Goal: Information Seeking & Learning: Learn about a topic

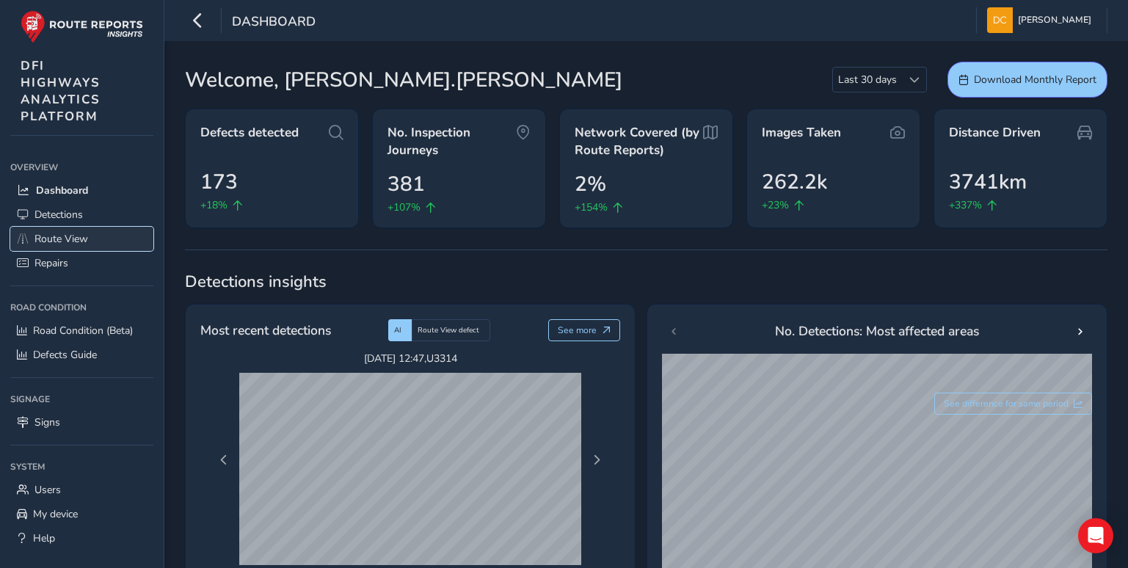
click at [68, 233] on span "Route View" at bounding box center [62, 239] width 54 height 14
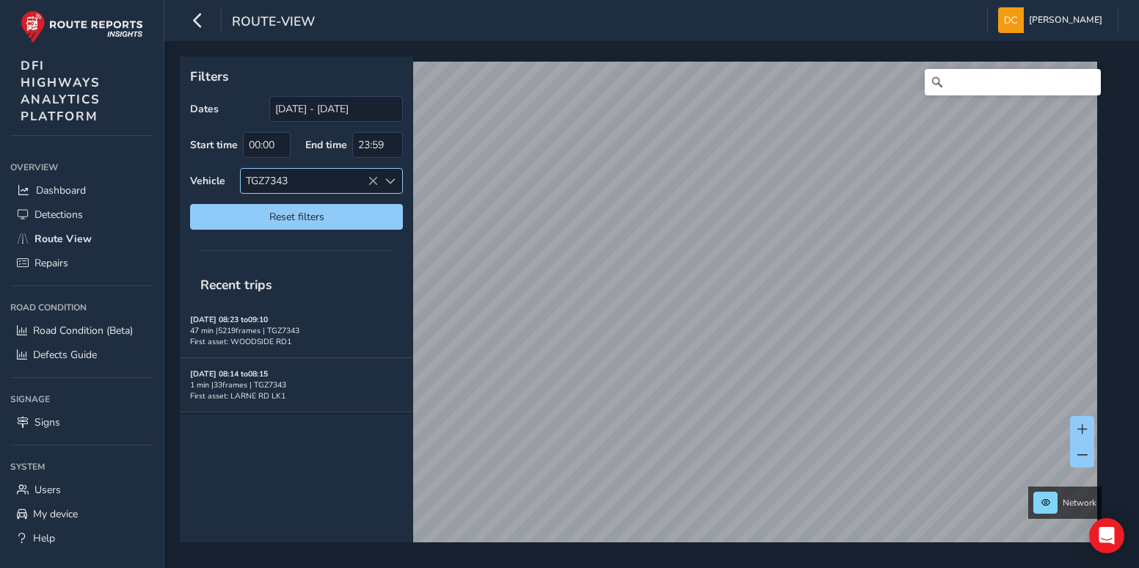
click at [371, 176] on icon at bounding box center [373, 181] width 10 height 10
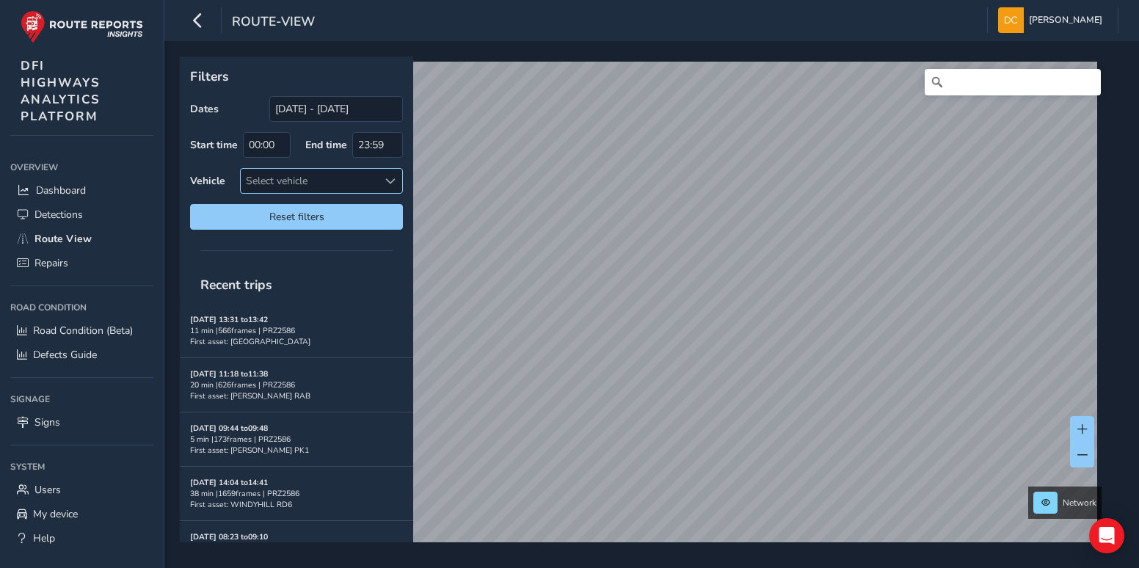
click at [389, 179] on span at bounding box center [390, 181] width 10 height 10
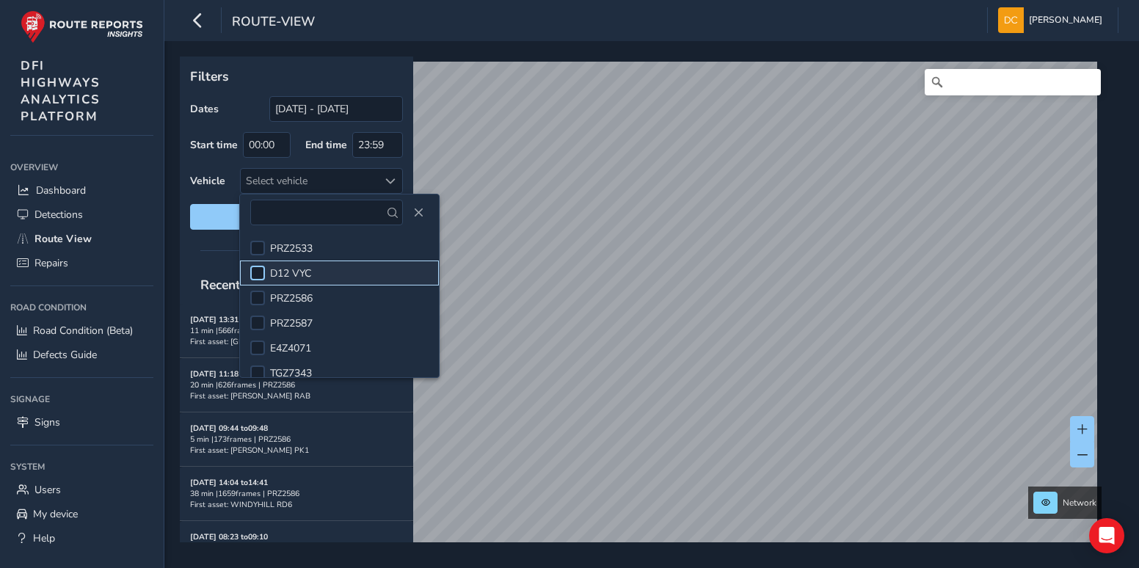
click at [258, 267] on div at bounding box center [257, 273] width 15 height 15
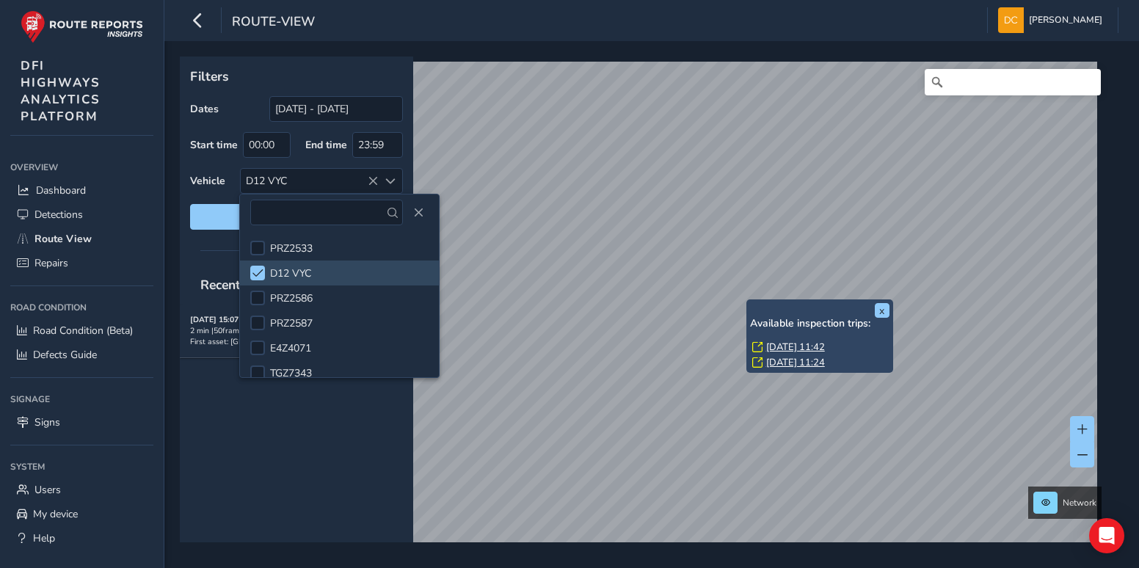
click at [773, 346] on link "[DATE] 11:42" at bounding box center [795, 347] width 59 height 13
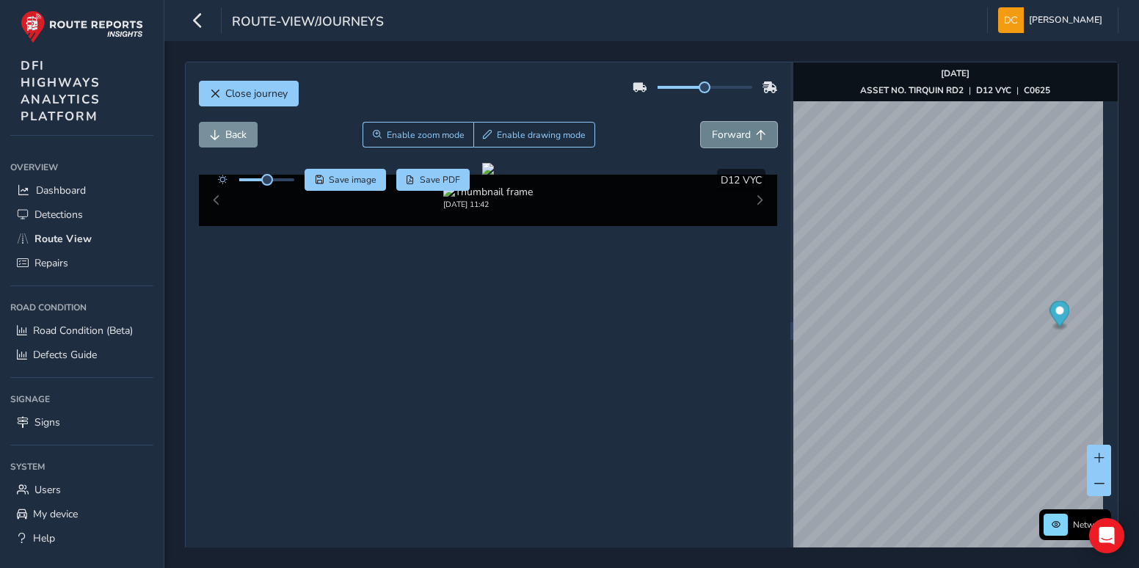
click at [739, 137] on span "Forward" at bounding box center [731, 135] width 39 height 14
click at [739, 135] on span "Forward" at bounding box center [731, 135] width 39 height 14
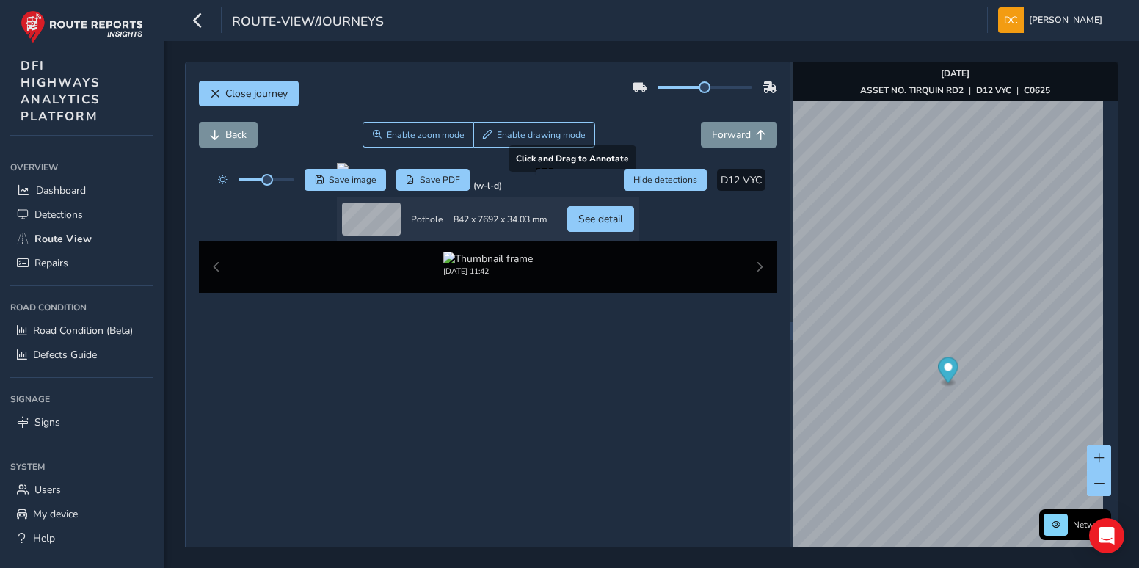
click at [590, 175] on div at bounding box center [488, 169] width 302 height 12
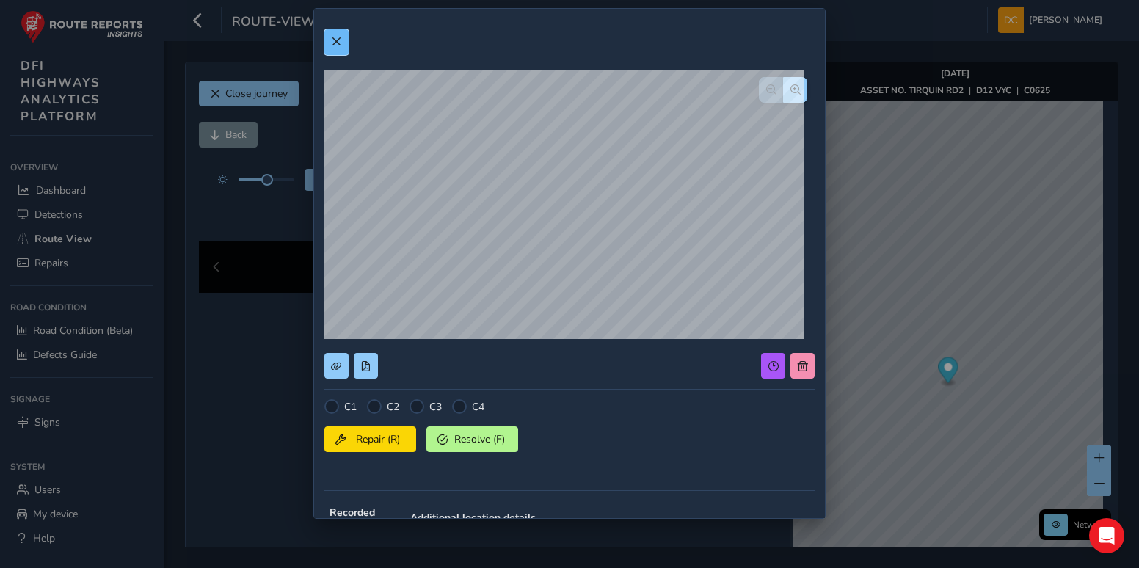
click at [333, 37] on span at bounding box center [336, 42] width 10 height 10
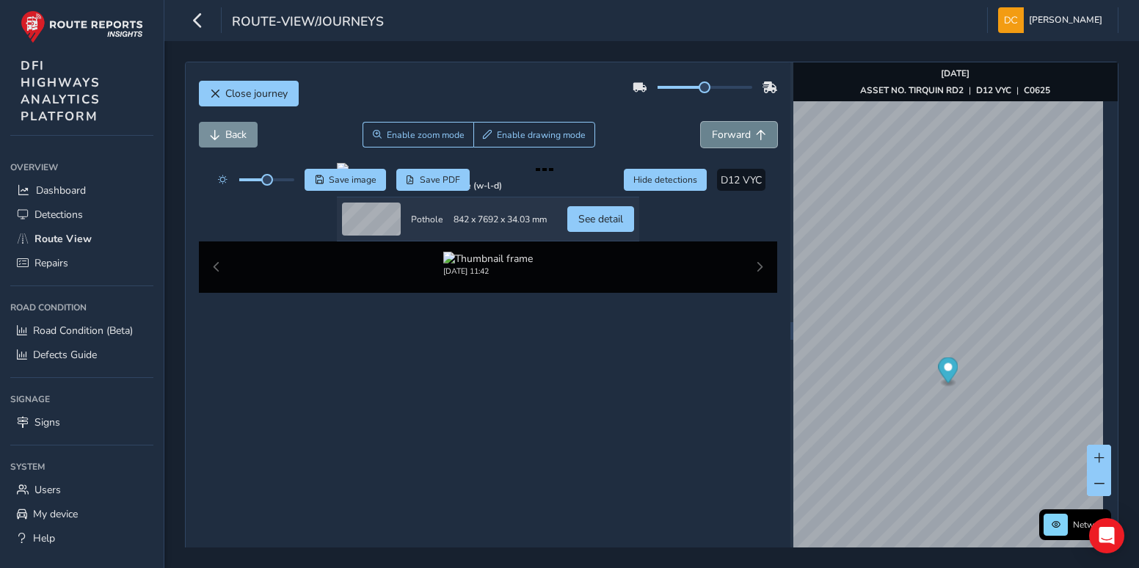
click at [723, 128] on span "Forward" at bounding box center [731, 135] width 39 height 14
click at [606, 175] on div at bounding box center [487, 169] width 297 height 12
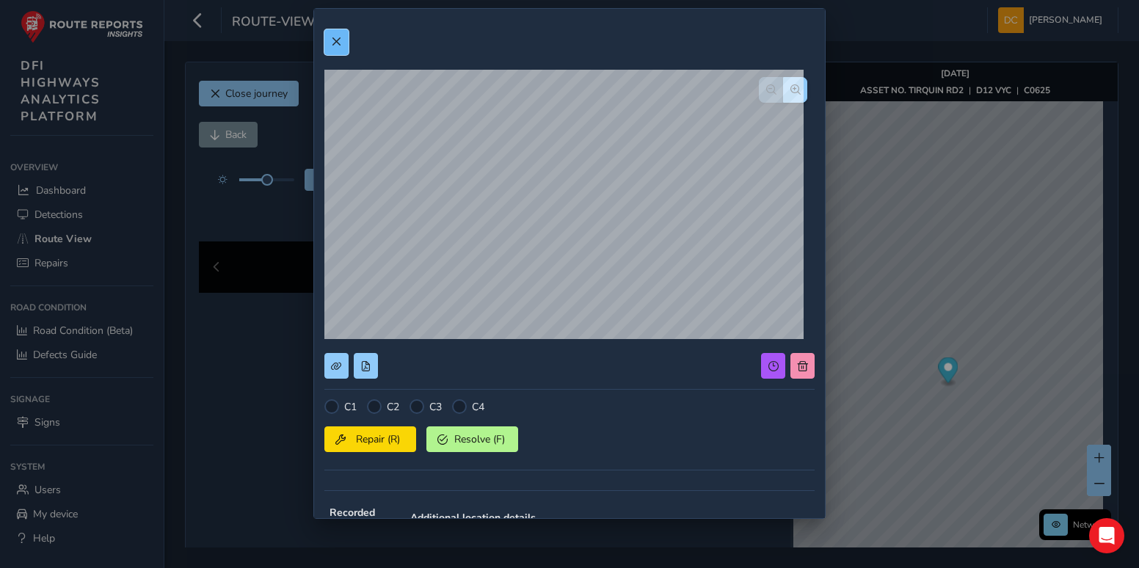
click at [335, 32] on button at bounding box center [336, 42] width 24 height 26
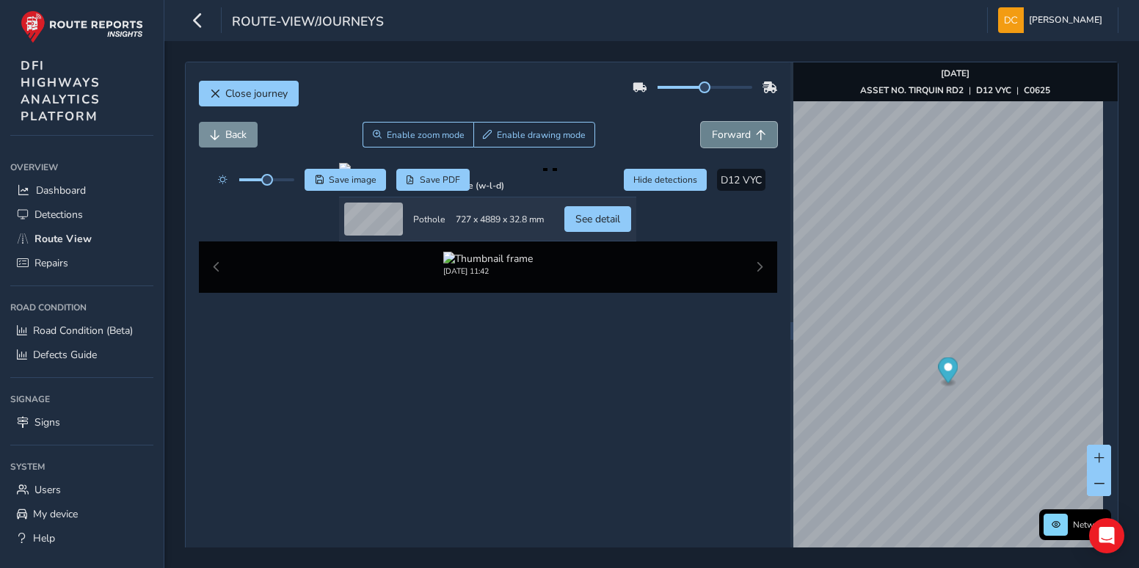
click at [722, 136] on span "Forward" at bounding box center [731, 135] width 39 height 14
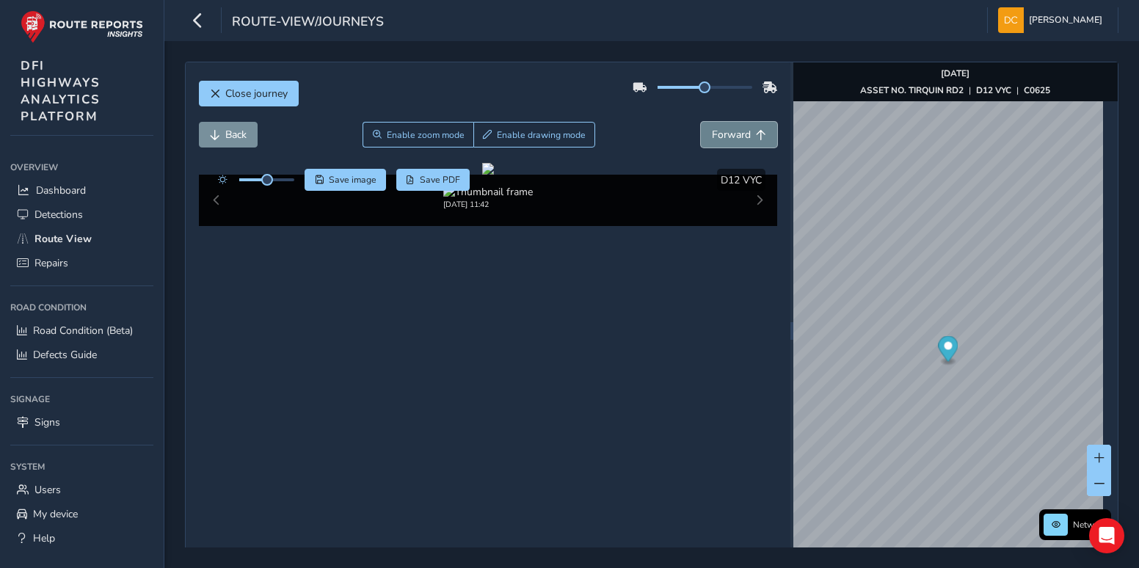
click at [725, 133] on span "Forward" at bounding box center [731, 135] width 39 height 14
click at [242, 137] on span "Back" at bounding box center [235, 135] width 21 height 14
click at [956, 355] on div "x" at bounding box center [1027, 369] width 147 height 32
click at [957, 356] on div "x" at bounding box center [1027, 369] width 147 height 32
click at [1009, 383] on img "Preview frame" at bounding box center [1027, 377] width 37 height 12
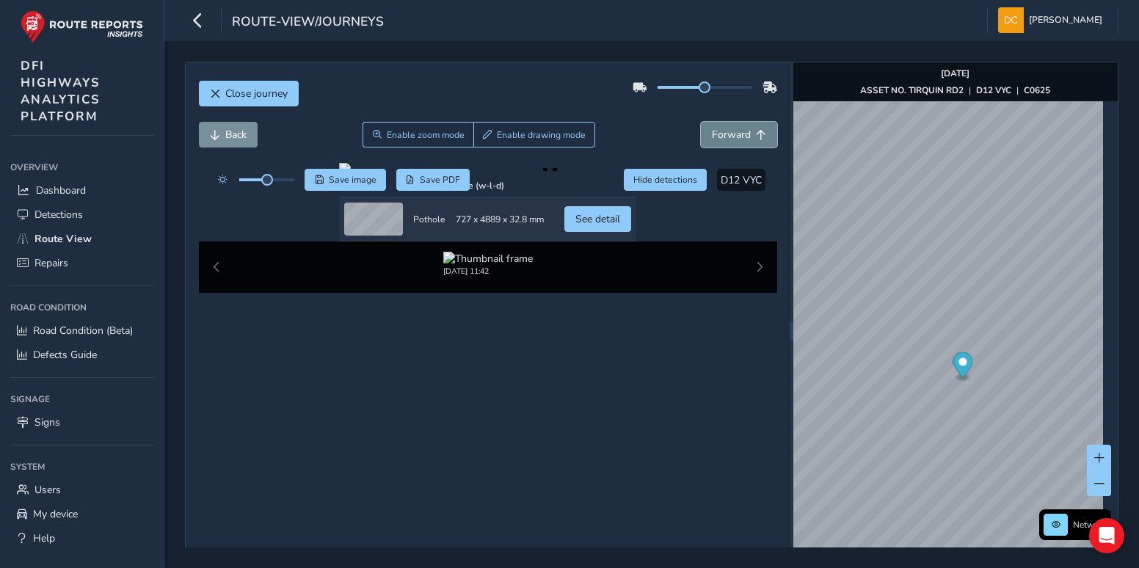
click at [736, 132] on span "Forward" at bounding box center [731, 135] width 39 height 14
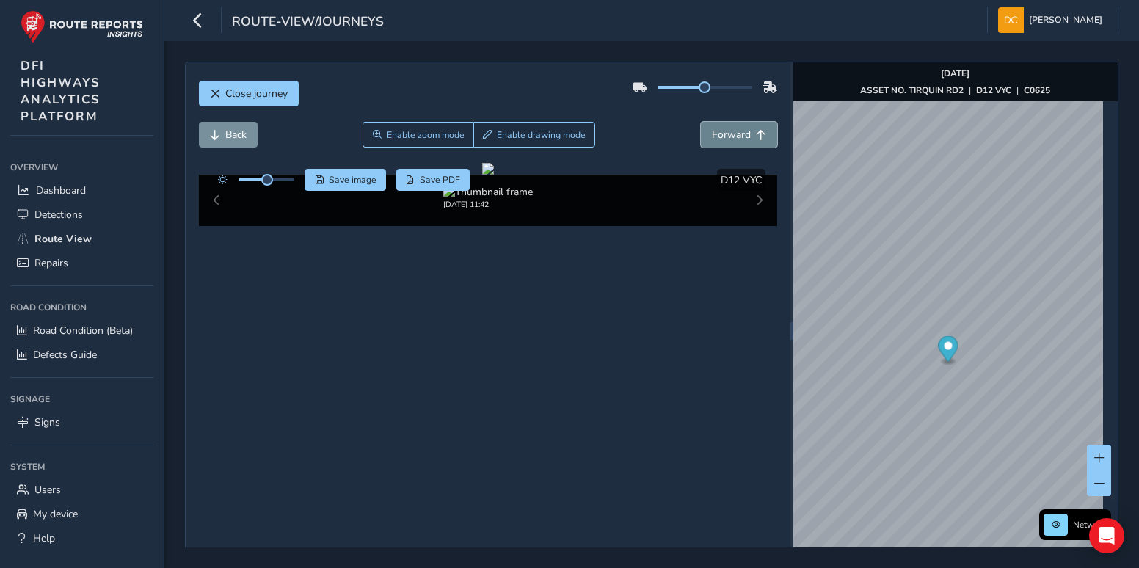
click at [738, 134] on span "Forward" at bounding box center [731, 135] width 39 height 14
click at [739, 134] on span "Forward" at bounding box center [731, 135] width 39 height 14
click at [228, 126] on button "Back" at bounding box center [228, 135] width 59 height 26
click at [229, 128] on span "Back" at bounding box center [235, 135] width 21 height 14
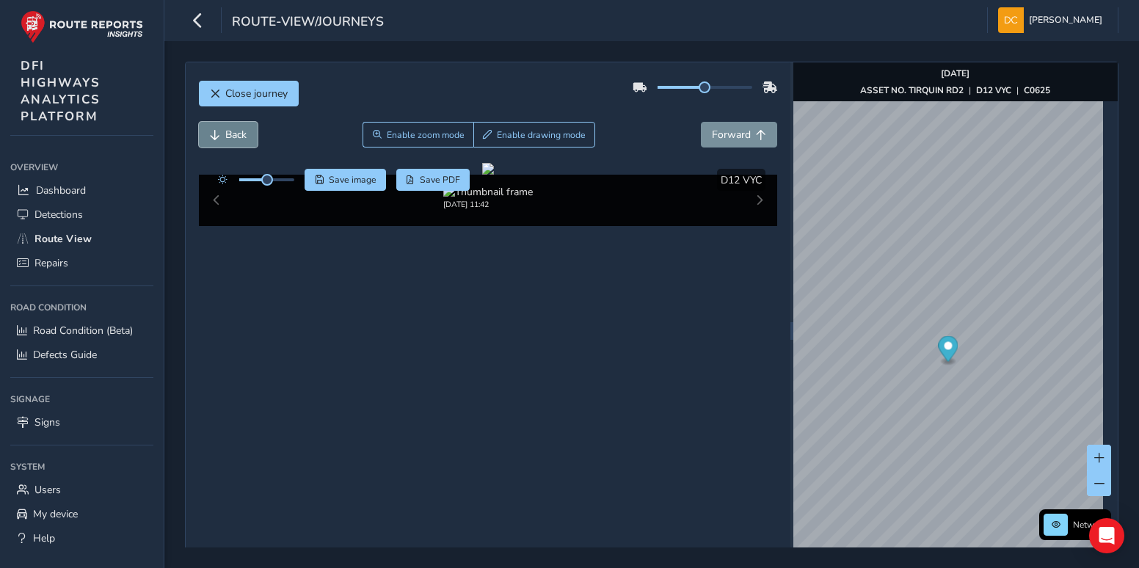
click at [230, 128] on span "Back" at bounding box center [235, 135] width 21 height 14
click at [73, 212] on span "Detections" at bounding box center [59, 215] width 48 height 14
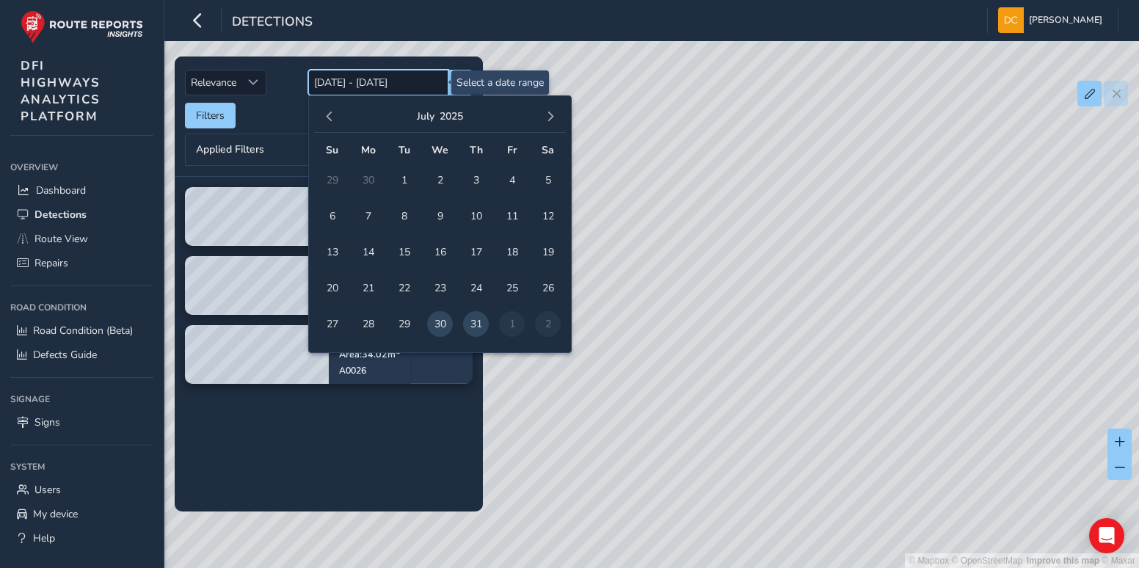
click at [388, 79] on input "[DATE] - [DATE]" at bounding box center [378, 83] width 140 height 26
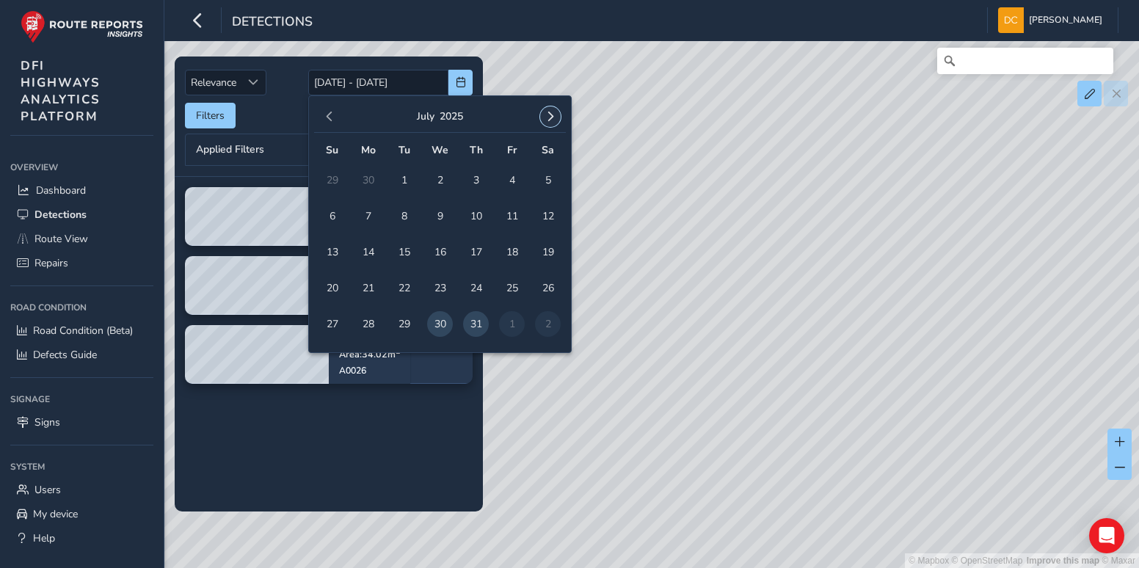
click at [545, 112] on span "button" at bounding box center [550, 117] width 10 height 10
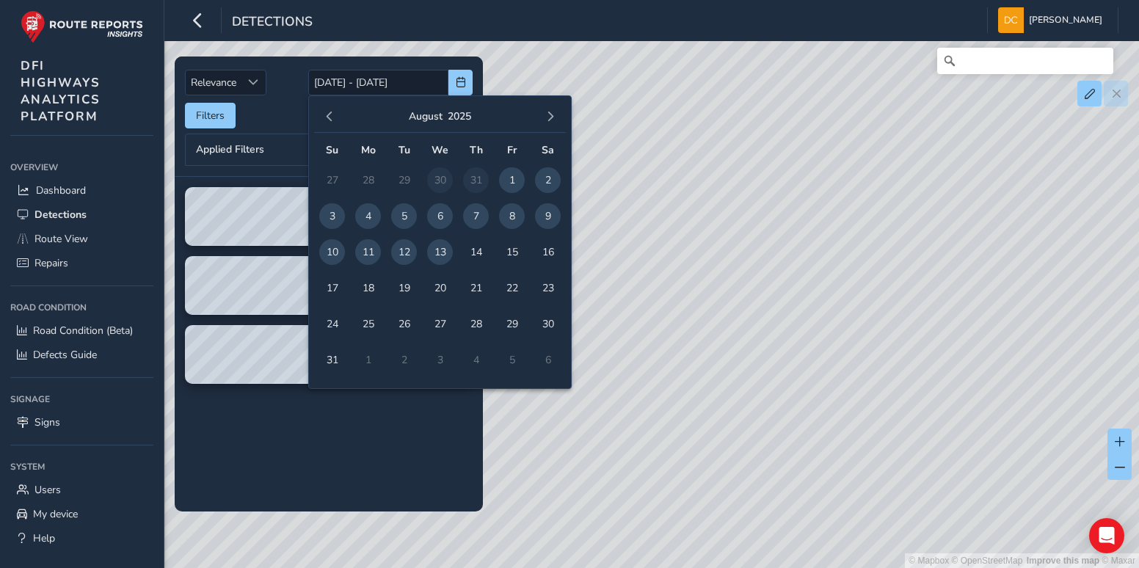
click at [479, 218] on span "7" at bounding box center [476, 216] width 26 height 26
type input "[DATE]"
click at [510, 217] on span "8" at bounding box center [512, 216] width 26 height 26
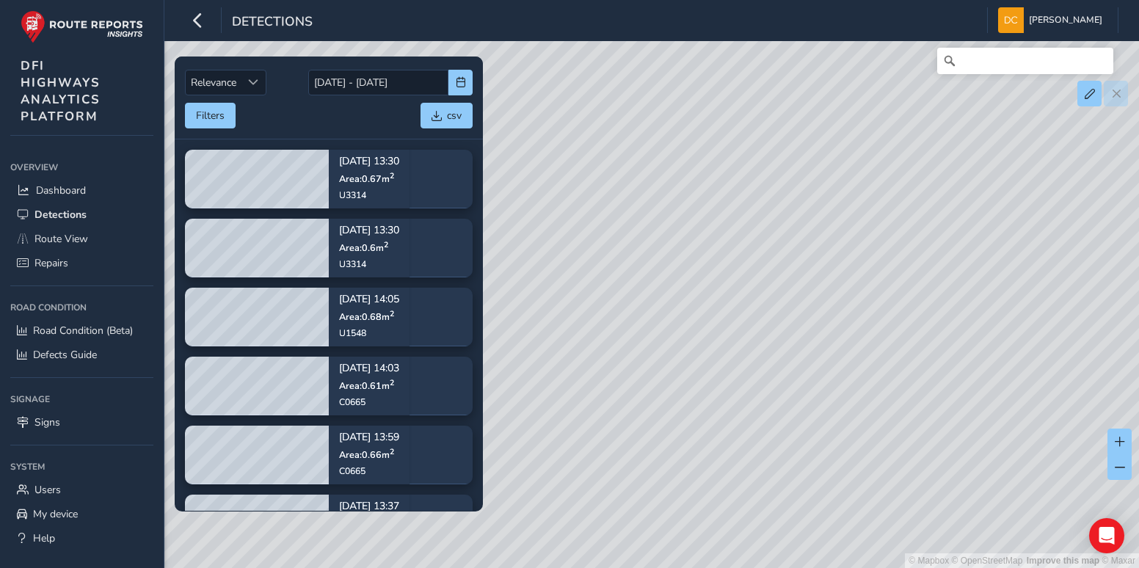
drag, startPoint x: 994, startPoint y: 338, endPoint x: 720, endPoint y: 410, distance: 283.3
click at [720, 410] on div "© Mapbox © OpenStreetMap Improve this map © Maxar" at bounding box center [569, 284] width 1139 height 568
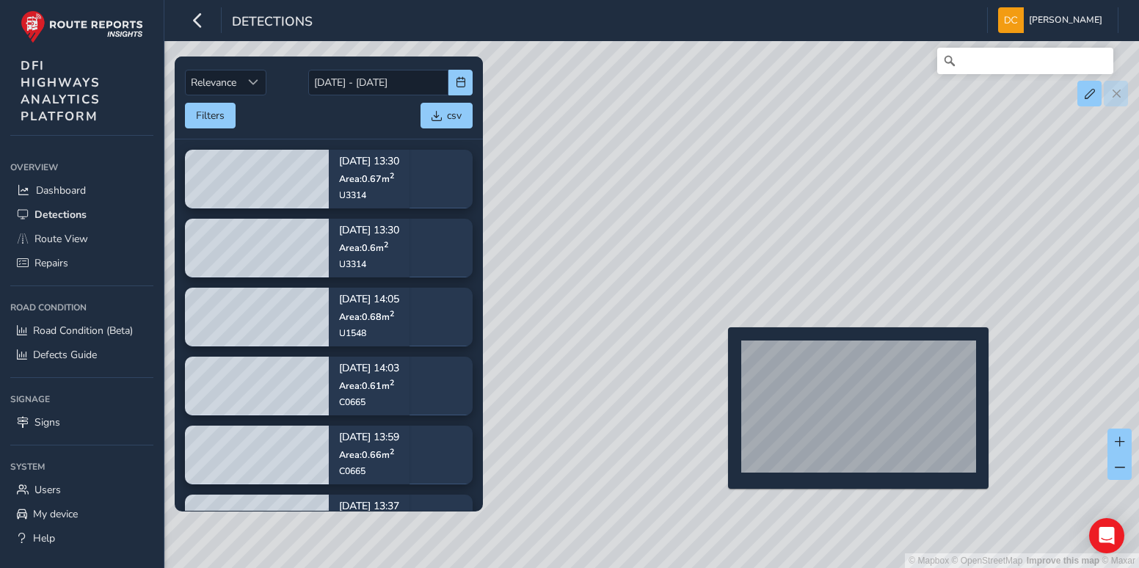
click at [719, 351] on div "© Mapbox © OpenStreetMap Improve this map © Maxar" at bounding box center [569, 284] width 1139 height 568
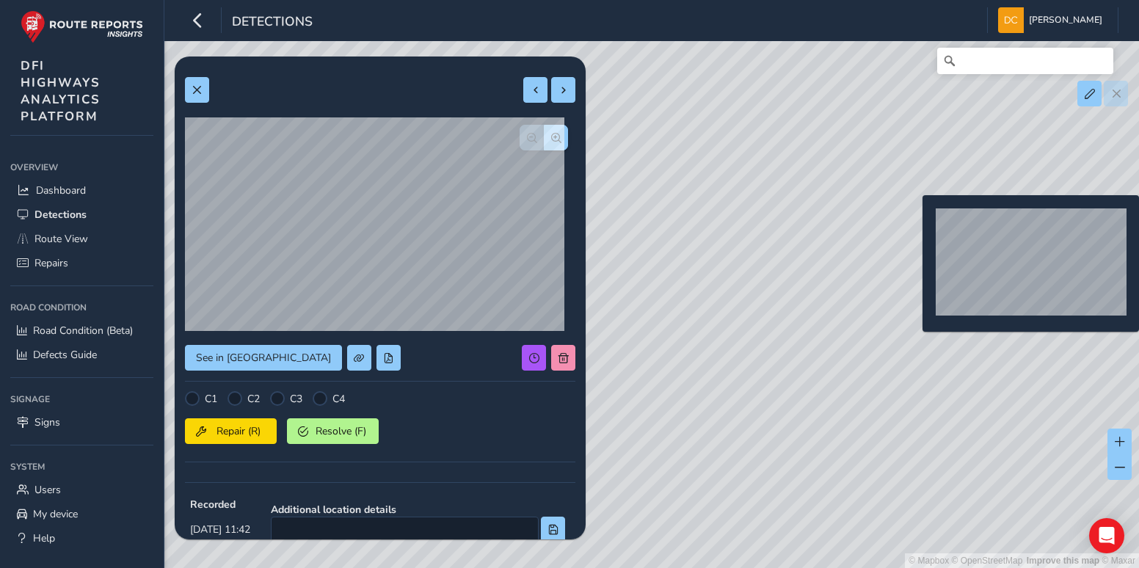
click at [915, 218] on div "© Mapbox © OpenStreetMap Improve this map © Maxar" at bounding box center [569, 284] width 1139 height 568
type input "527"
type input "3220"
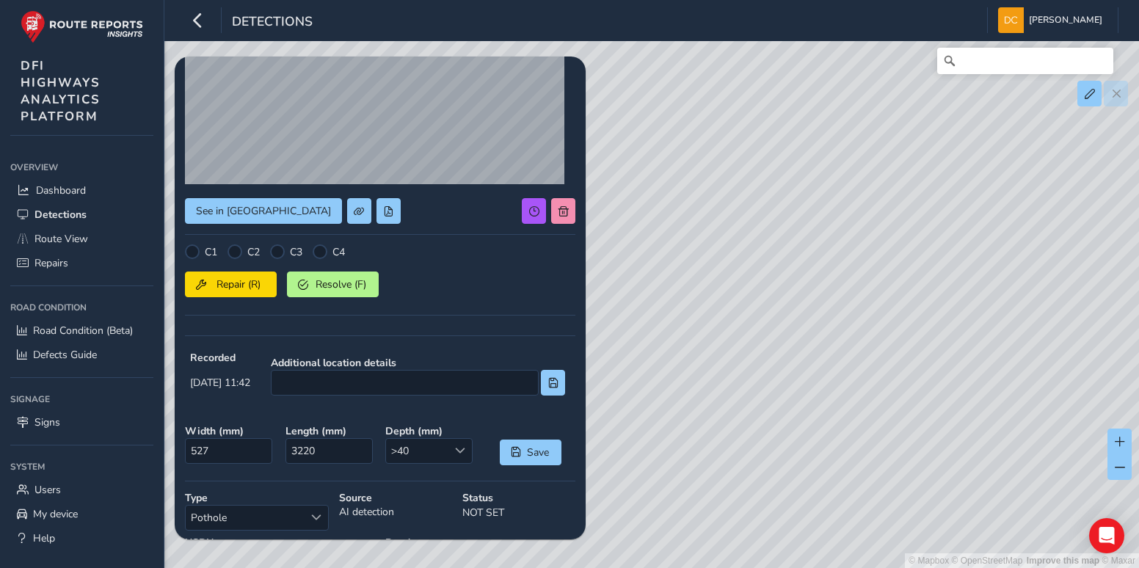
scroll to position [73, 0]
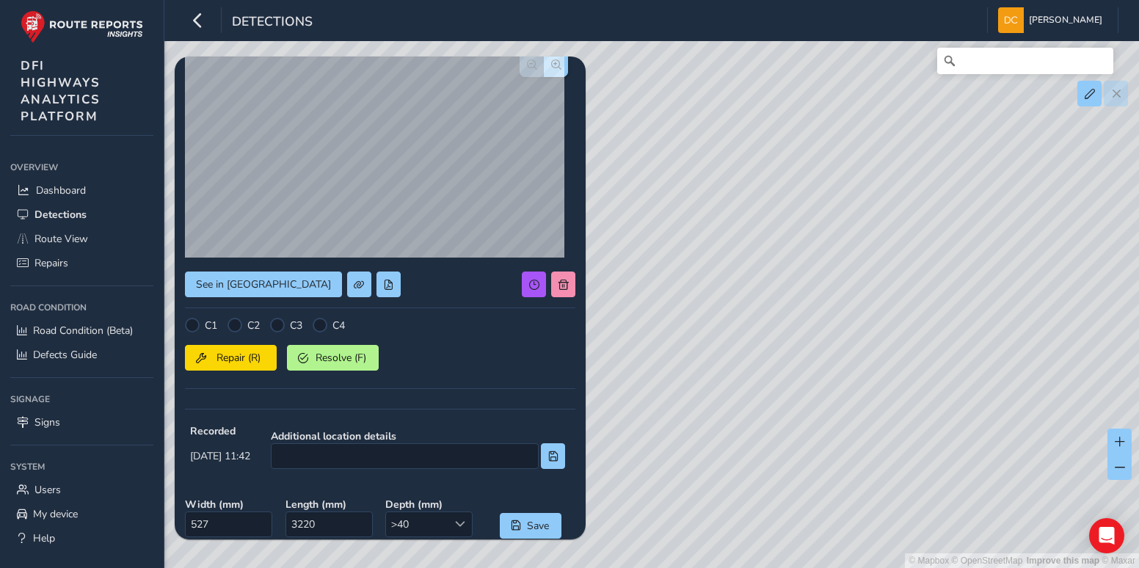
drag, startPoint x: 743, startPoint y: 347, endPoint x: 922, endPoint y: 336, distance: 179.4
click at [922, 336] on div "© Mapbox © OpenStreetMap Improve this map © Maxar" at bounding box center [569, 284] width 1139 height 568
click at [551, 62] on span "button" at bounding box center [556, 64] width 10 height 10
click at [527, 62] on span "button" at bounding box center [532, 64] width 10 height 10
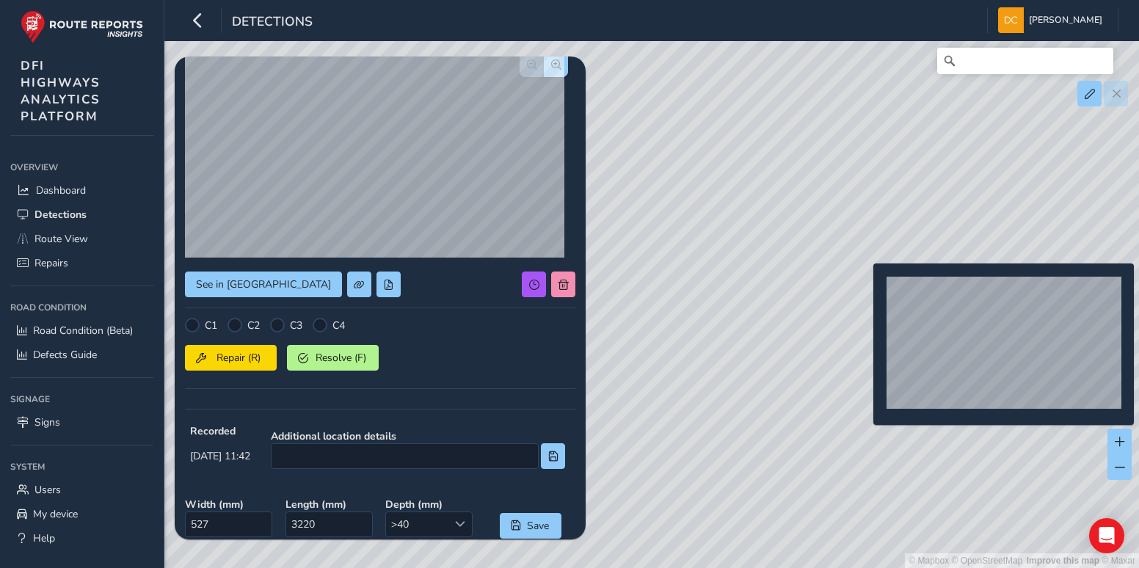
click at [865, 287] on div "© Mapbox © OpenStreetMap Improve this map © Maxar" at bounding box center [569, 284] width 1139 height 568
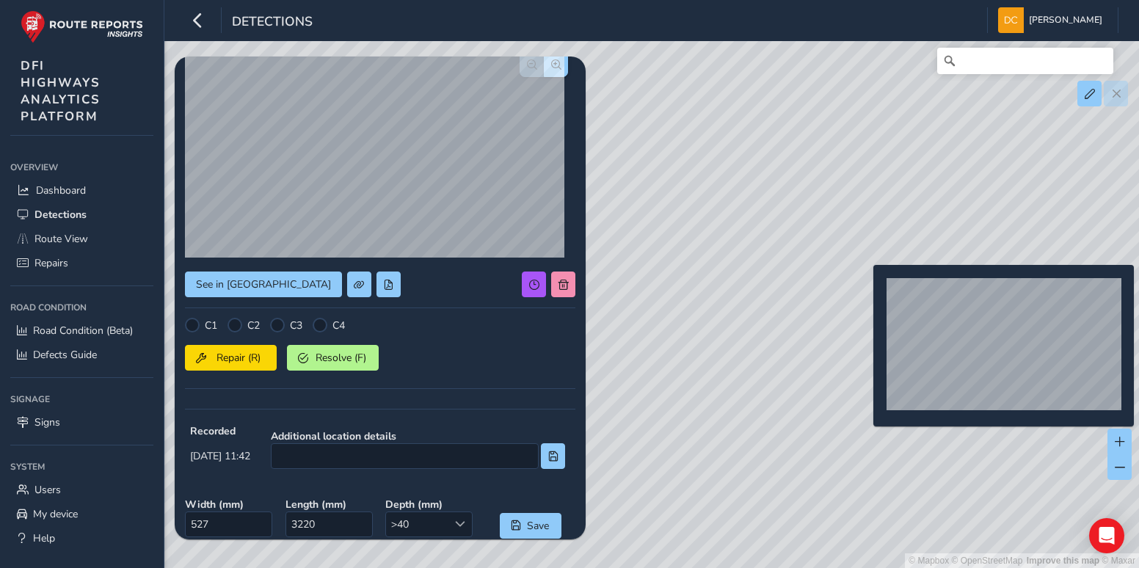
type input "602"
type input "995"
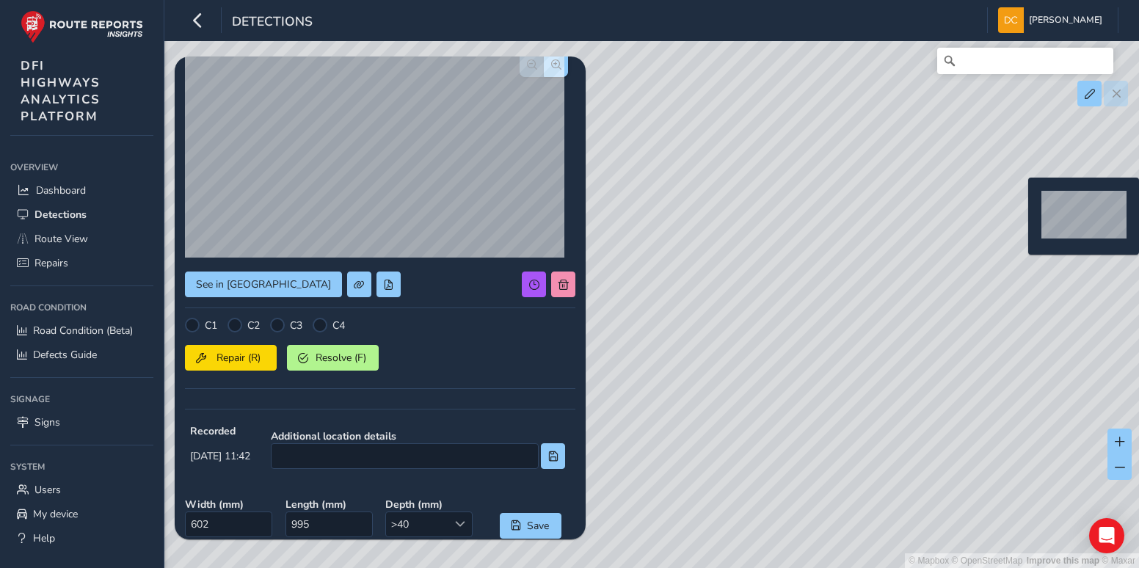
click at [1020, 201] on div "© Mapbox © OpenStreetMap Improve this map © Maxar" at bounding box center [569, 284] width 1139 height 568
type input "358"
type input "1521"
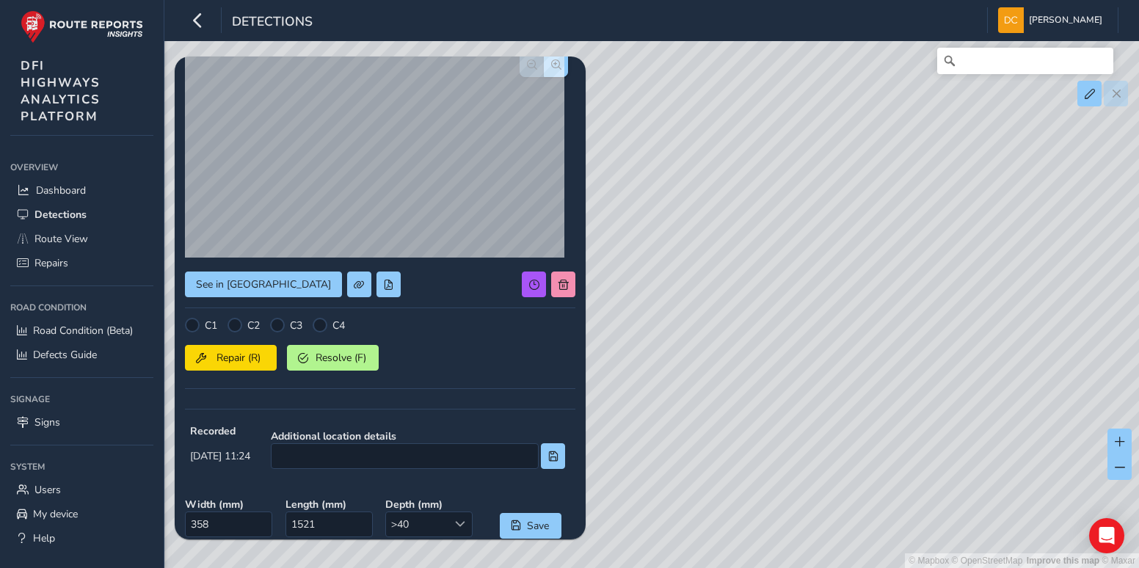
click at [855, 70] on div "© Mapbox © OpenStreetMap Improve this map © Maxar" at bounding box center [569, 284] width 1139 height 568
drag, startPoint x: 700, startPoint y: 185, endPoint x: 899, endPoint y: 291, distance: 225.9
click at [899, 291] on div "© Mapbox © OpenStreetMap Improve this map © Maxar" at bounding box center [569, 284] width 1139 height 568
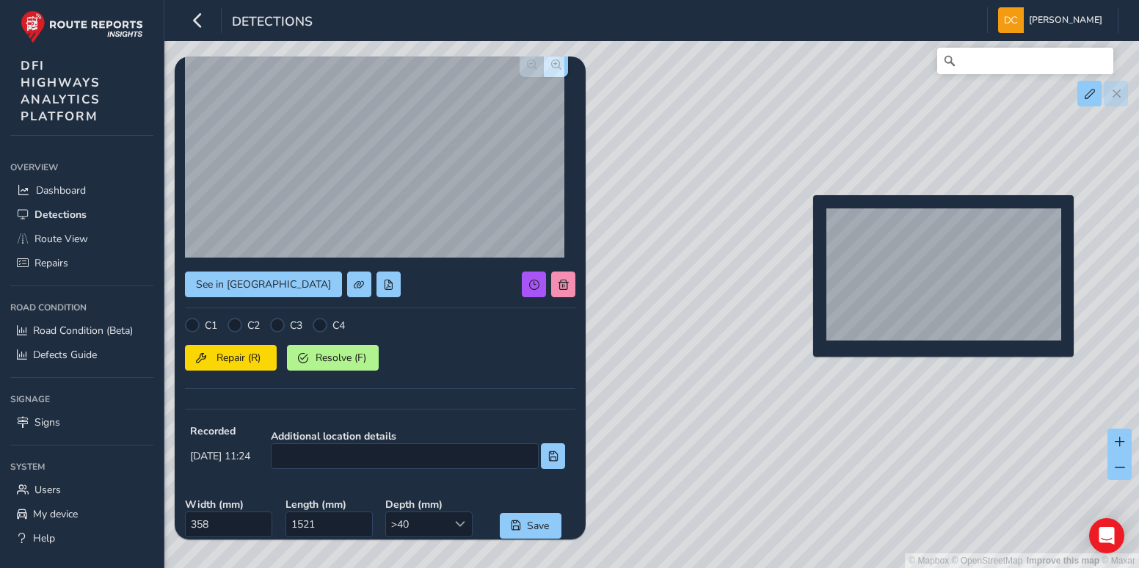
click at [805, 219] on div "© Mapbox © OpenStreetMap Improve this map © Maxar" at bounding box center [569, 284] width 1139 height 568
type input "822"
type input "1671"
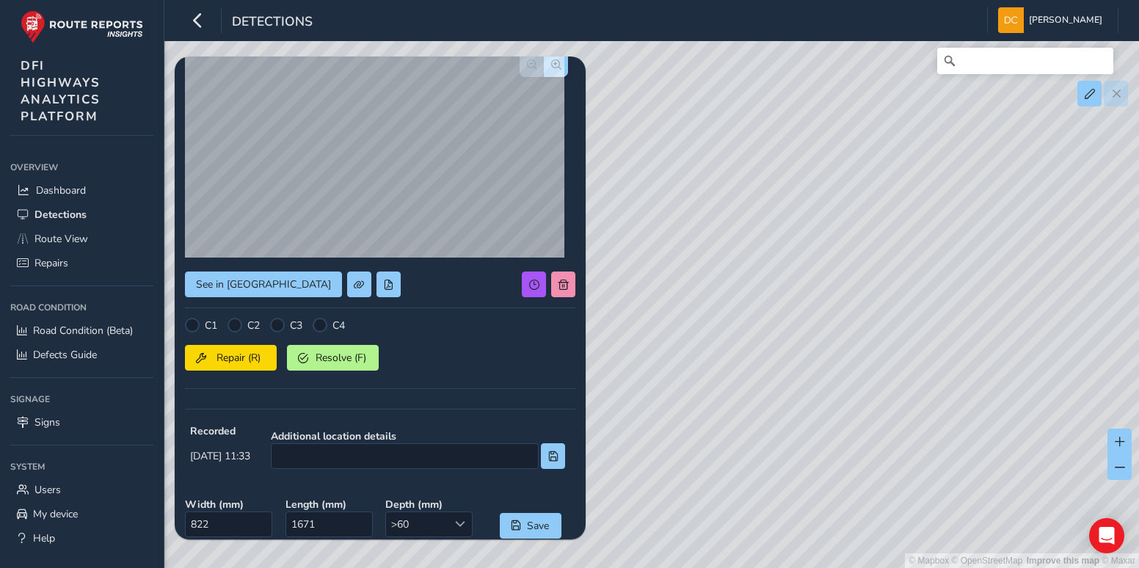
drag, startPoint x: 772, startPoint y: 382, endPoint x: 1025, endPoint y: 407, distance: 254.5
click at [1026, 407] on div "© Mapbox © OpenStreetMap Improve this map © Maxar" at bounding box center [569, 284] width 1139 height 568
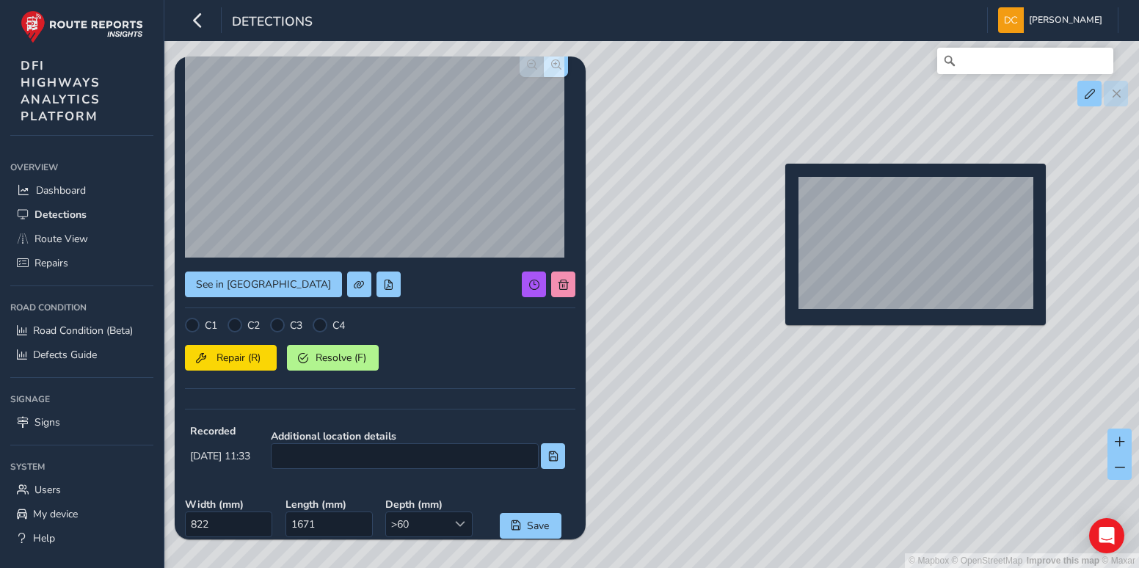
click at [777, 187] on div "© Mapbox © OpenStreetMap Improve this map © Maxar" at bounding box center [569, 284] width 1139 height 568
type input "508"
type input "1428"
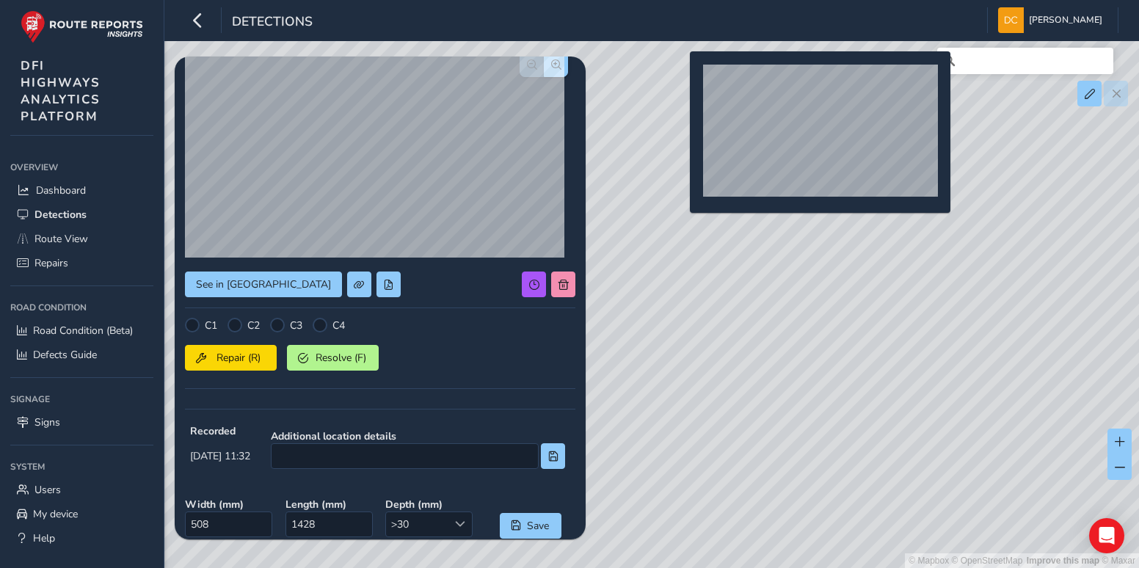
click at [681, 75] on div "© Mapbox © OpenStreetMap Improve this map © Maxar" at bounding box center [569, 284] width 1139 height 568
type input "378"
type input "1719"
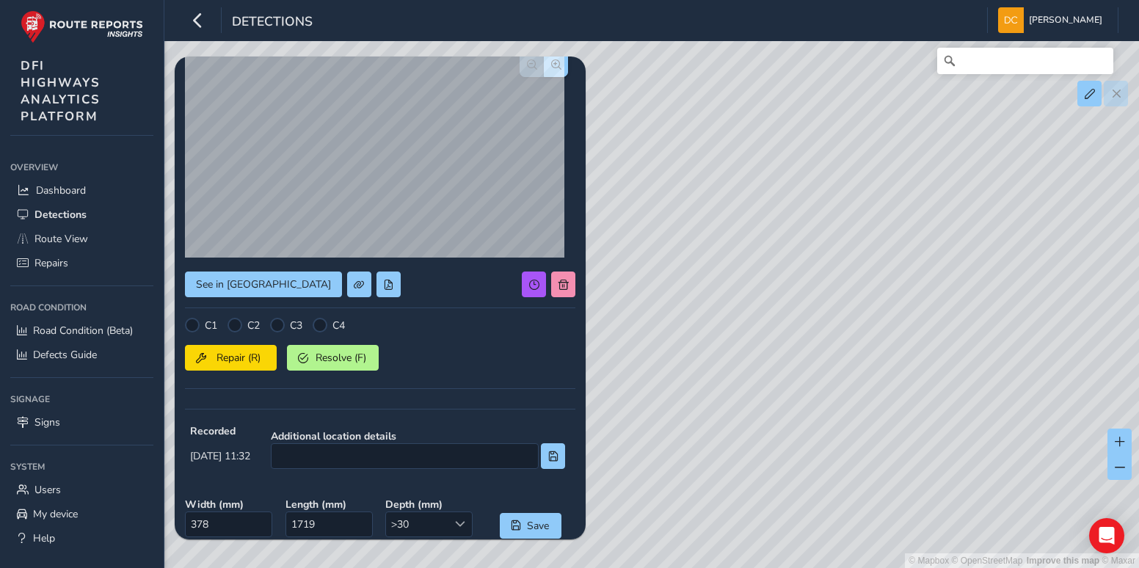
drag, startPoint x: 625, startPoint y: 410, endPoint x: 823, endPoint y: 417, distance: 198.3
click at [823, 417] on div "© Mapbox © OpenStreetMap Improve this map © Maxar" at bounding box center [569, 284] width 1139 height 568
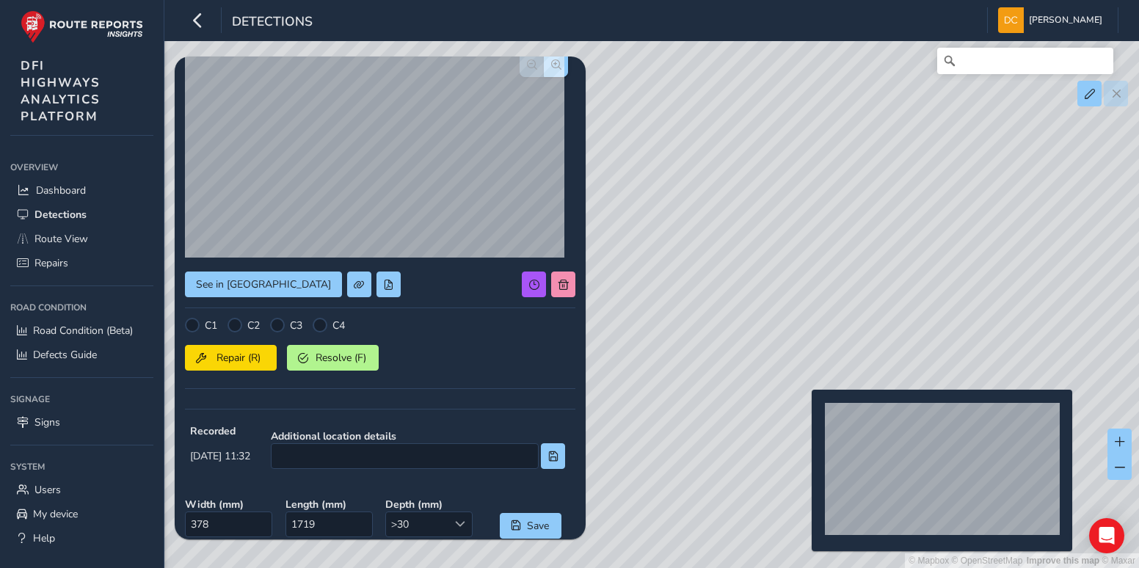
click at [803, 413] on div "© Mapbox © OpenStreetMap Improve this map © Maxar" at bounding box center [569, 284] width 1139 height 568
type input "614"
type input "612"
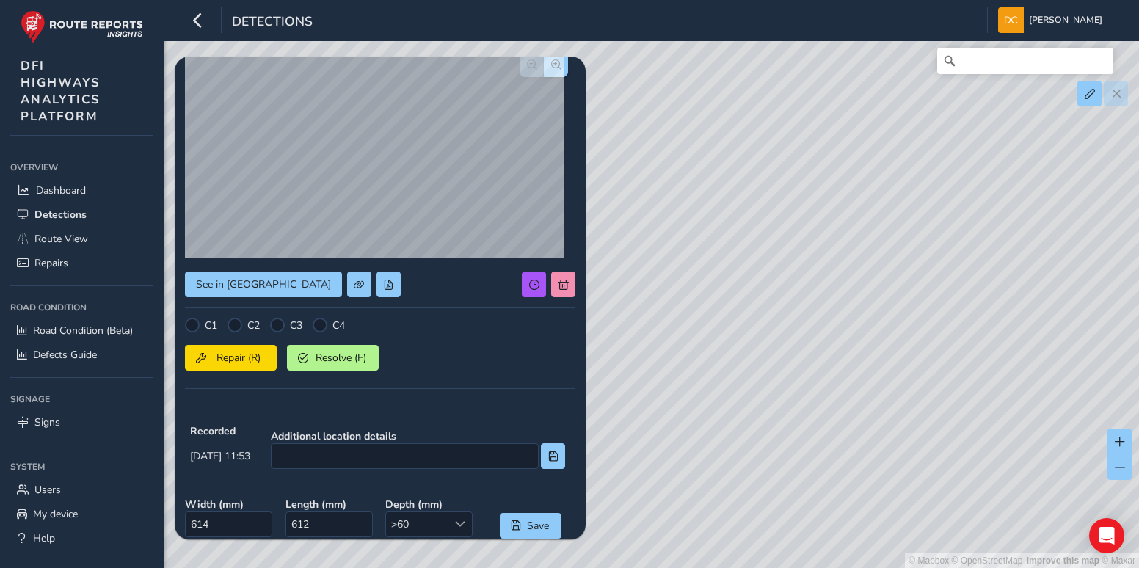
drag, startPoint x: 768, startPoint y: 336, endPoint x: 1009, endPoint y: 474, distance: 277.5
click at [1025, 486] on div "© Mapbox © OpenStreetMap Improve this map © Maxar" at bounding box center [569, 284] width 1139 height 568
drag, startPoint x: 910, startPoint y: 459, endPoint x: 961, endPoint y: 236, distance: 228.9
click at [961, 236] on div "© Mapbox © OpenStreetMap Improve this map © Maxar" at bounding box center [569, 284] width 1139 height 568
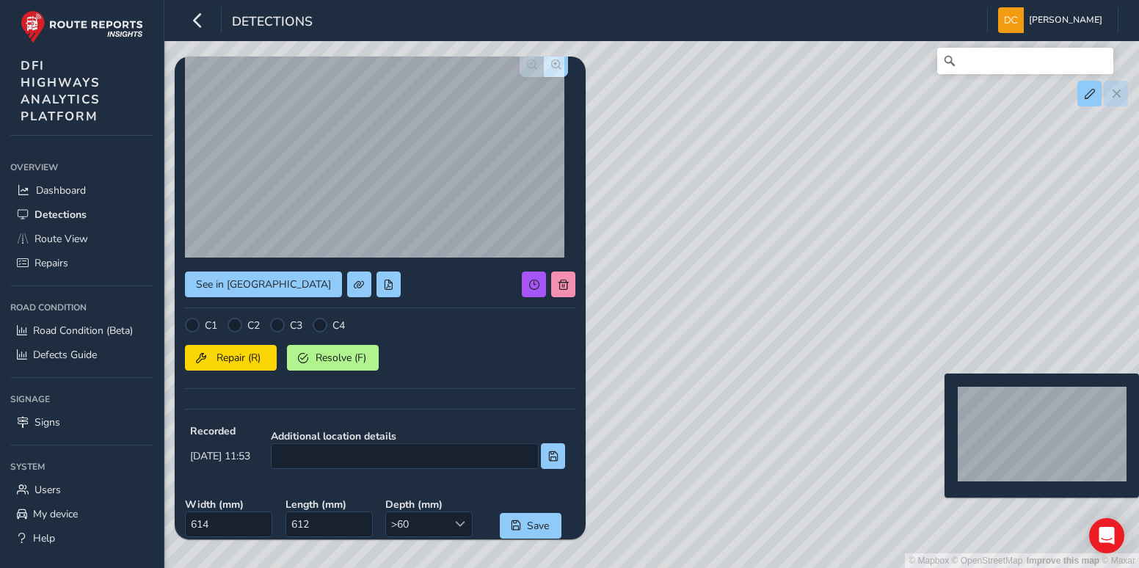
click at [937, 396] on div "© Mapbox © OpenStreetMap Improve this map © Maxar" at bounding box center [569, 284] width 1139 height 568
type input "778"
type input "781"
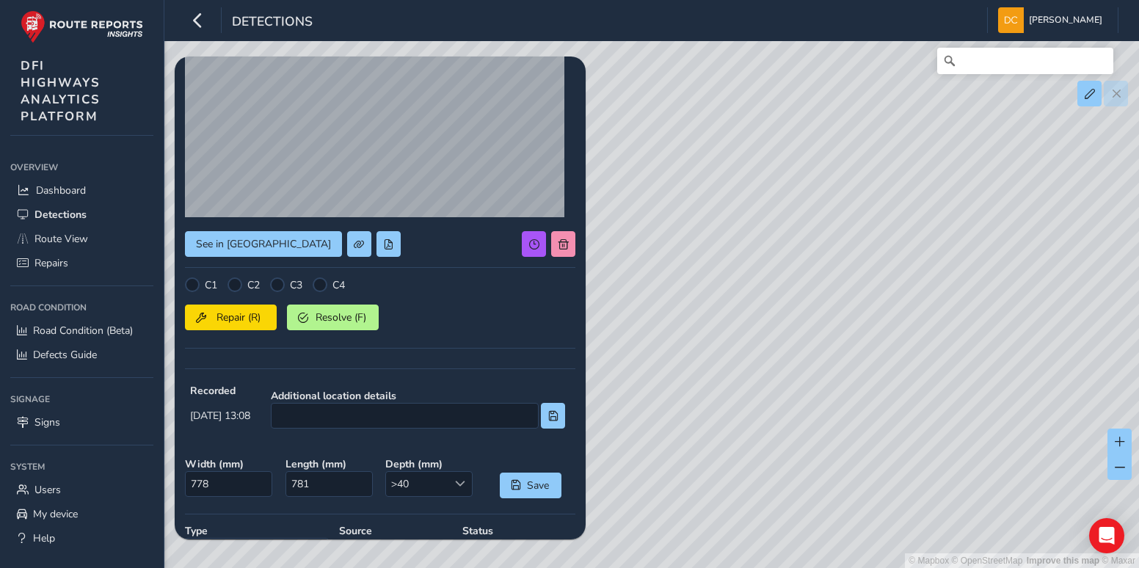
scroll to position [147, 0]
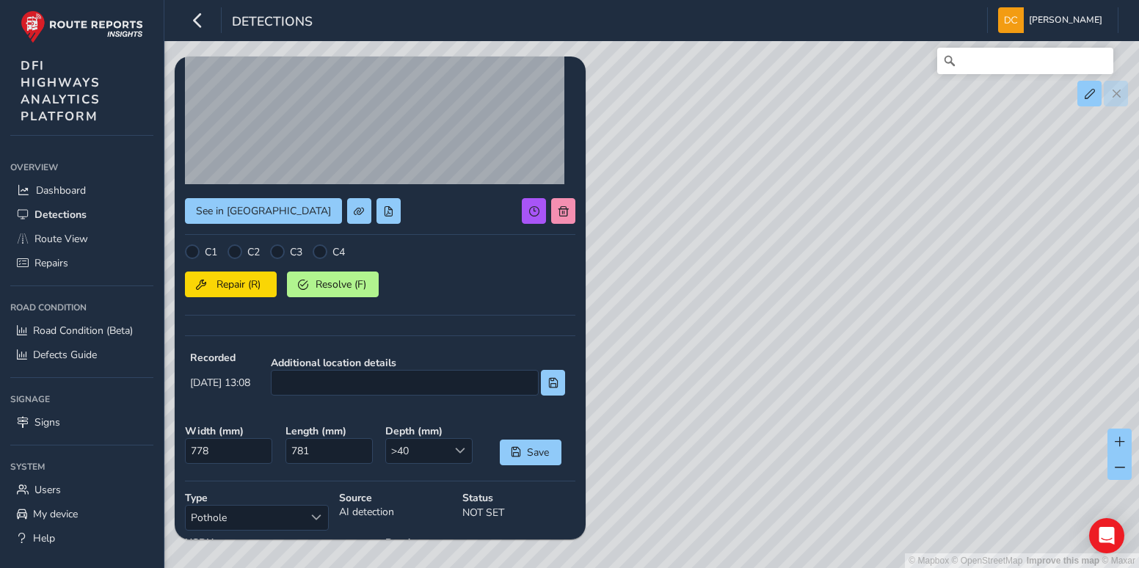
drag, startPoint x: 776, startPoint y: 306, endPoint x: 1014, endPoint y: 292, distance: 238.3
click at [1034, 280] on div "© Mapbox © OpenStreetMap Improve this map © Maxar" at bounding box center [569, 284] width 1139 height 568
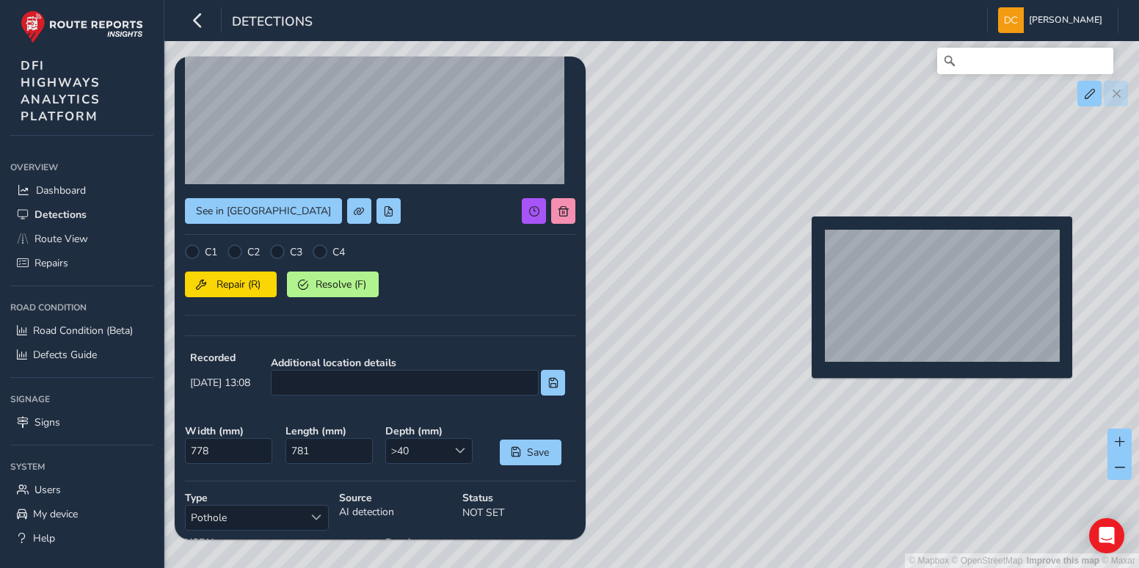
click at [803, 240] on div "© Mapbox © OpenStreetMap Improve this map © Maxar" at bounding box center [569, 284] width 1139 height 568
type input "426"
type input "660"
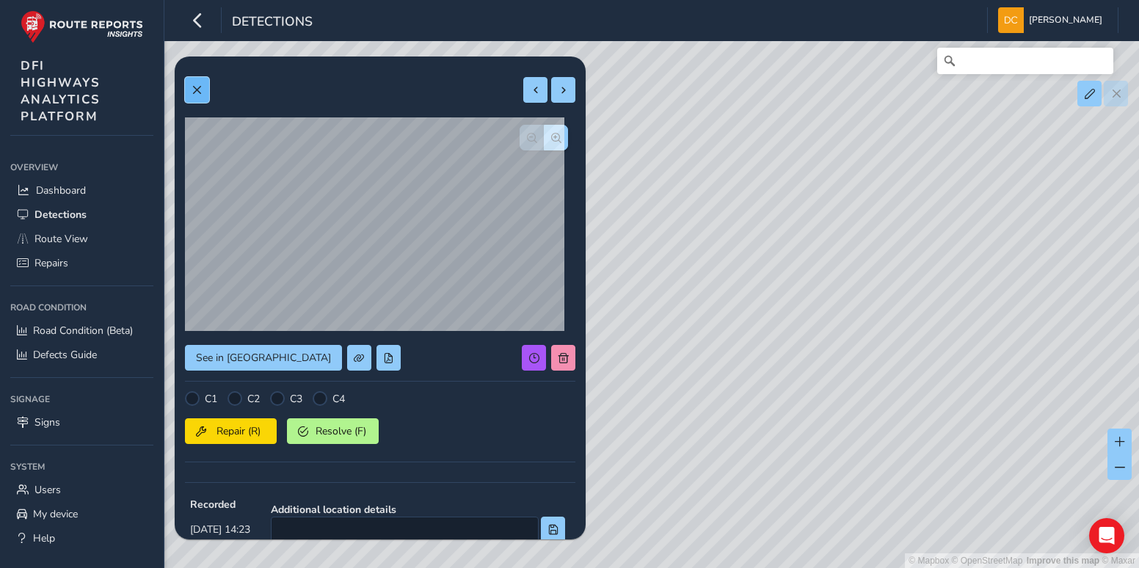
click at [199, 82] on button at bounding box center [197, 90] width 24 height 26
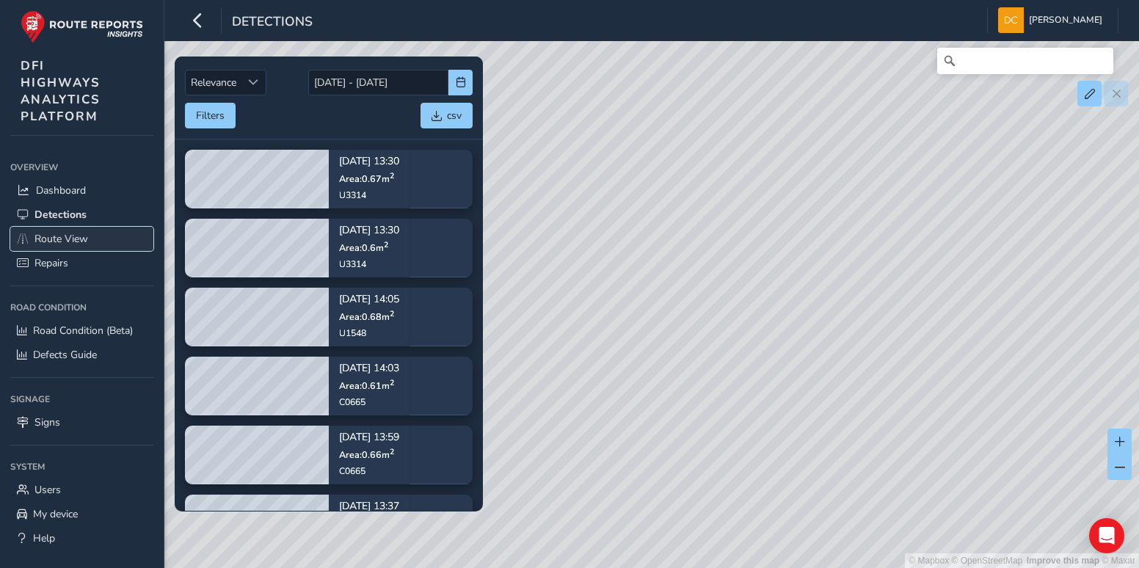
click at [58, 239] on span "Route View" at bounding box center [62, 239] width 54 height 14
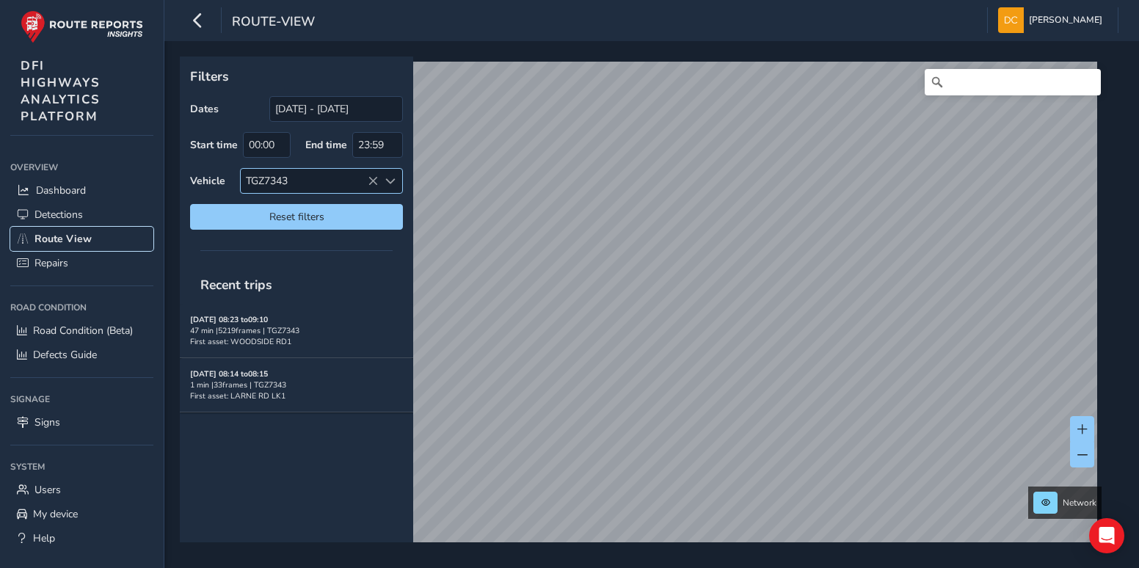
click at [373, 177] on icon at bounding box center [373, 181] width 10 height 10
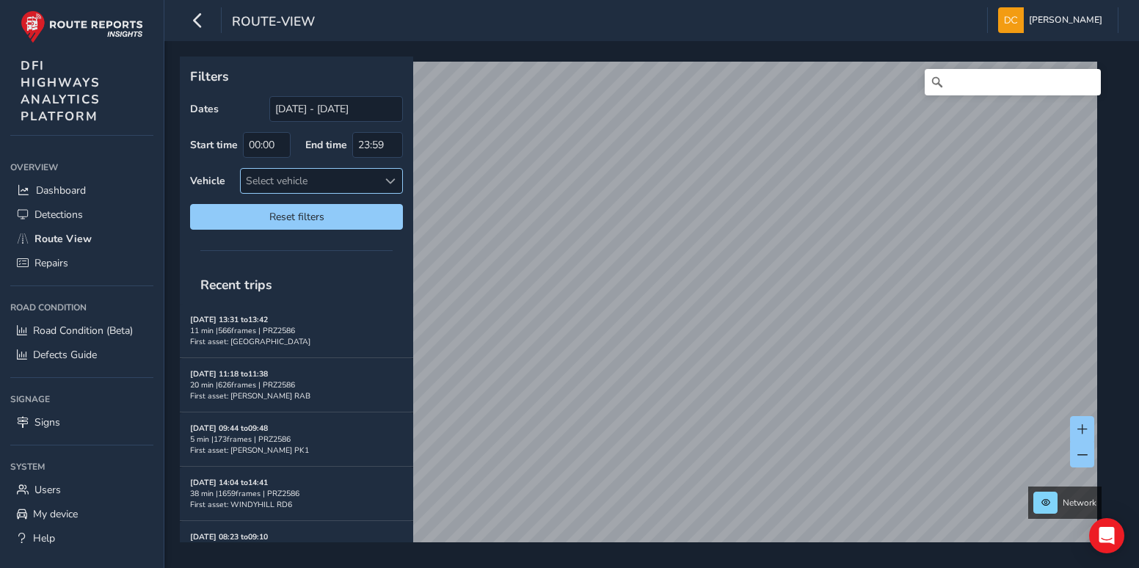
click at [391, 178] on span at bounding box center [390, 181] width 10 height 10
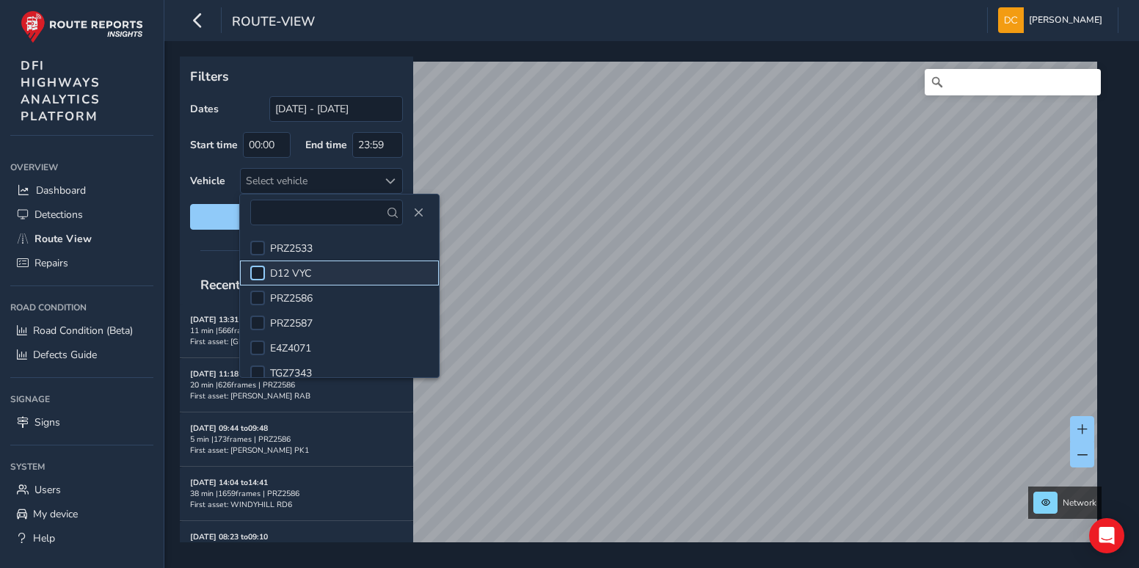
click at [255, 274] on div at bounding box center [257, 273] width 15 height 15
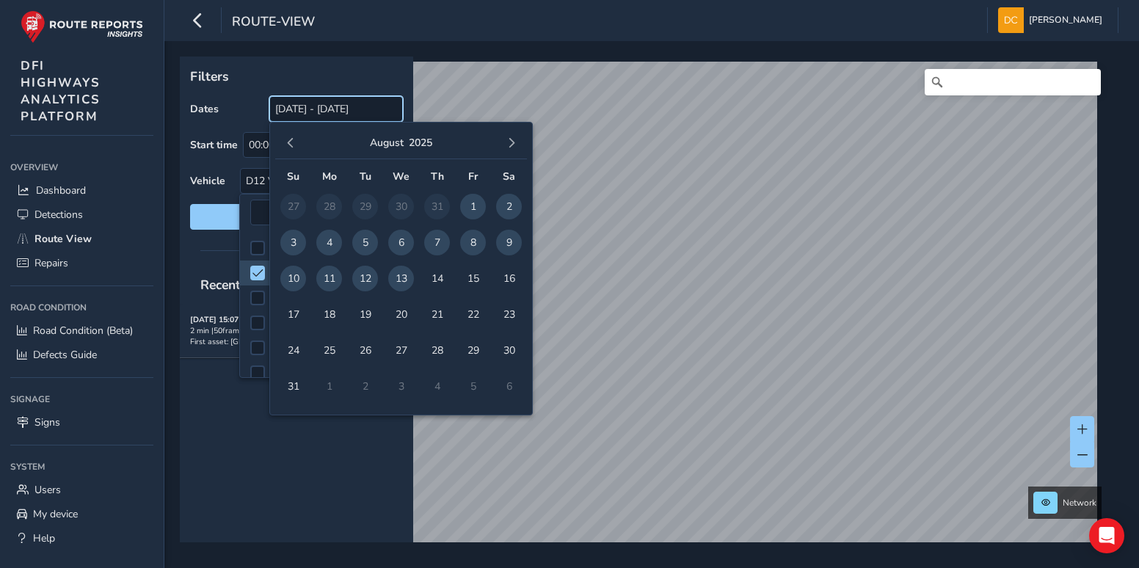
click at [319, 108] on input "[DATE] - [DATE]" at bounding box center [336, 109] width 134 height 26
click at [433, 241] on span "7" at bounding box center [437, 243] width 26 height 26
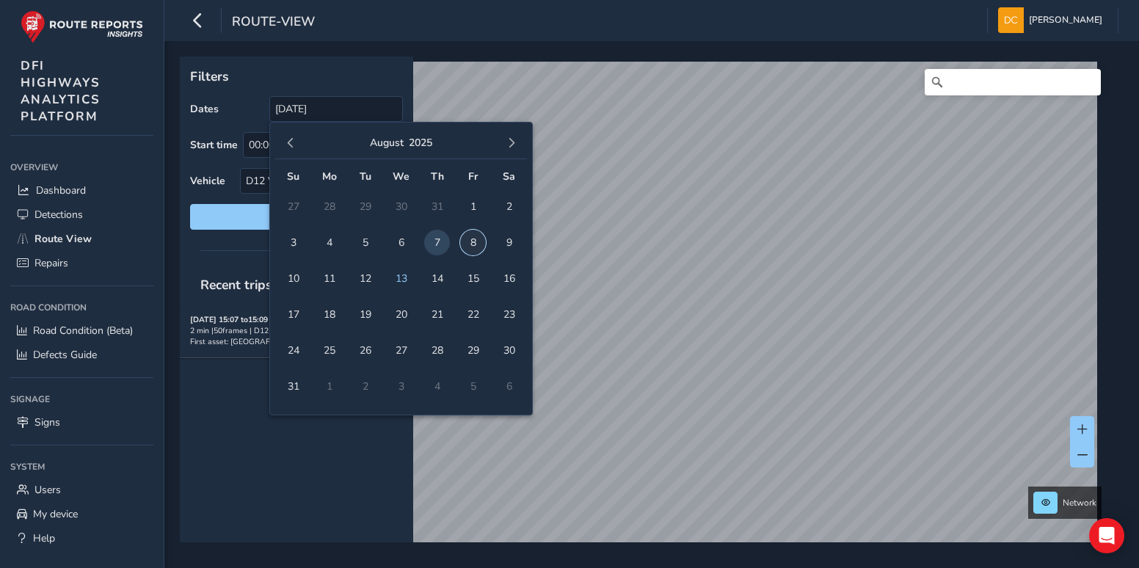
click at [478, 244] on span "8" at bounding box center [473, 243] width 26 height 26
type input "[DATE] - [DATE]"
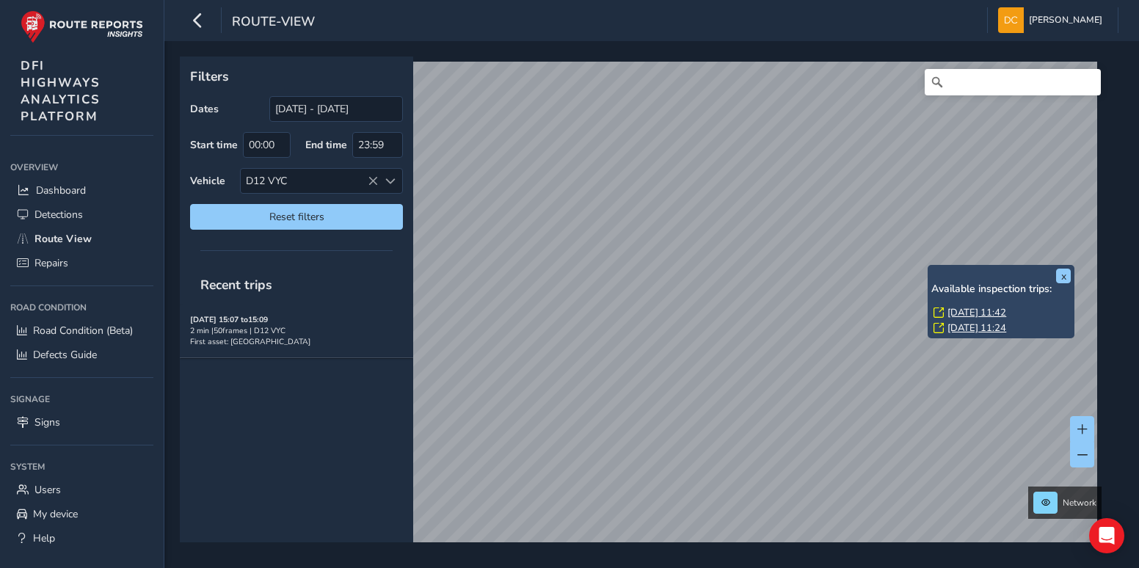
click at [930, 265] on div "x Available inspection trips: [DATE] 11:42 [DATE] 11:24" at bounding box center [1001, 301] width 147 height 73
click at [971, 308] on link "[DATE] 11:42" at bounding box center [977, 312] width 59 height 13
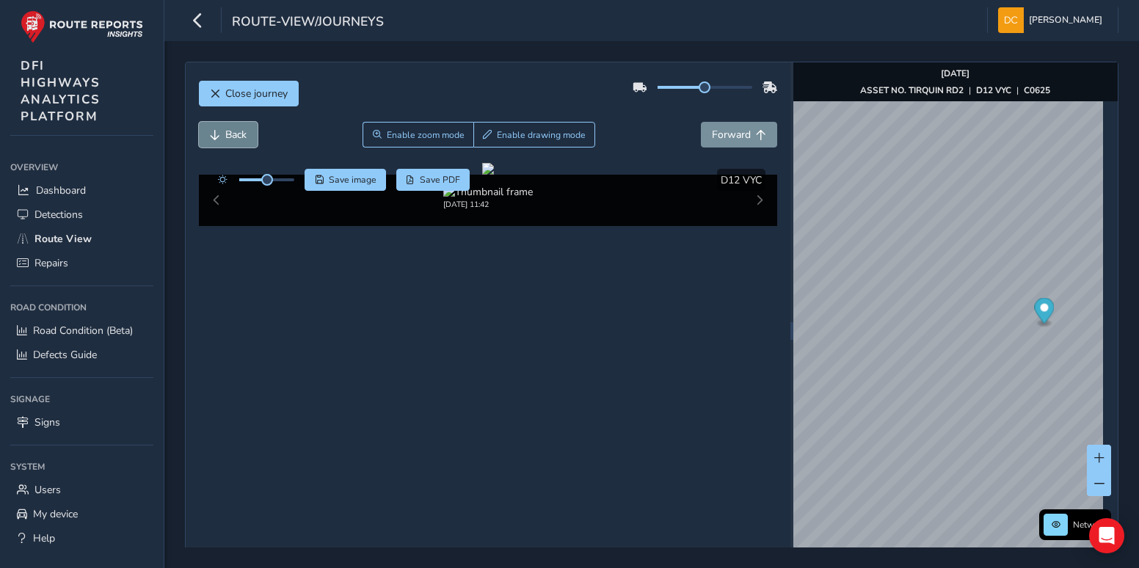
click at [239, 133] on span "Back" at bounding box center [235, 135] width 21 height 14
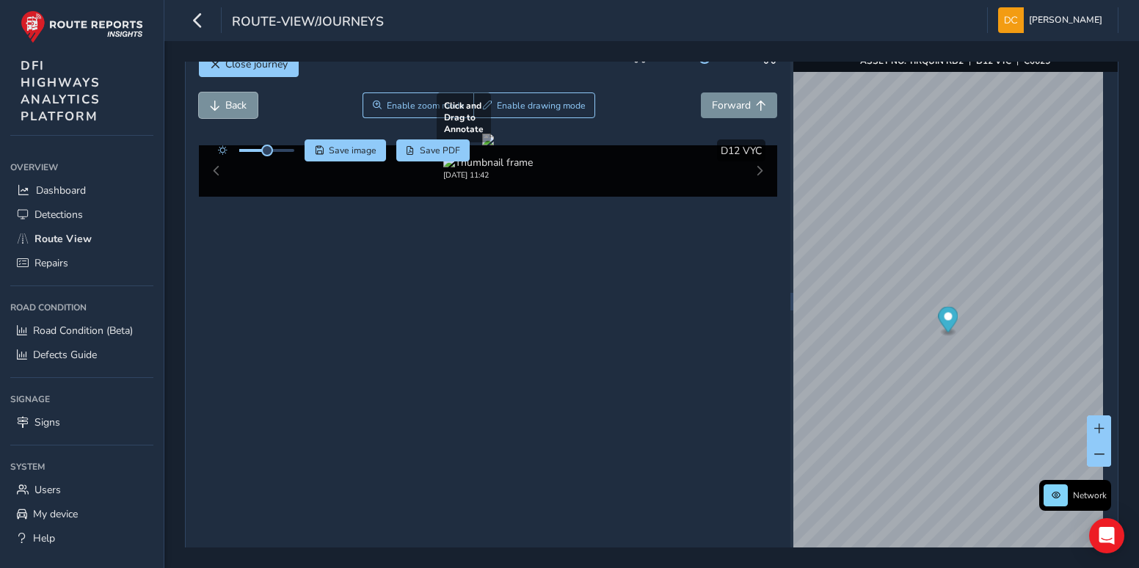
scroll to position [52, 0]
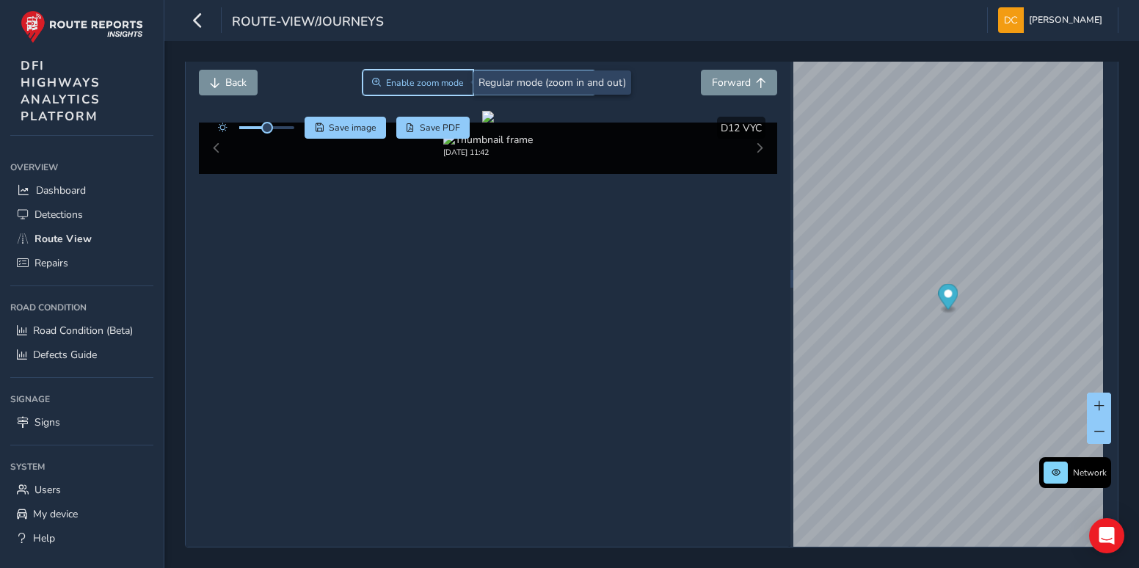
click at [417, 79] on span "Enable zoom mode" at bounding box center [425, 83] width 78 height 12
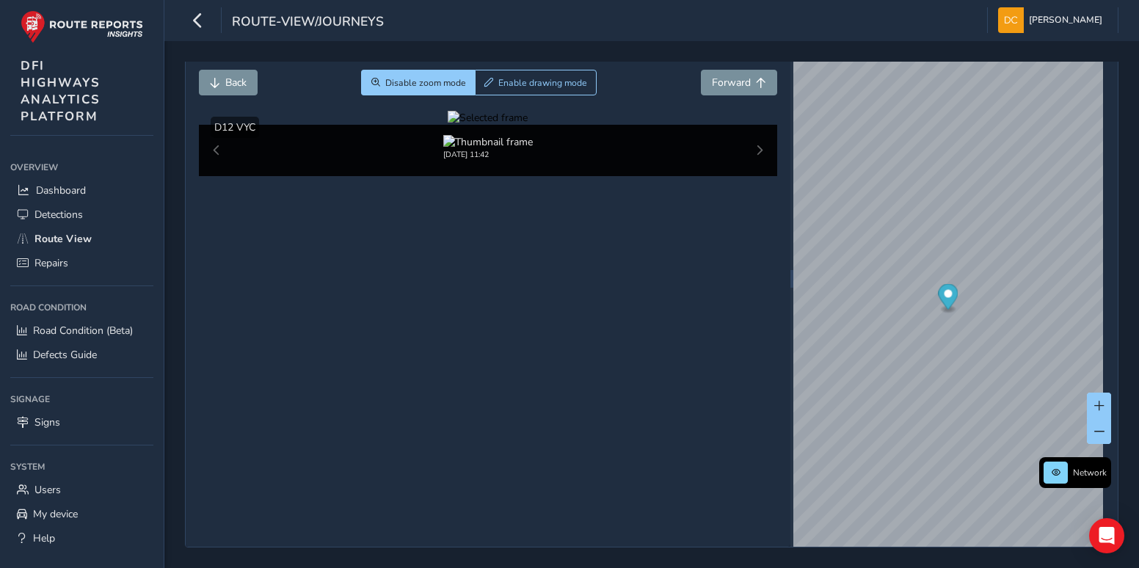
click at [528, 125] on div at bounding box center [488, 118] width 80 height 14
click at [735, 81] on span "Forward" at bounding box center [731, 83] width 39 height 14
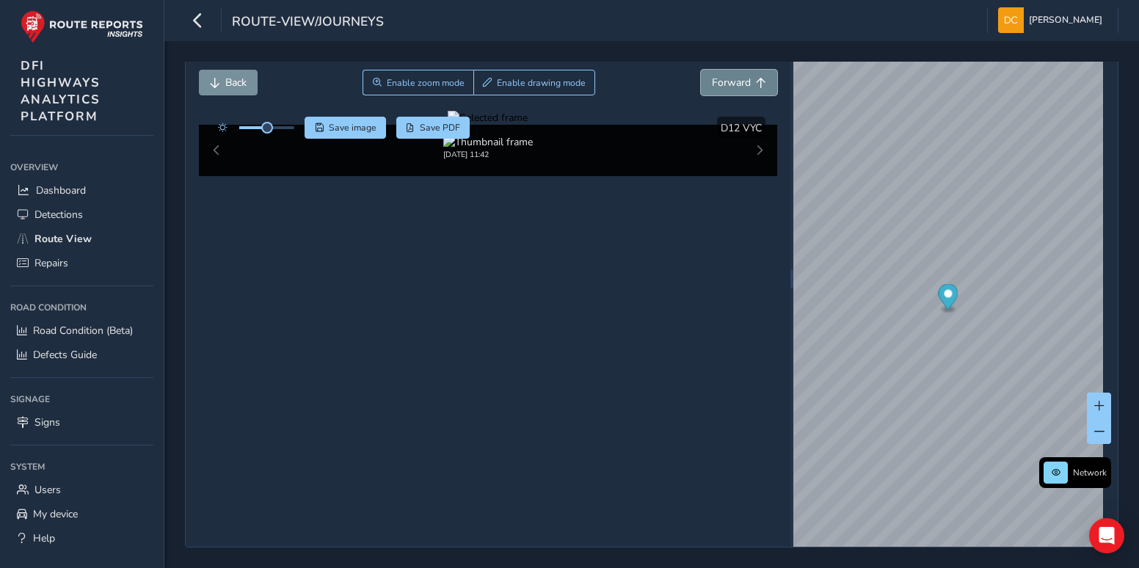
click at [735, 80] on span "Forward" at bounding box center [731, 83] width 39 height 14
click at [736, 80] on span "Forward" at bounding box center [731, 83] width 39 height 14
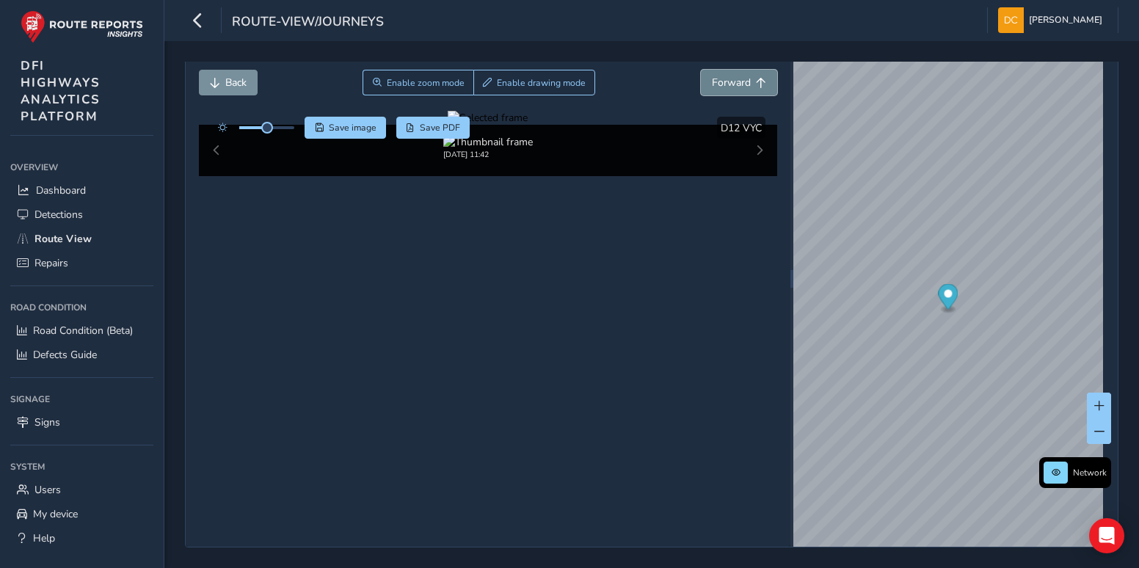
click at [737, 80] on span "Forward" at bounding box center [731, 83] width 39 height 14
click at [249, 76] on button "Back" at bounding box center [228, 83] width 59 height 26
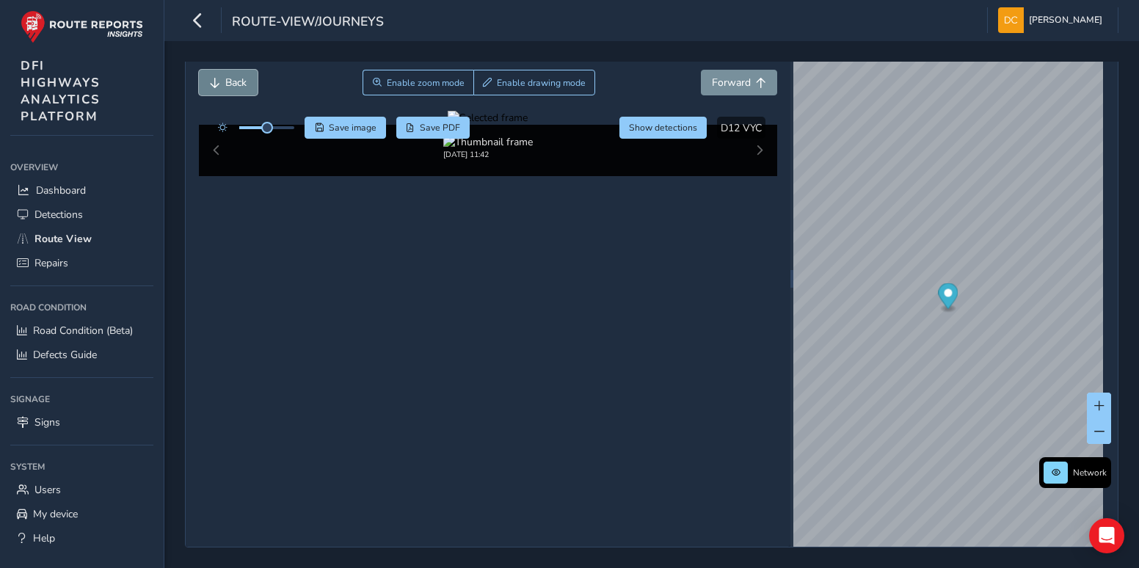
click at [245, 76] on span "Back" at bounding box center [235, 83] width 21 height 14
click at [737, 81] on span "Forward" at bounding box center [731, 83] width 39 height 14
click at [448, 125] on div at bounding box center [488, 118] width 80 height 14
click at [730, 78] on span "Forward" at bounding box center [731, 83] width 39 height 14
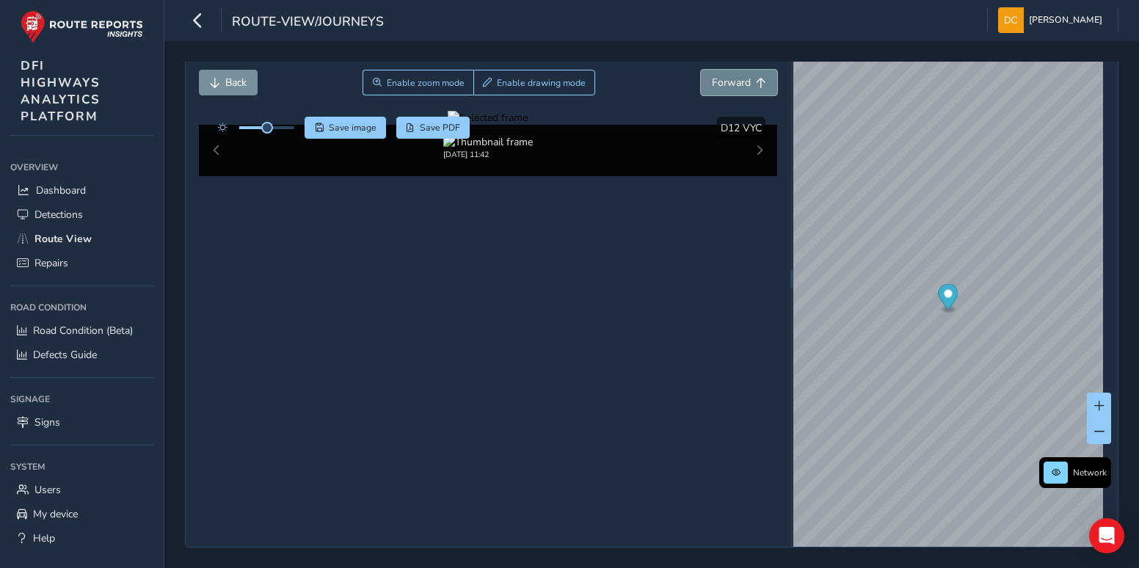
click at [730, 78] on span "Forward" at bounding box center [731, 83] width 39 height 14
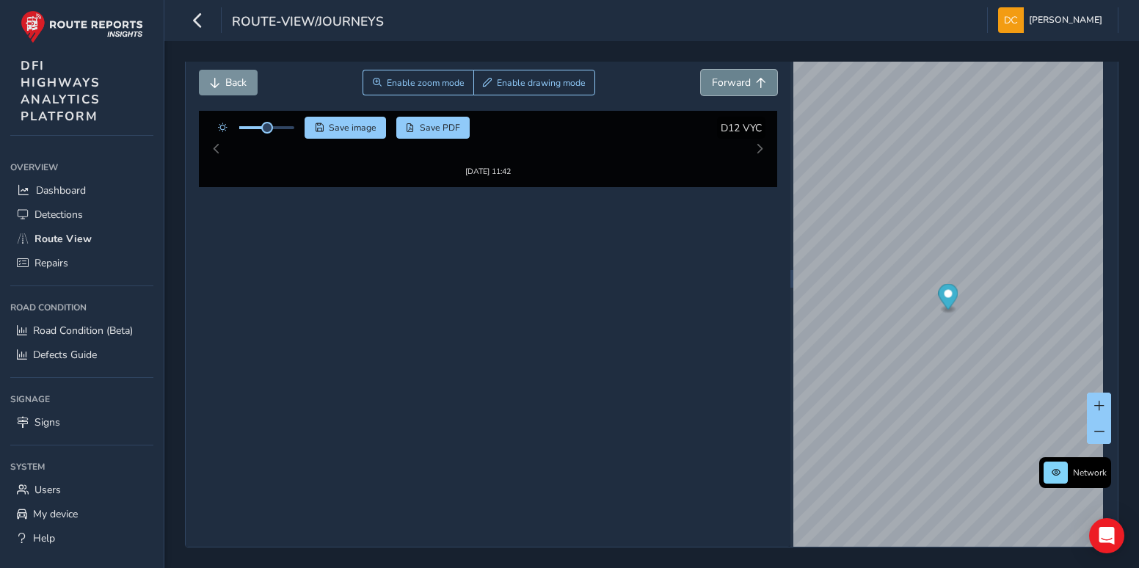
click at [731, 79] on span "Forward" at bounding box center [731, 83] width 39 height 14
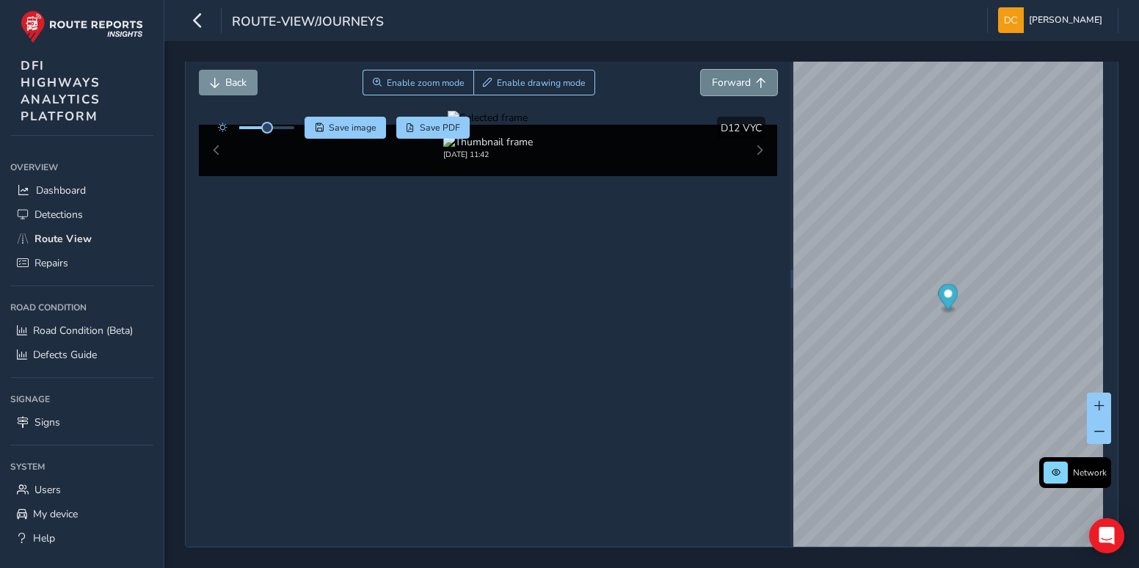
click at [731, 79] on span "Forward" at bounding box center [731, 83] width 39 height 14
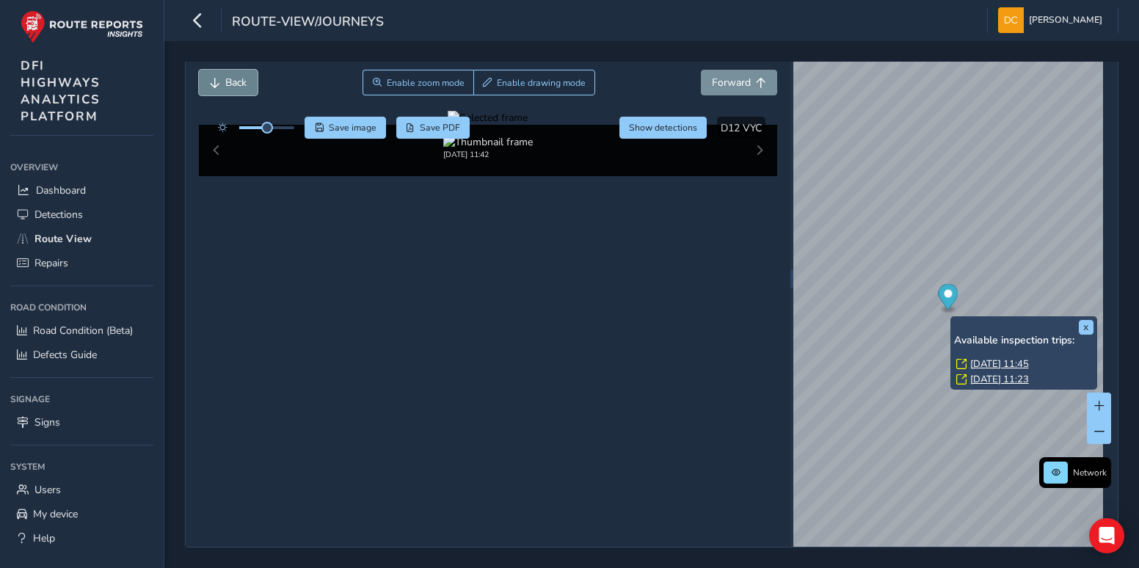
click at [237, 80] on span "Back" at bounding box center [235, 83] width 21 height 14
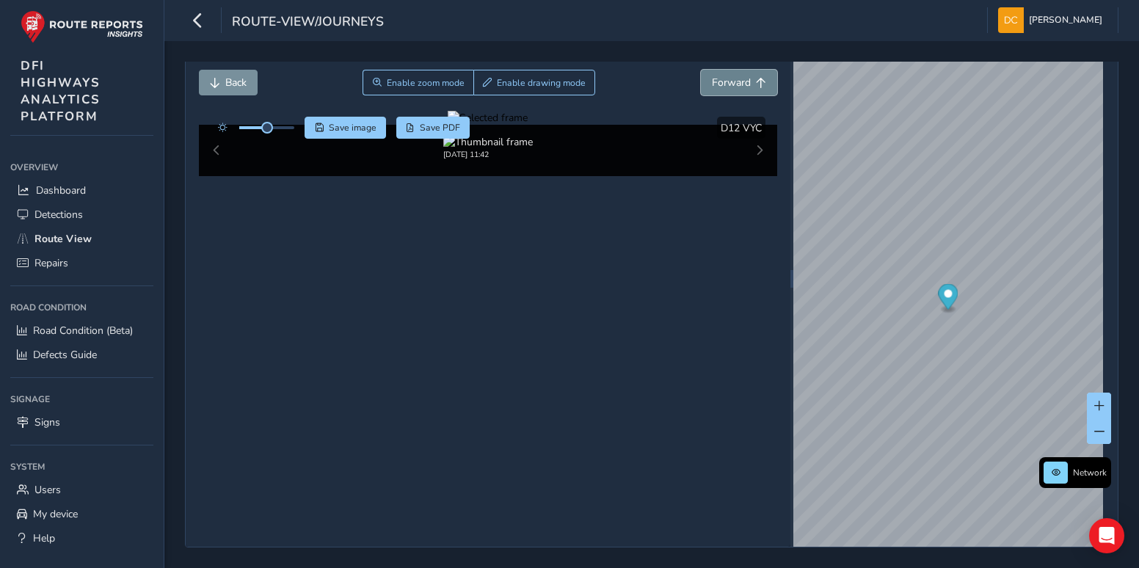
click at [722, 80] on span "Forward" at bounding box center [731, 83] width 39 height 14
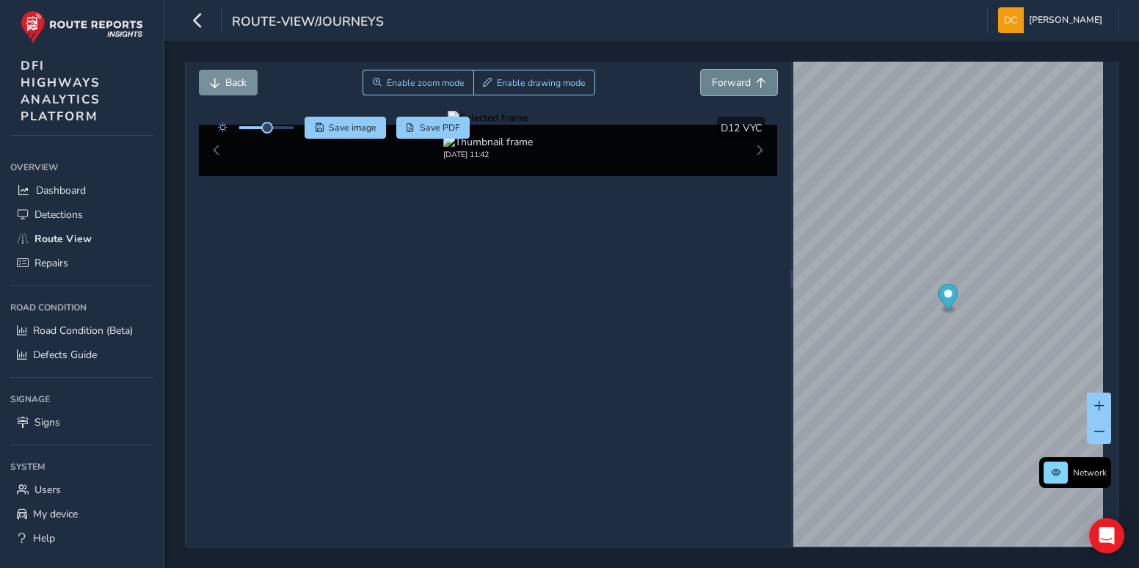
click at [722, 80] on span "Forward" at bounding box center [731, 83] width 39 height 14
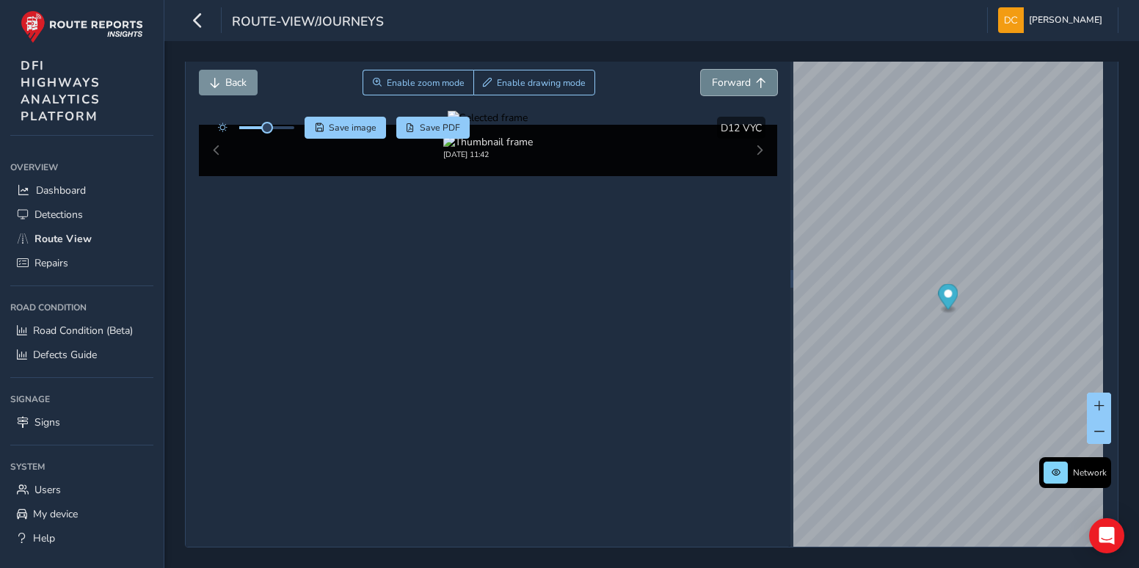
click at [722, 80] on span "Forward" at bounding box center [731, 83] width 39 height 14
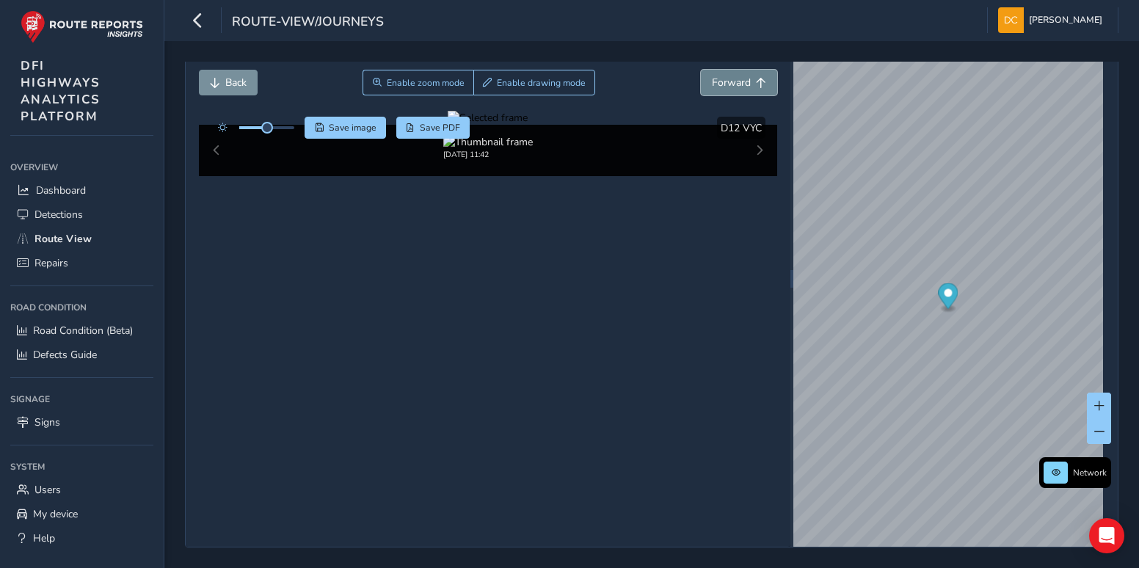
click at [722, 80] on span "Forward" at bounding box center [731, 83] width 39 height 14
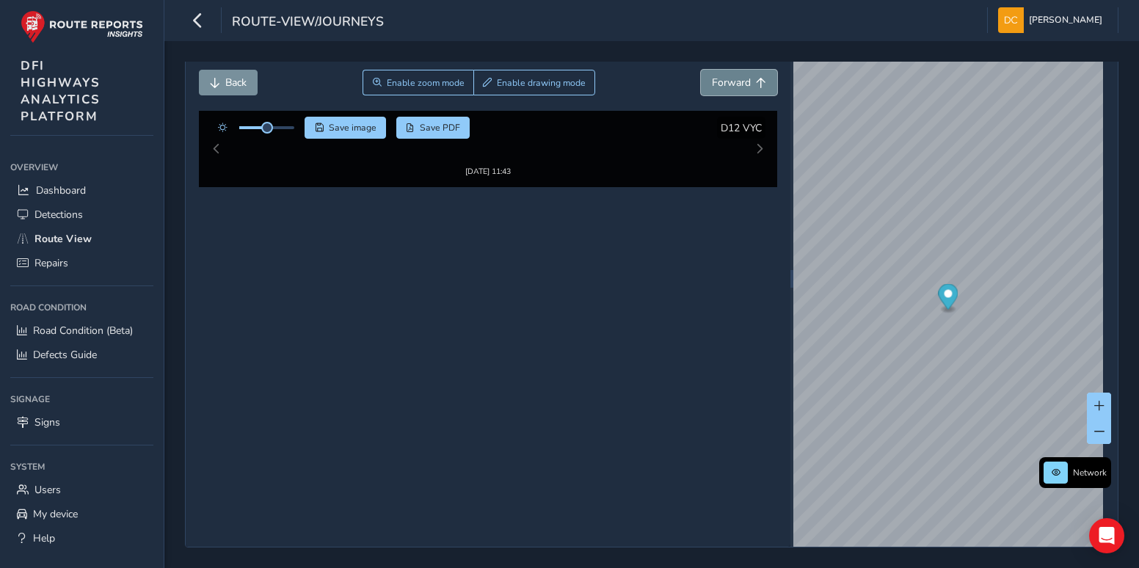
click at [722, 80] on span "Forward" at bounding box center [731, 83] width 39 height 14
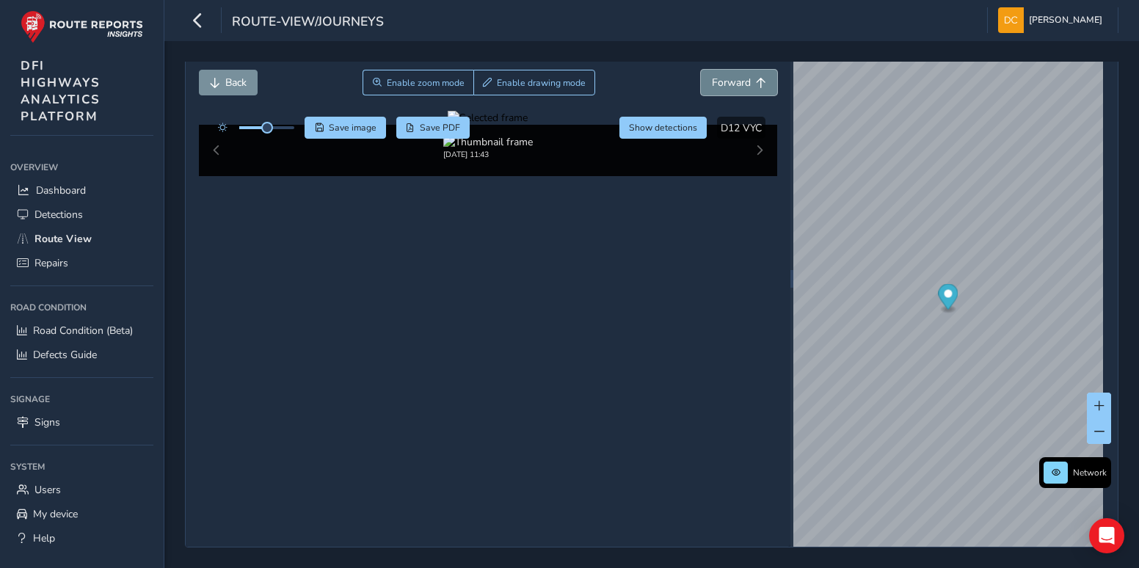
click at [722, 80] on span "Forward" at bounding box center [731, 83] width 39 height 14
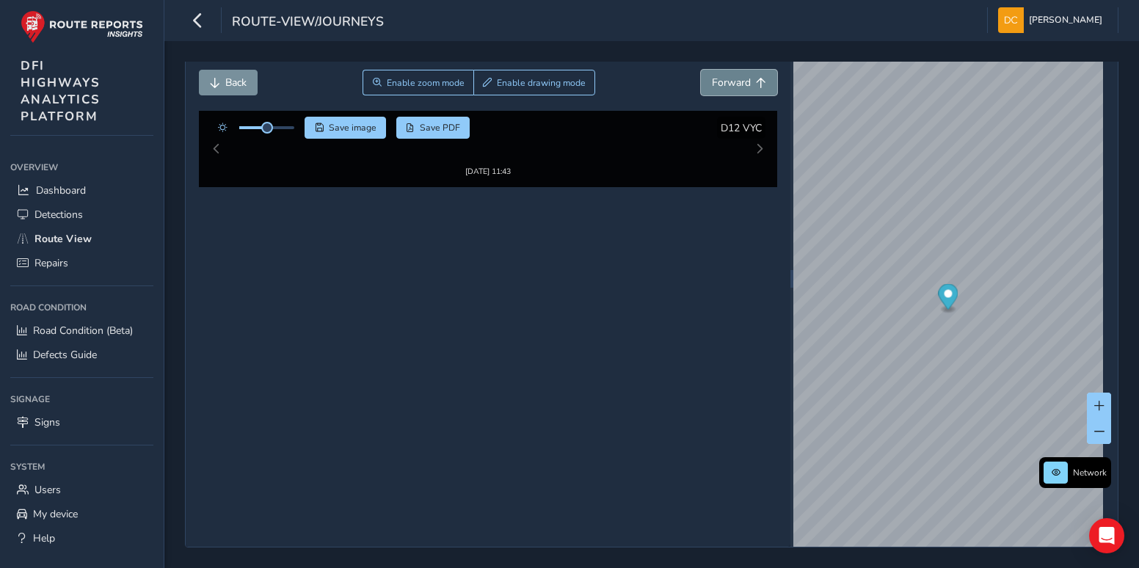
click at [722, 80] on span "Forward" at bounding box center [731, 83] width 39 height 14
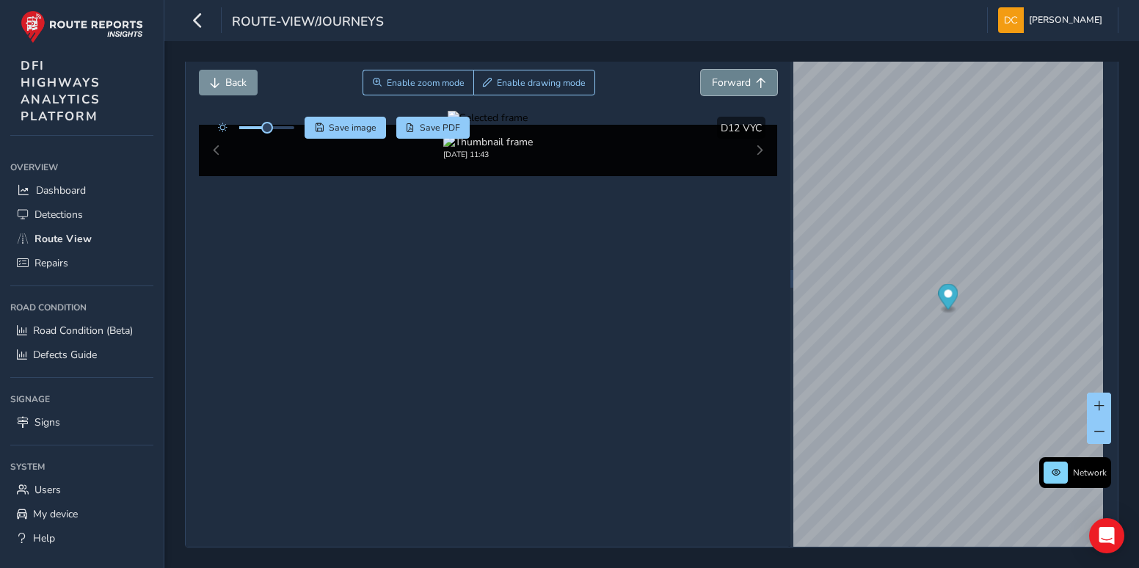
click at [722, 80] on span "Forward" at bounding box center [731, 83] width 39 height 14
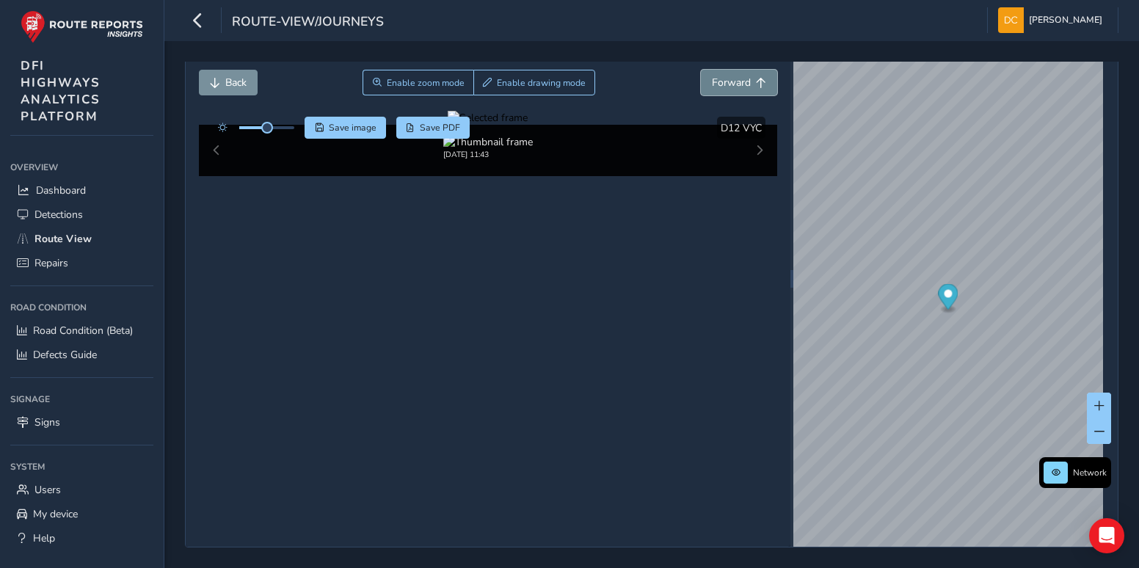
click at [722, 80] on span "Forward" at bounding box center [731, 83] width 39 height 14
click at [230, 84] on span "Back" at bounding box center [235, 83] width 21 height 14
click at [714, 87] on span "Forward" at bounding box center [731, 83] width 39 height 14
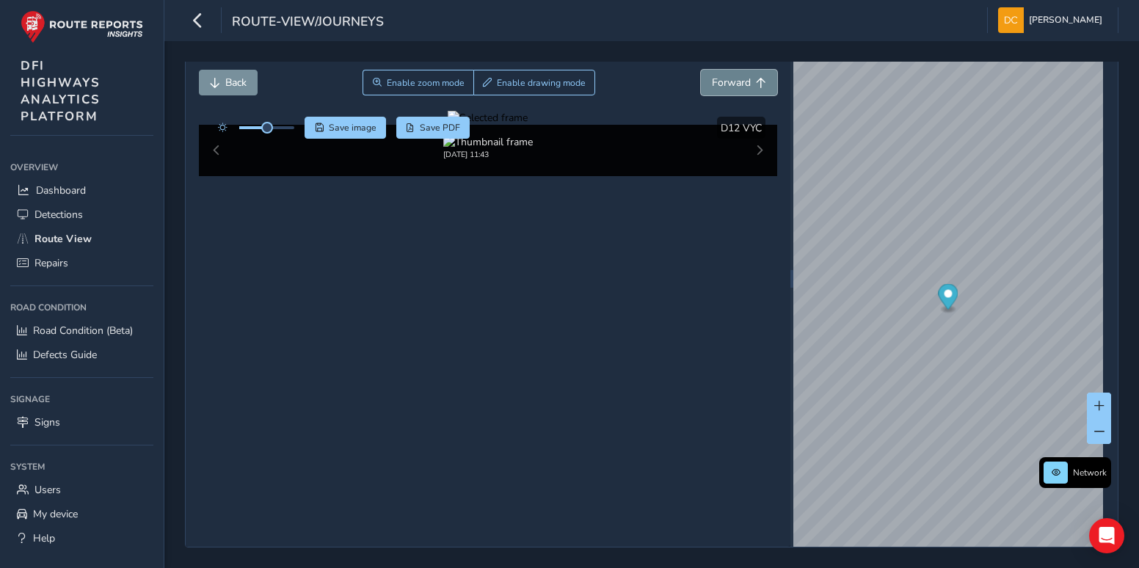
click at [714, 87] on span "Forward" at bounding box center [731, 83] width 39 height 14
click at [715, 87] on span "Forward" at bounding box center [731, 83] width 39 height 14
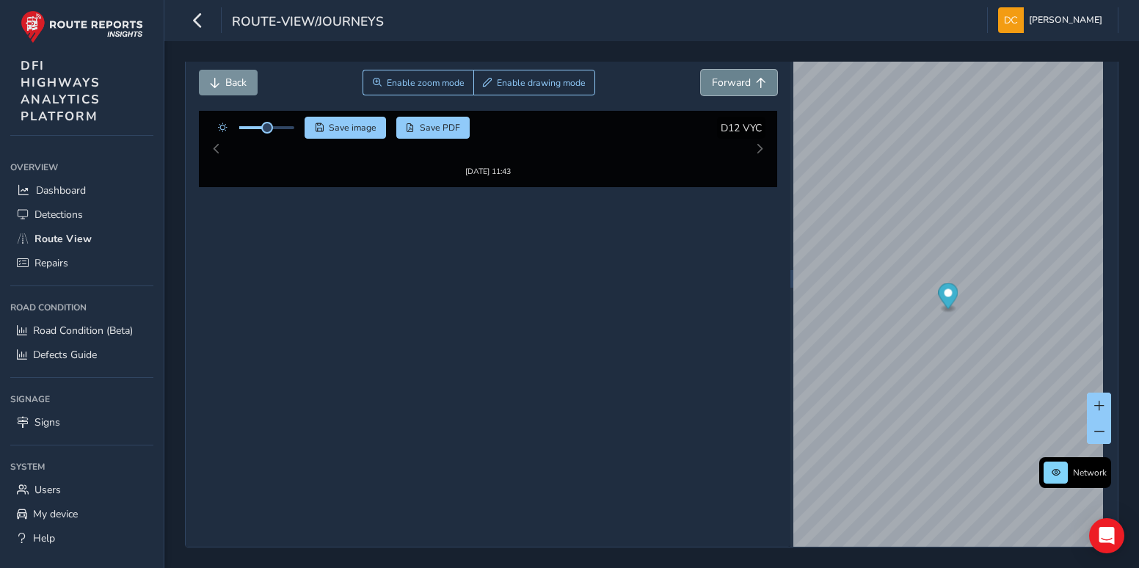
click at [715, 87] on span "Forward" at bounding box center [731, 83] width 39 height 14
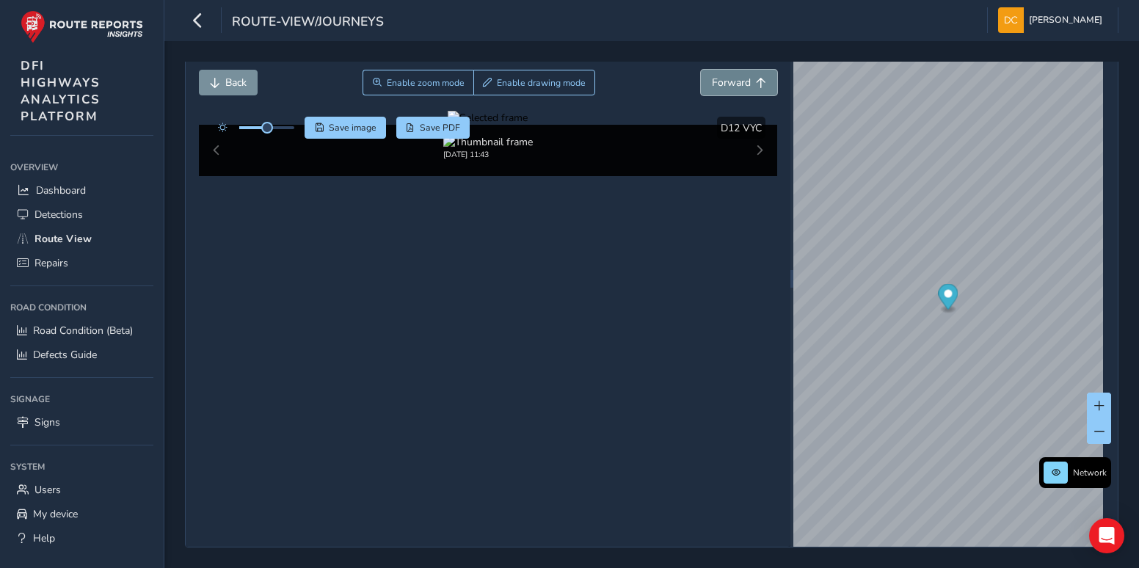
click at [715, 87] on span "Forward" at bounding box center [731, 83] width 39 height 14
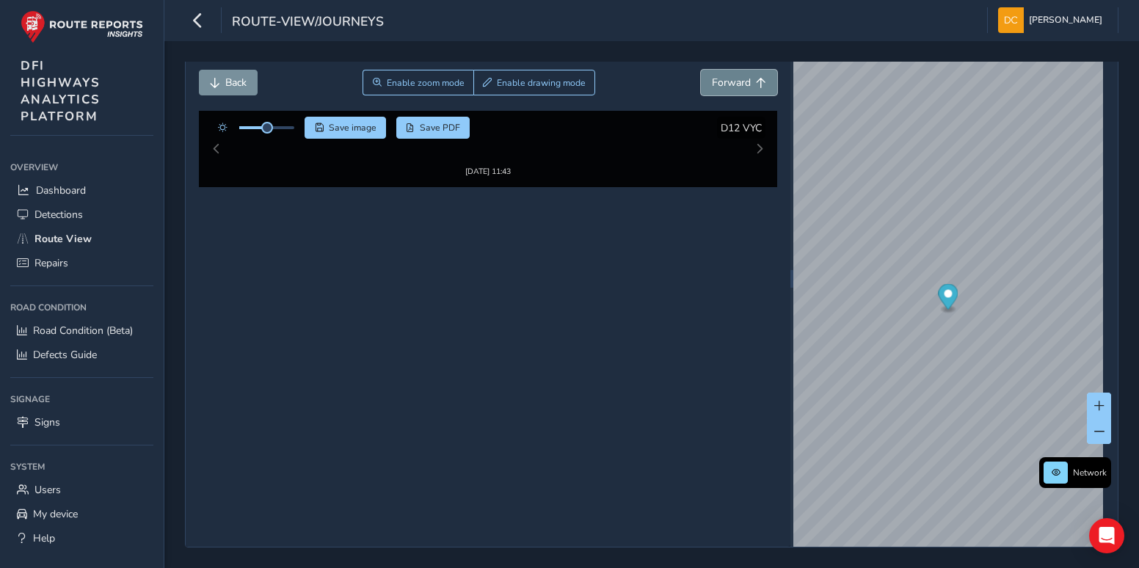
click at [715, 87] on span "Forward" at bounding box center [731, 83] width 39 height 14
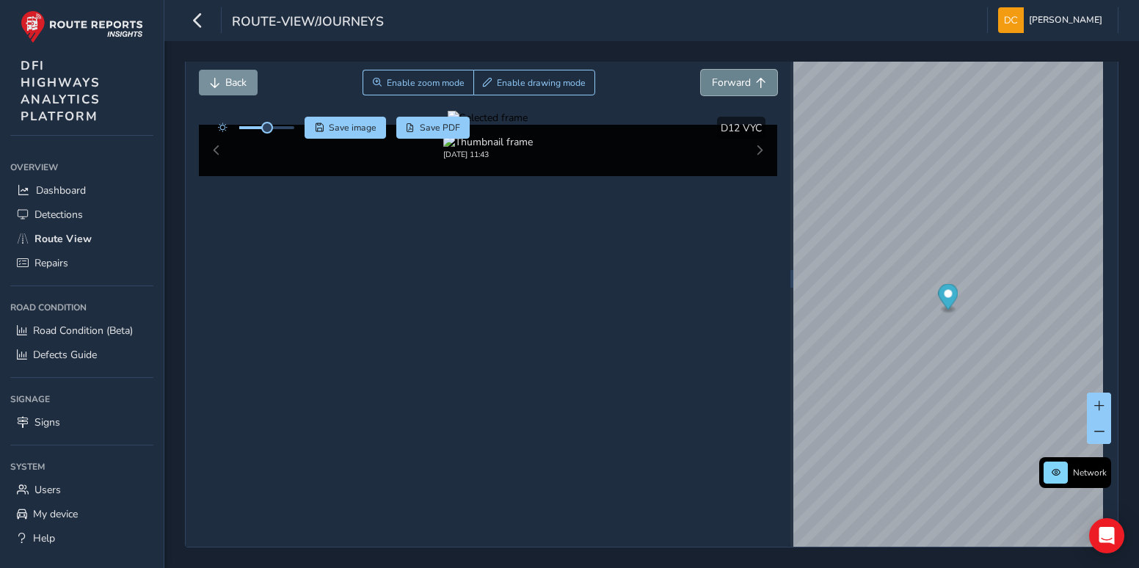
click at [715, 87] on span "Forward" at bounding box center [731, 83] width 39 height 14
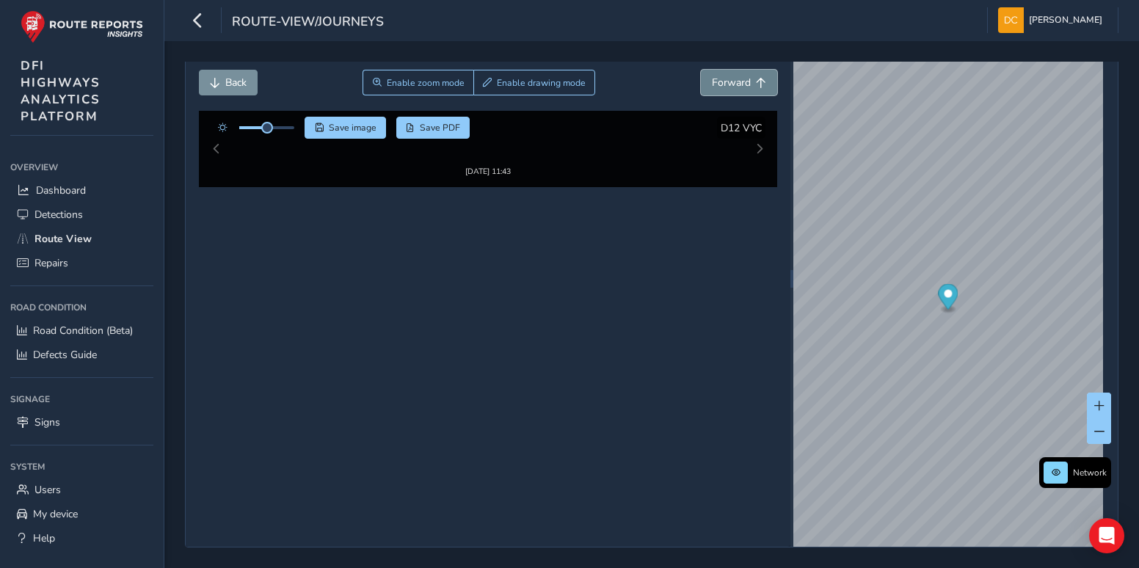
click at [715, 87] on span "Forward" at bounding box center [731, 83] width 39 height 14
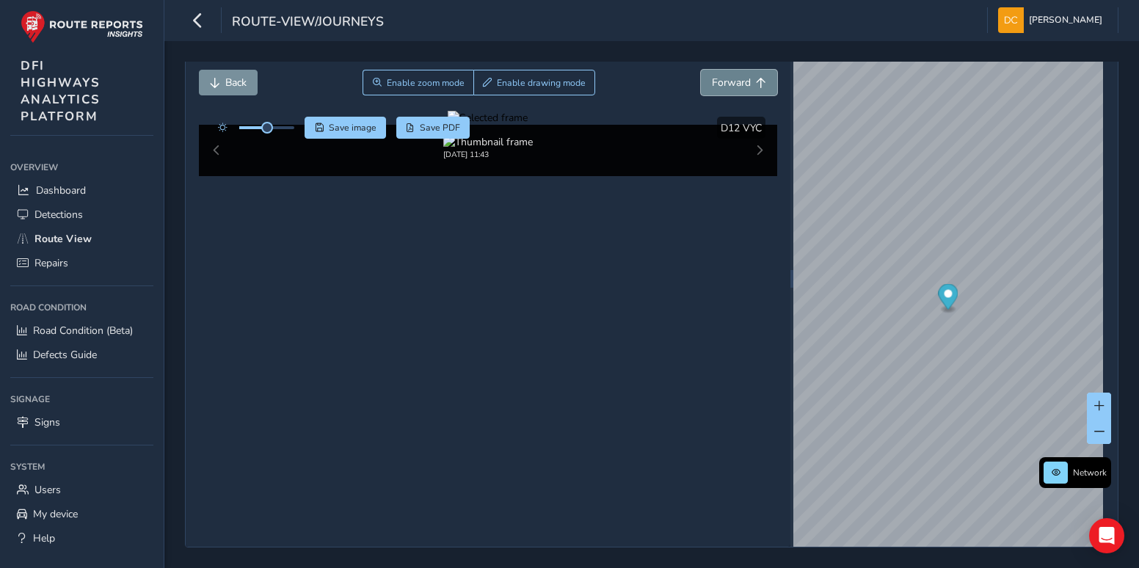
click at [715, 87] on span "Forward" at bounding box center [731, 83] width 39 height 14
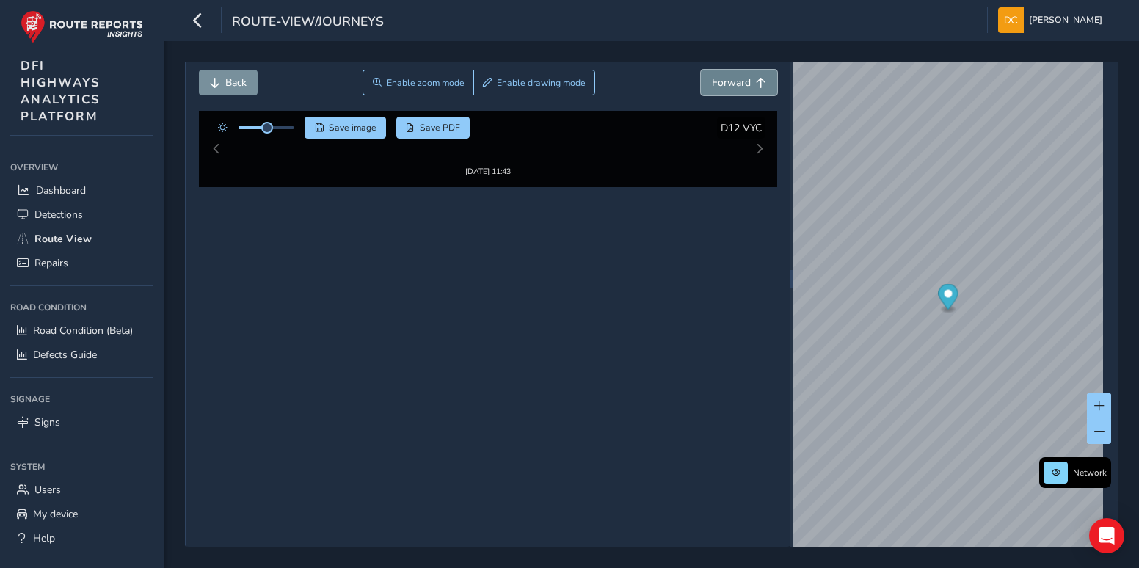
click at [715, 87] on span "Forward" at bounding box center [731, 83] width 39 height 14
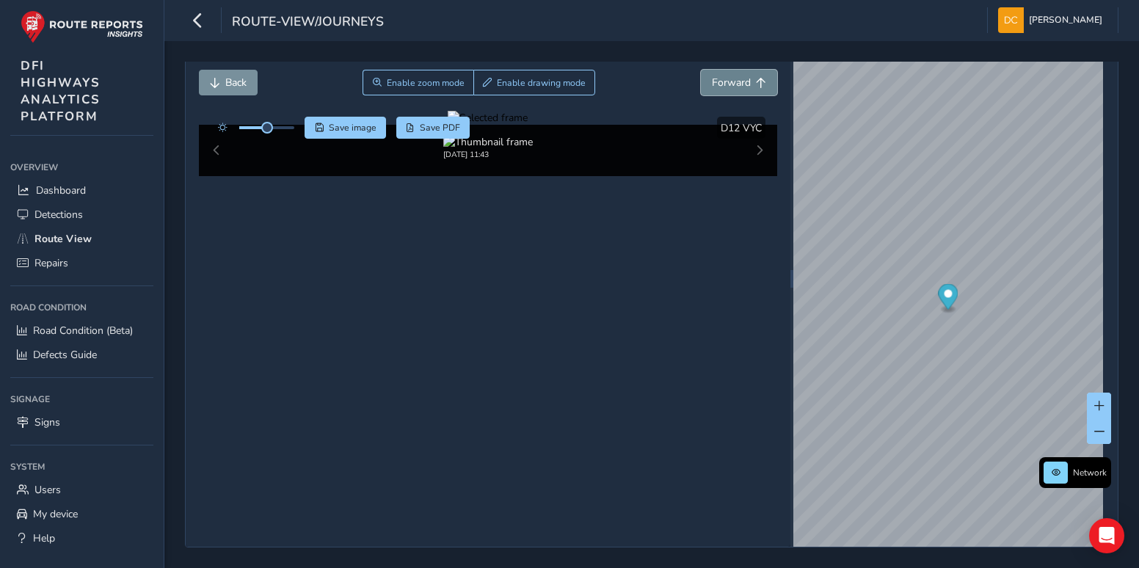
click at [715, 87] on span "Forward" at bounding box center [731, 83] width 39 height 14
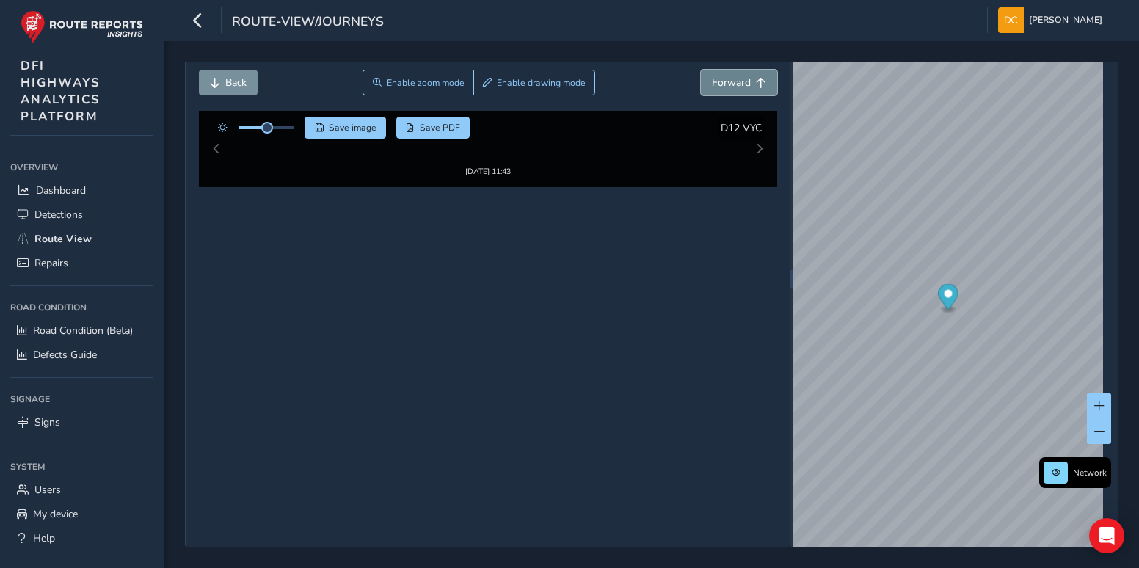
click at [715, 87] on span "Forward" at bounding box center [731, 83] width 39 height 14
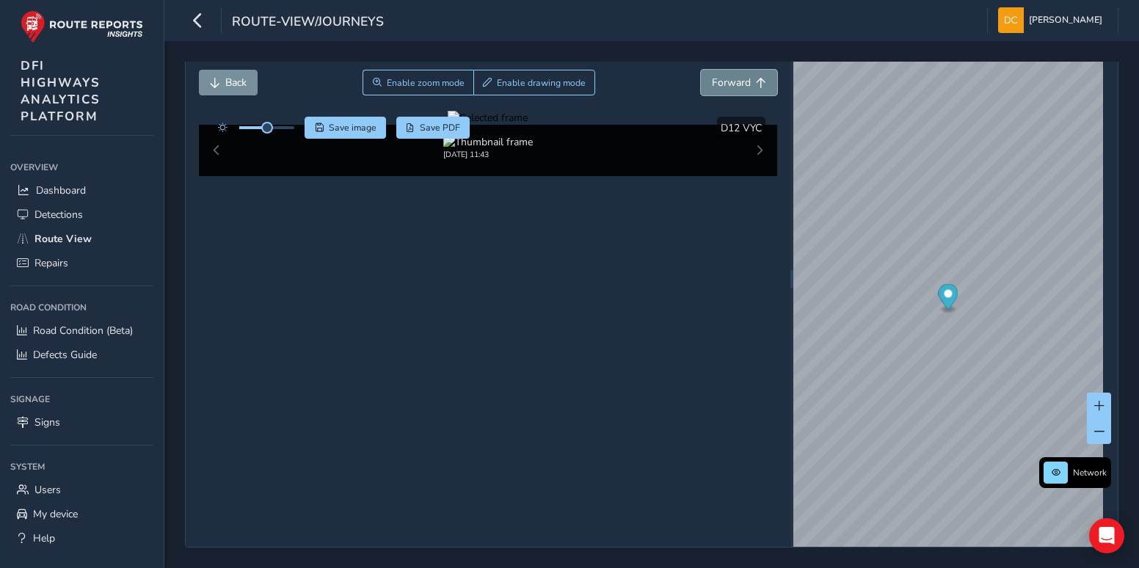
click at [715, 87] on span "Forward" at bounding box center [731, 83] width 39 height 14
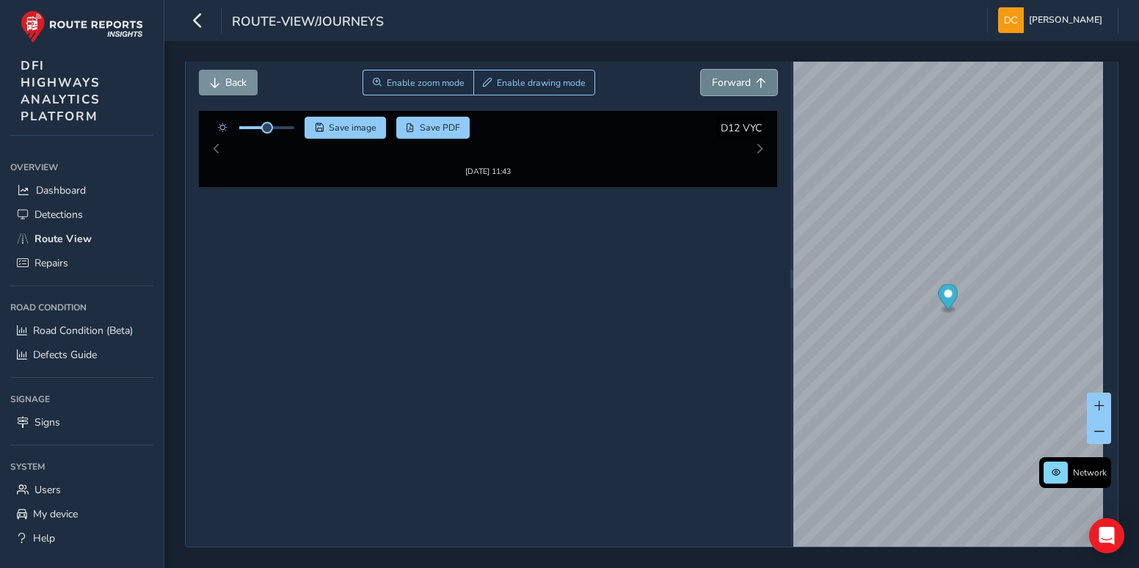
click at [715, 87] on span "Forward" at bounding box center [731, 83] width 39 height 14
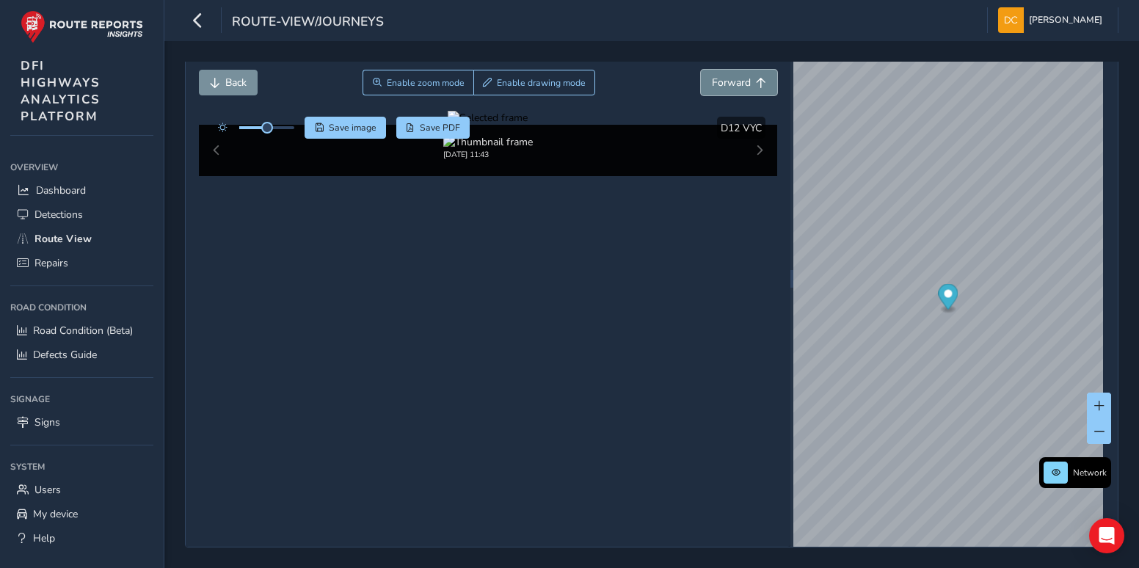
click at [715, 87] on span "Forward" at bounding box center [731, 83] width 39 height 14
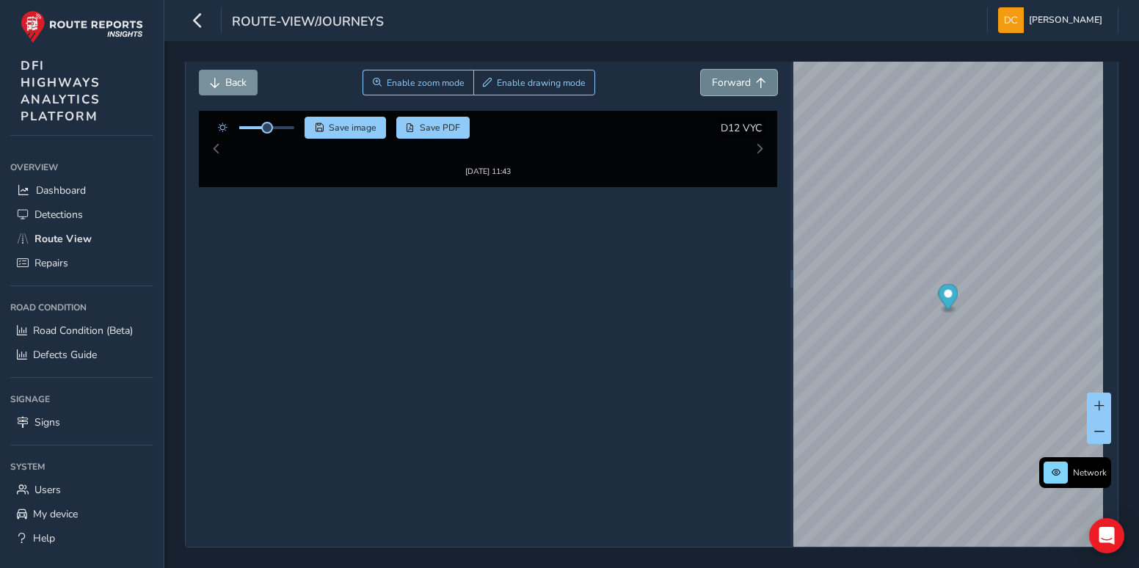
click at [715, 87] on span "Forward" at bounding box center [731, 83] width 39 height 14
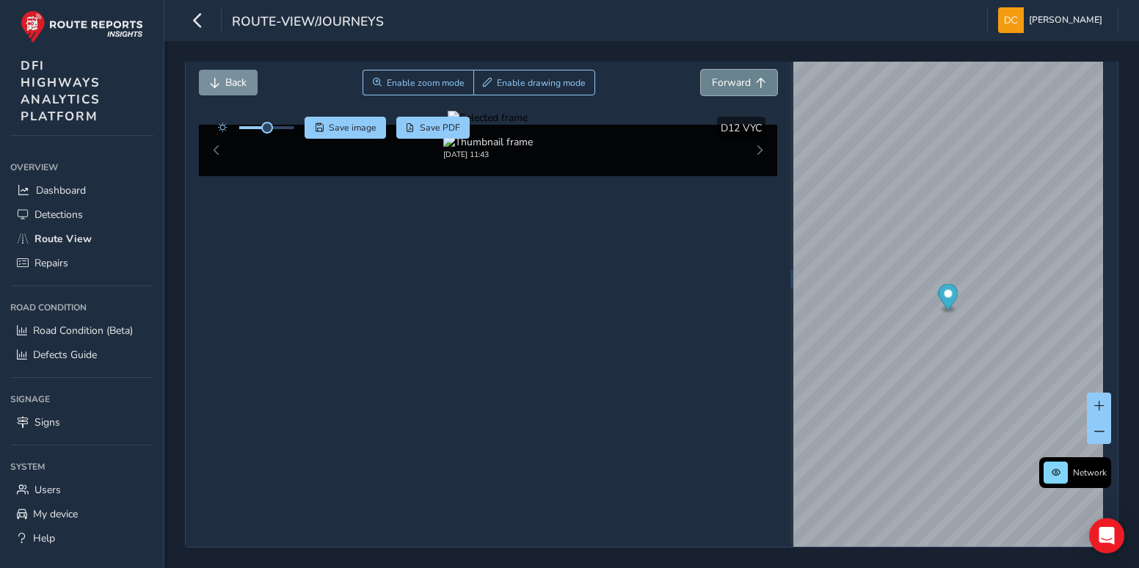
click at [715, 87] on span "Forward" at bounding box center [731, 83] width 39 height 14
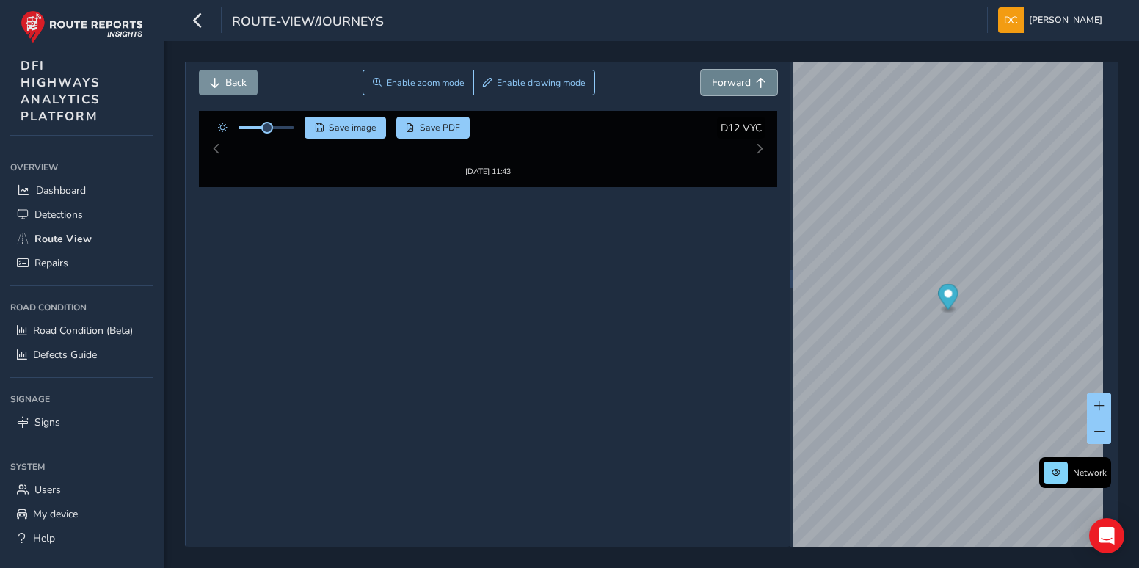
click at [716, 87] on span "Forward" at bounding box center [731, 83] width 39 height 14
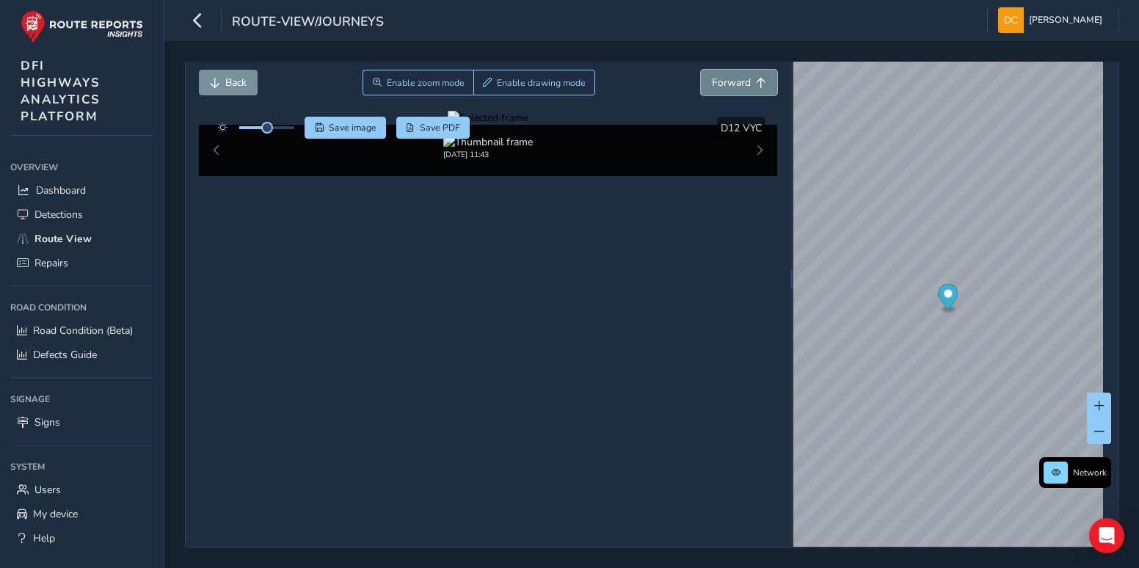
click at [716, 87] on span "Forward" at bounding box center [731, 83] width 39 height 14
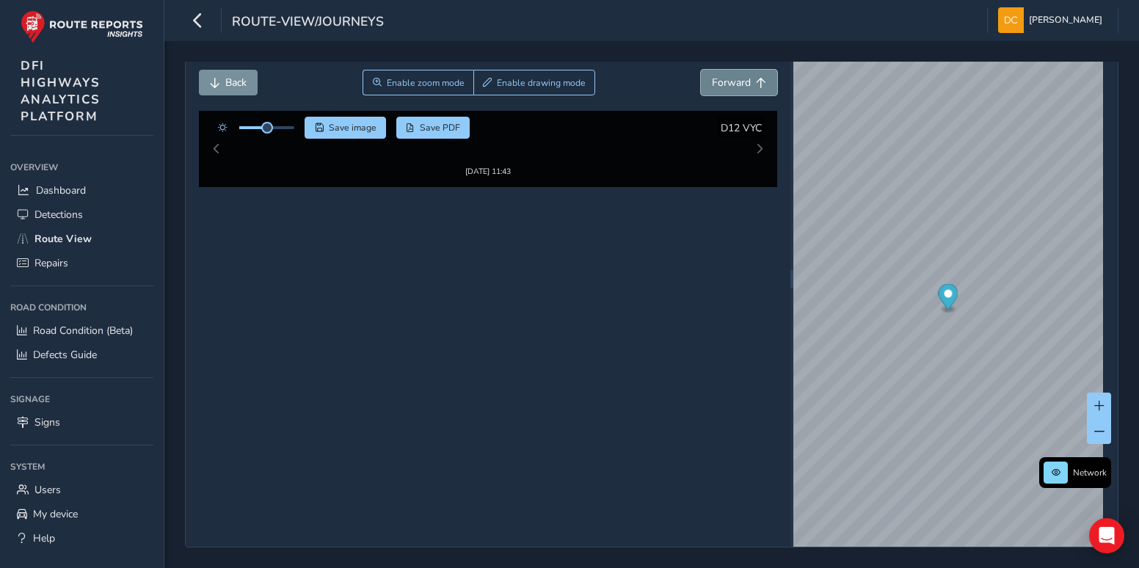
click at [716, 87] on span "Forward" at bounding box center [731, 83] width 39 height 14
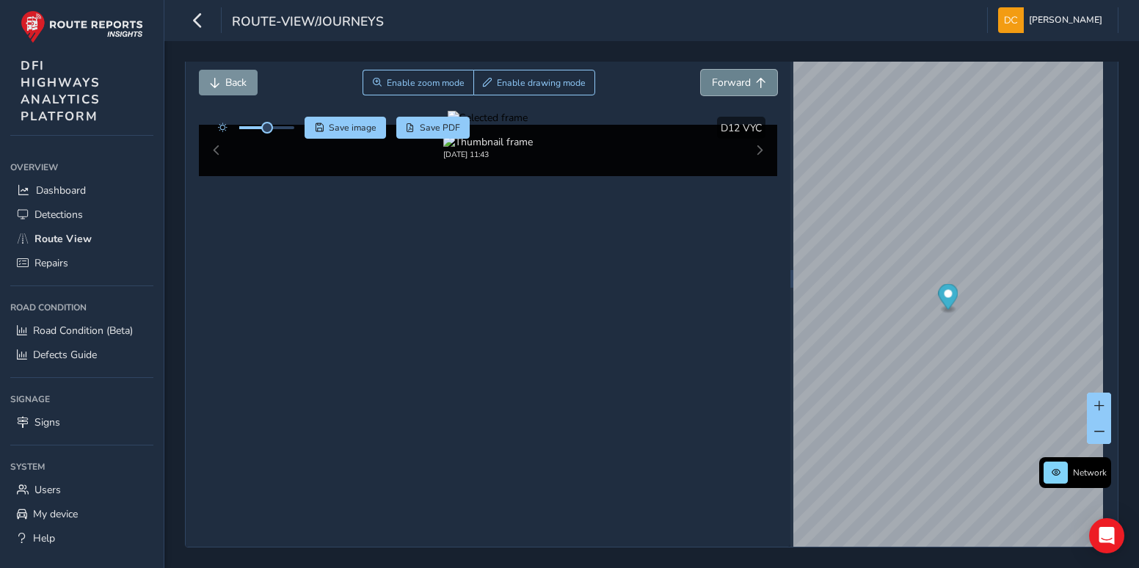
click at [716, 87] on span "Forward" at bounding box center [731, 83] width 39 height 14
click at [717, 87] on span "Forward" at bounding box center [731, 83] width 39 height 14
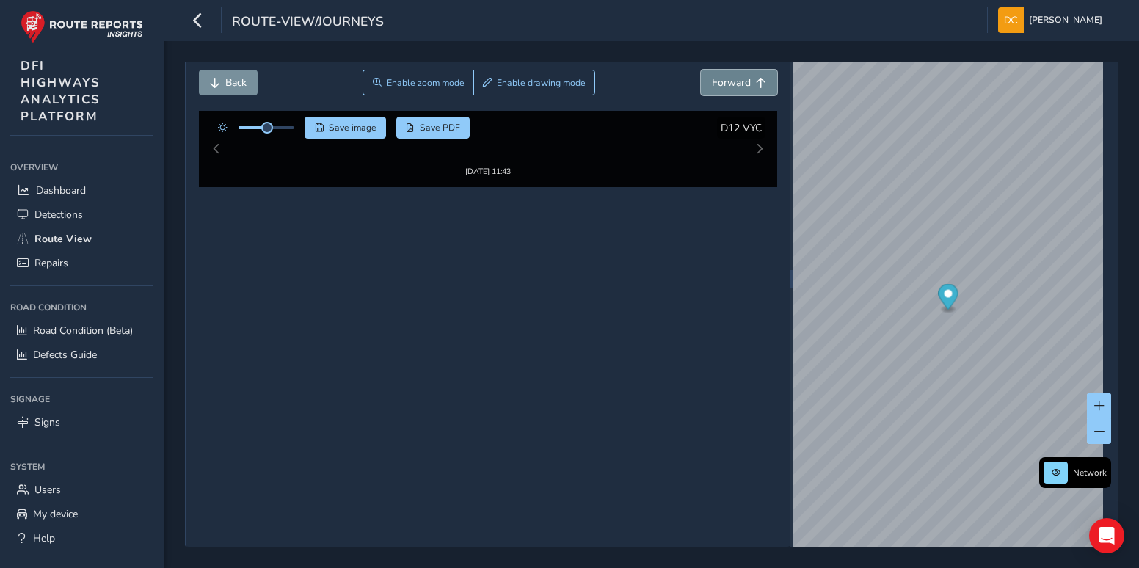
click at [717, 87] on span "Forward" at bounding box center [731, 83] width 39 height 14
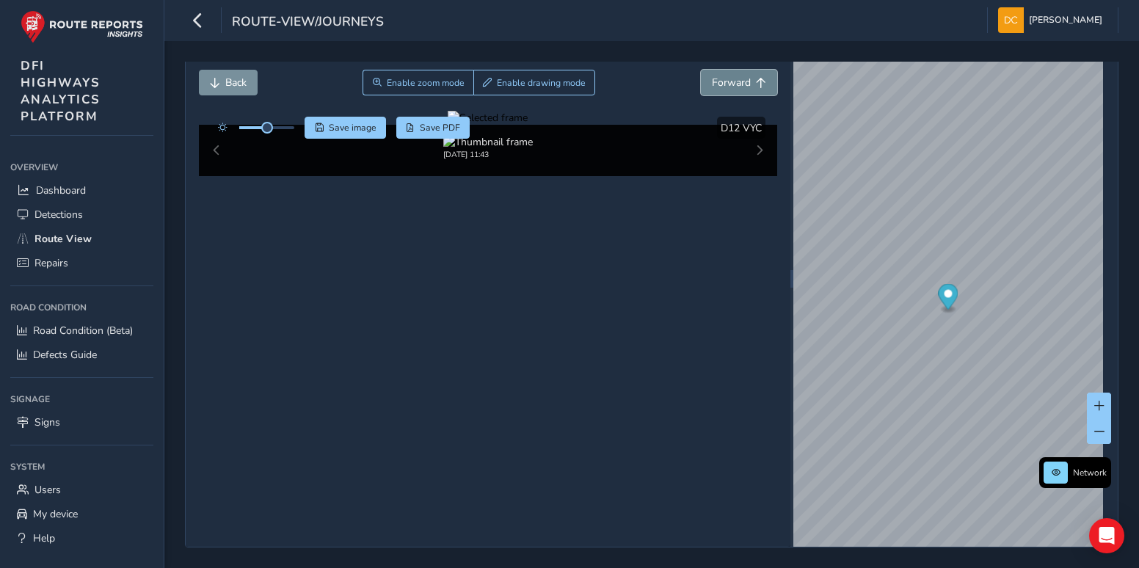
click at [717, 87] on span "Forward" at bounding box center [731, 83] width 39 height 14
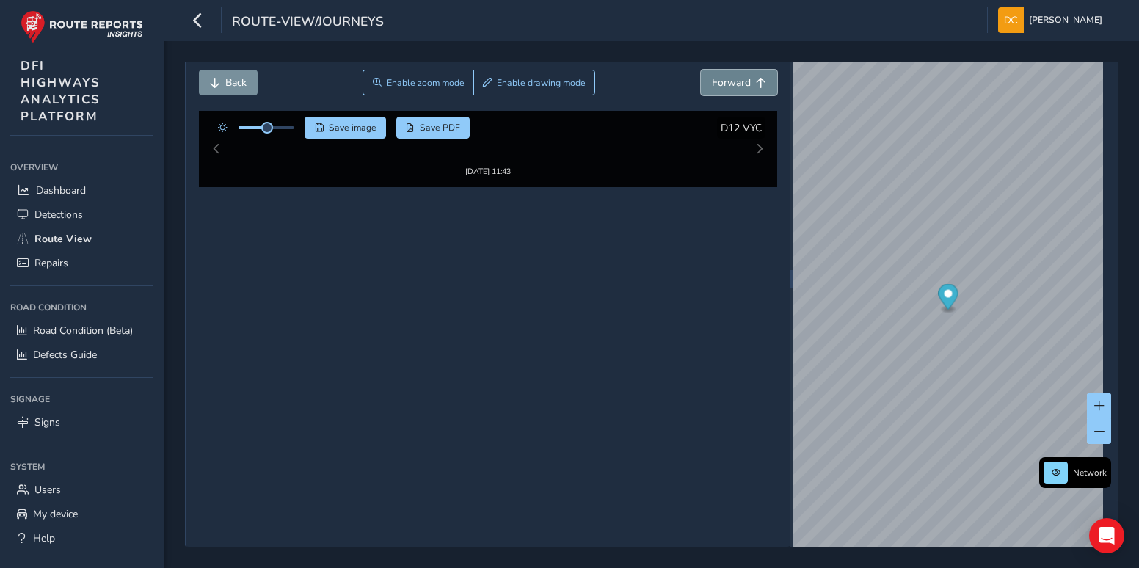
click at [717, 87] on span "Forward" at bounding box center [731, 83] width 39 height 14
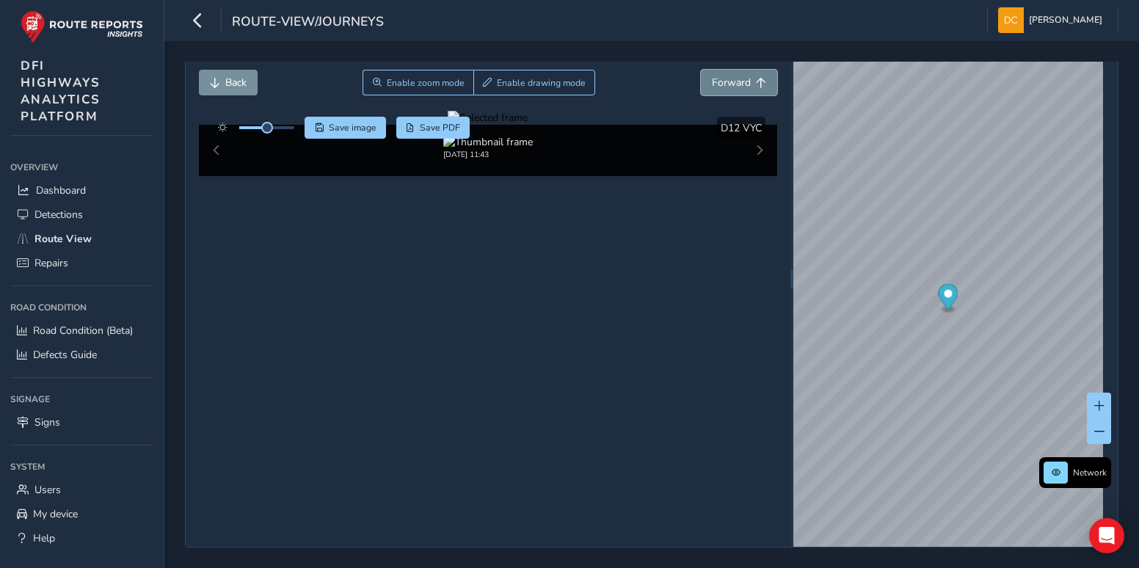
click at [717, 87] on span "Forward" at bounding box center [731, 83] width 39 height 14
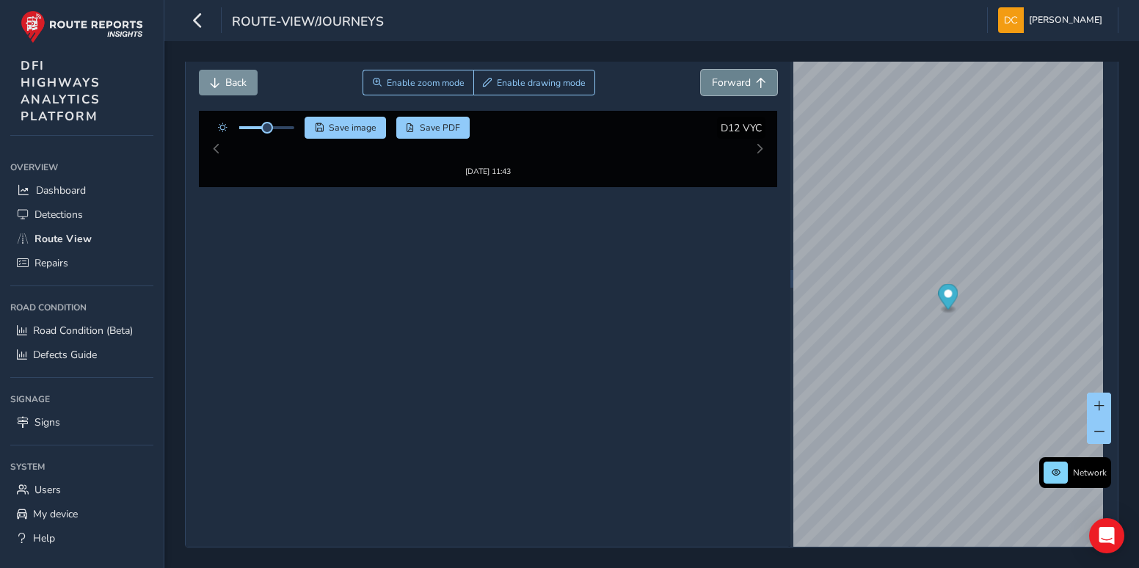
click at [717, 87] on span "Forward" at bounding box center [731, 83] width 39 height 14
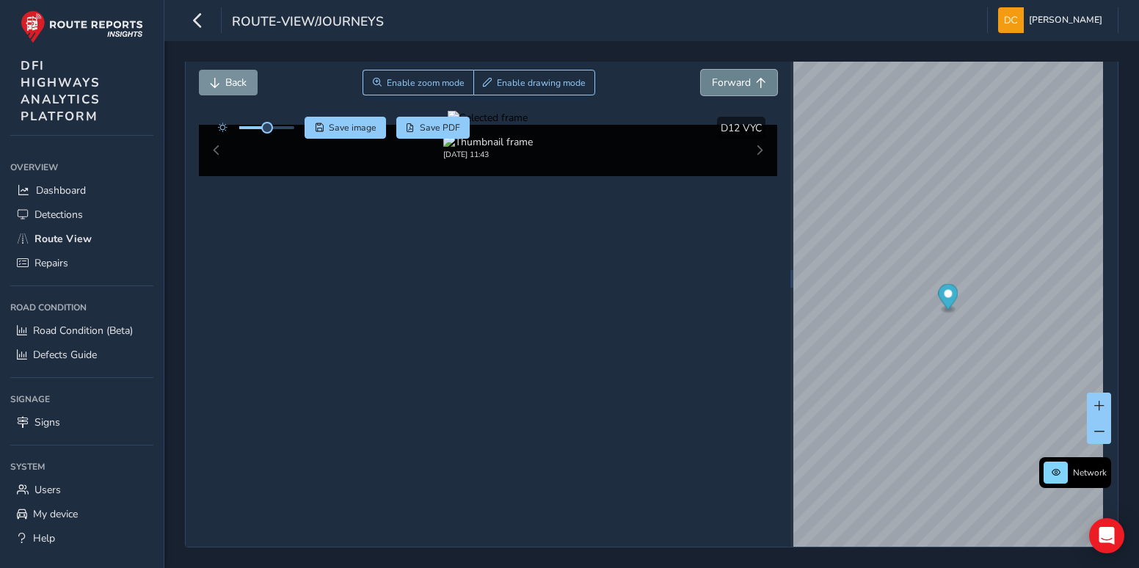
click at [717, 87] on span "Forward" at bounding box center [731, 83] width 39 height 14
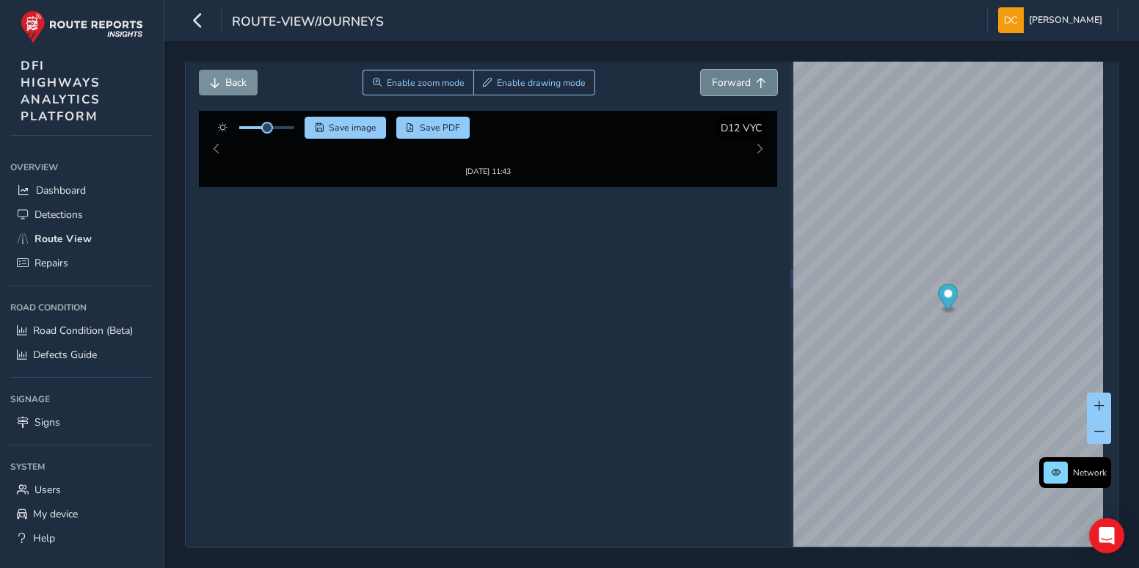
click at [717, 87] on span "Forward" at bounding box center [731, 83] width 39 height 14
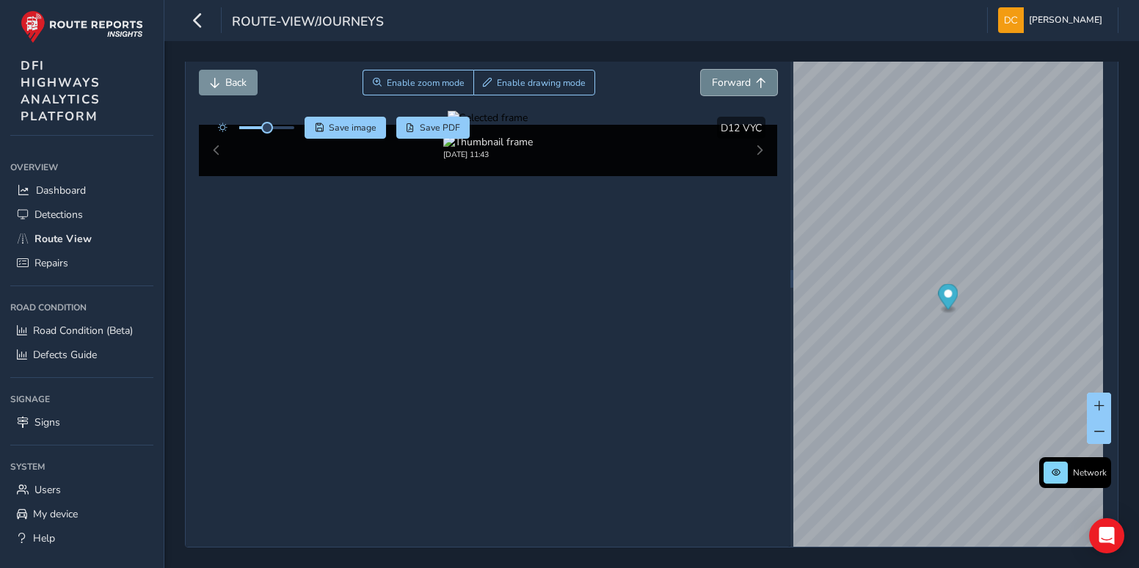
click at [717, 87] on span "Forward" at bounding box center [731, 83] width 39 height 14
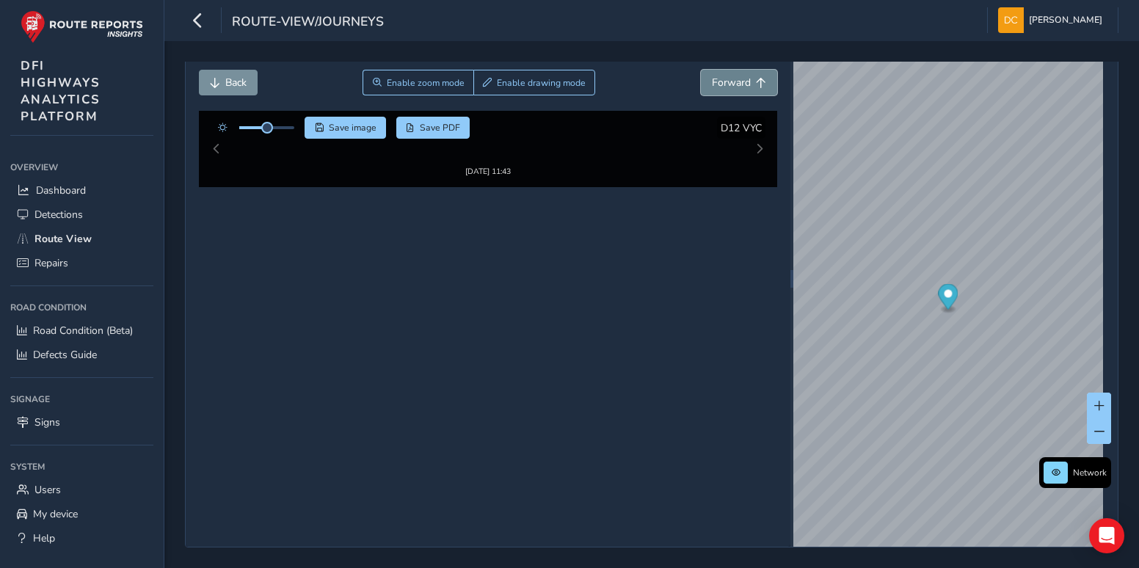
click at [717, 87] on span "Forward" at bounding box center [731, 83] width 39 height 14
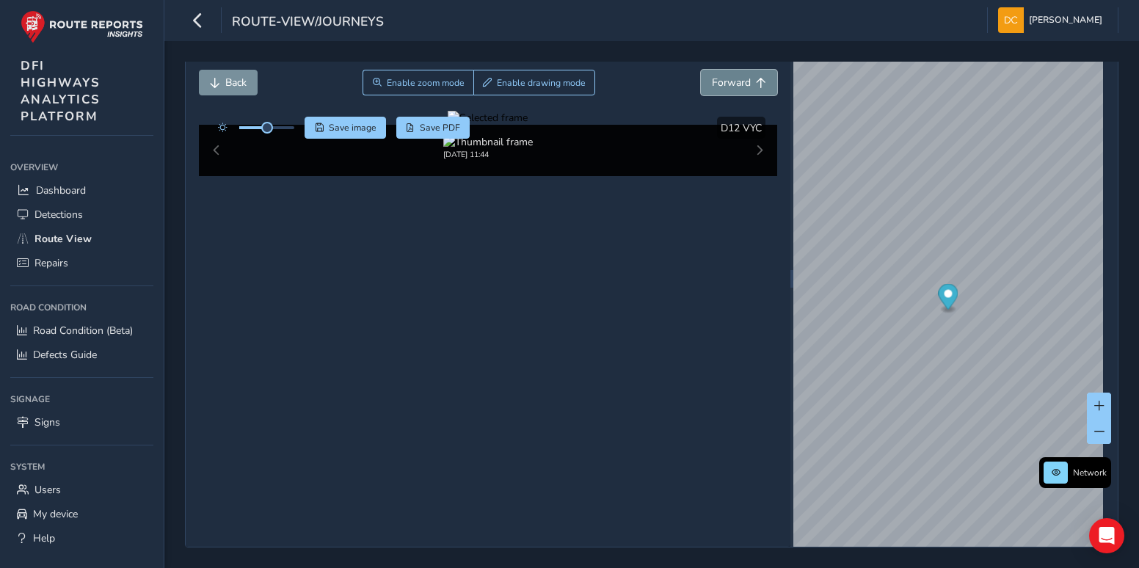
click at [717, 87] on span "Forward" at bounding box center [731, 83] width 39 height 14
click at [718, 87] on span "Forward" at bounding box center [731, 83] width 39 height 14
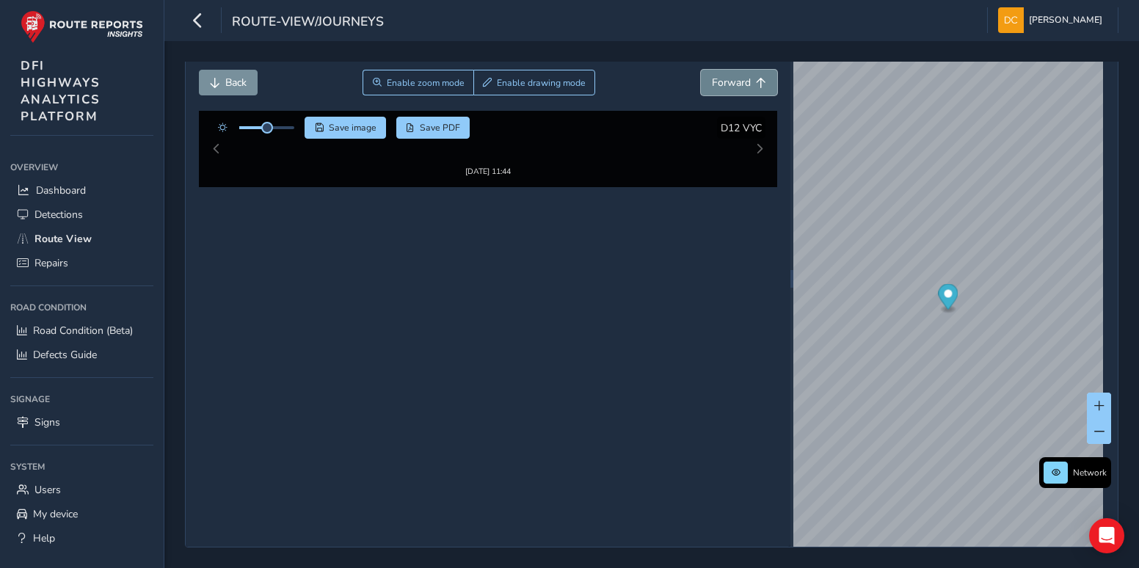
click at [718, 87] on span "Forward" at bounding box center [731, 83] width 39 height 14
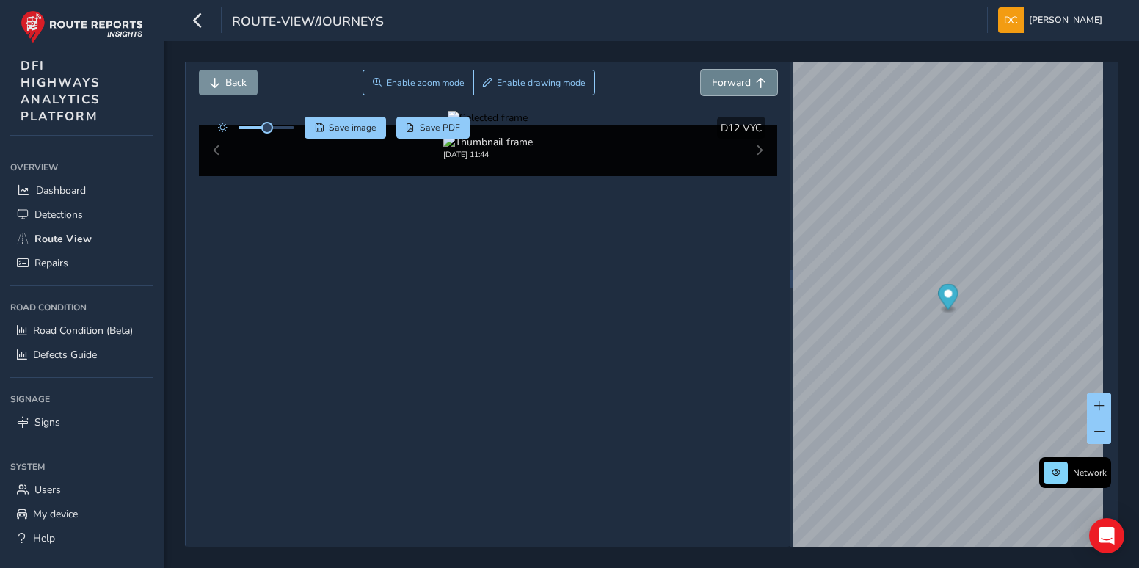
click at [718, 87] on span "Forward" at bounding box center [731, 83] width 39 height 14
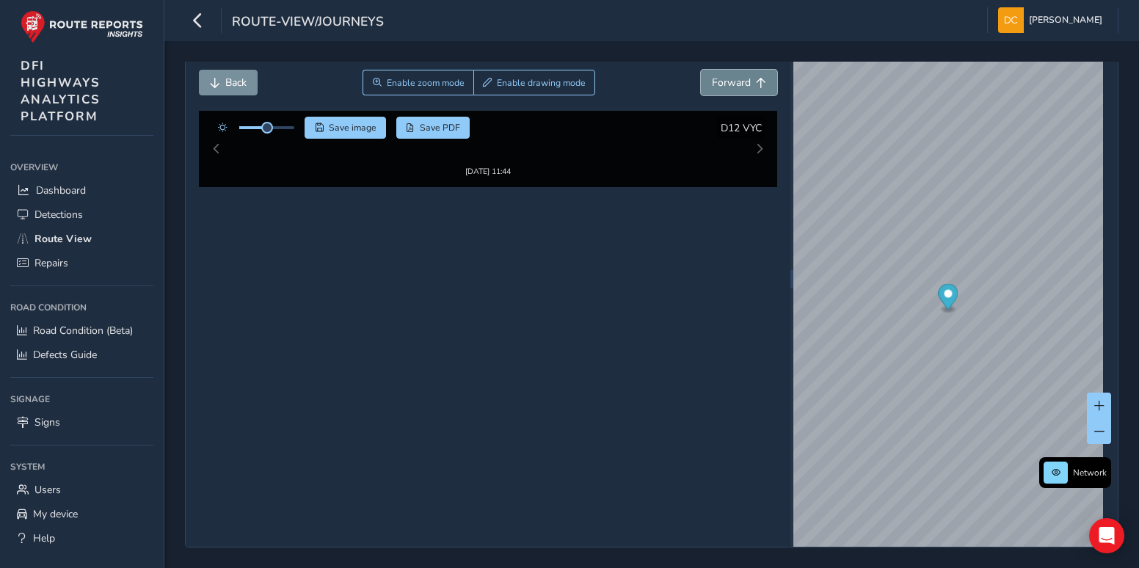
click at [718, 87] on span "Forward" at bounding box center [731, 83] width 39 height 14
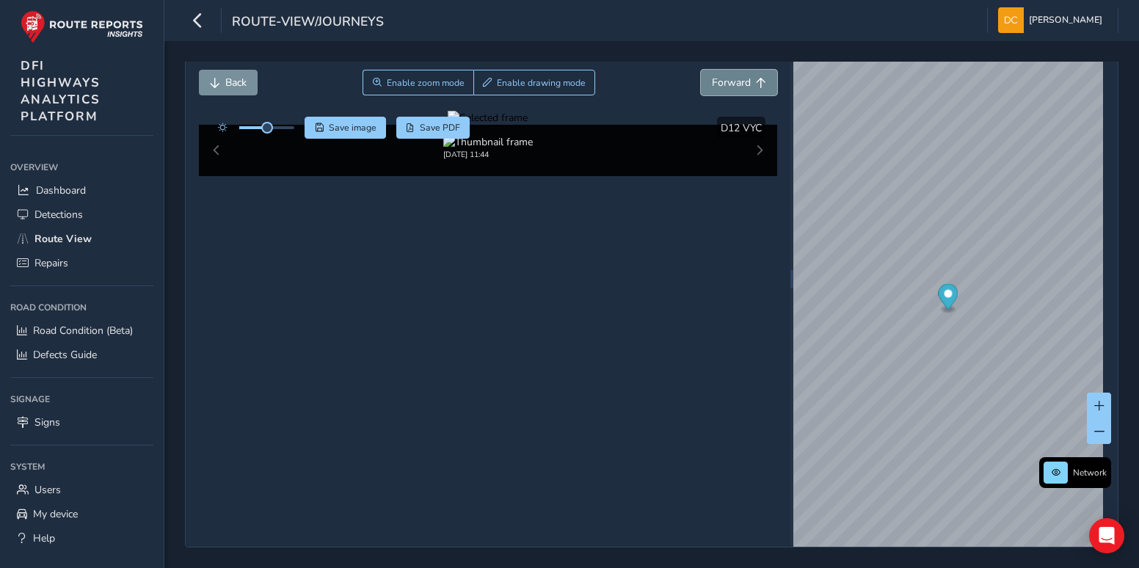
click at [719, 87] on span "Forward" at bounding box center [731, 83] width 39 height 14
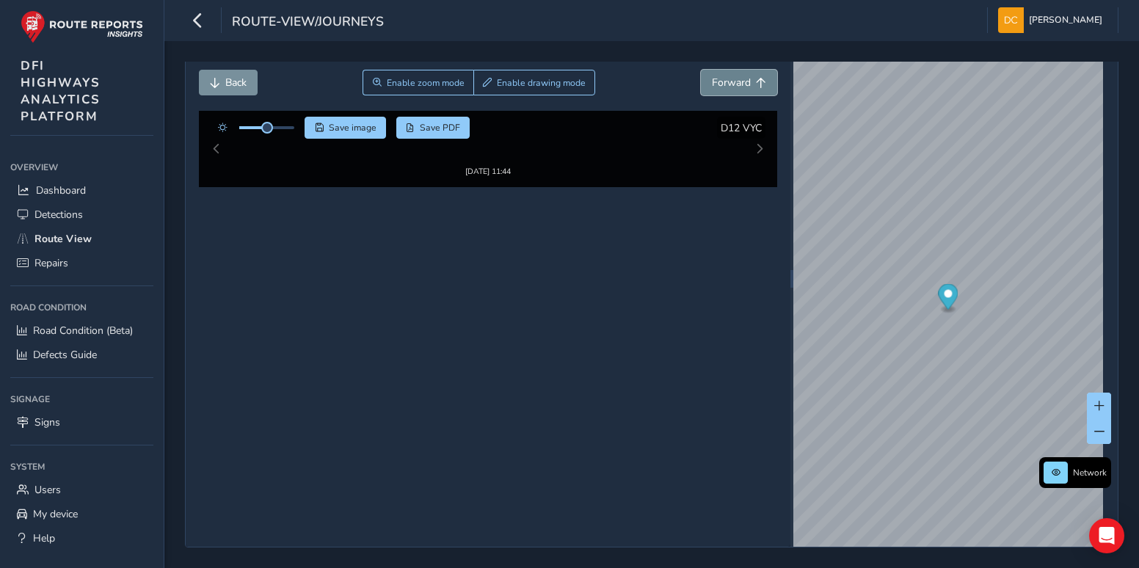
click at [719, 87] on span "Forward" at bounding box center [731, 83] width 39 height 14
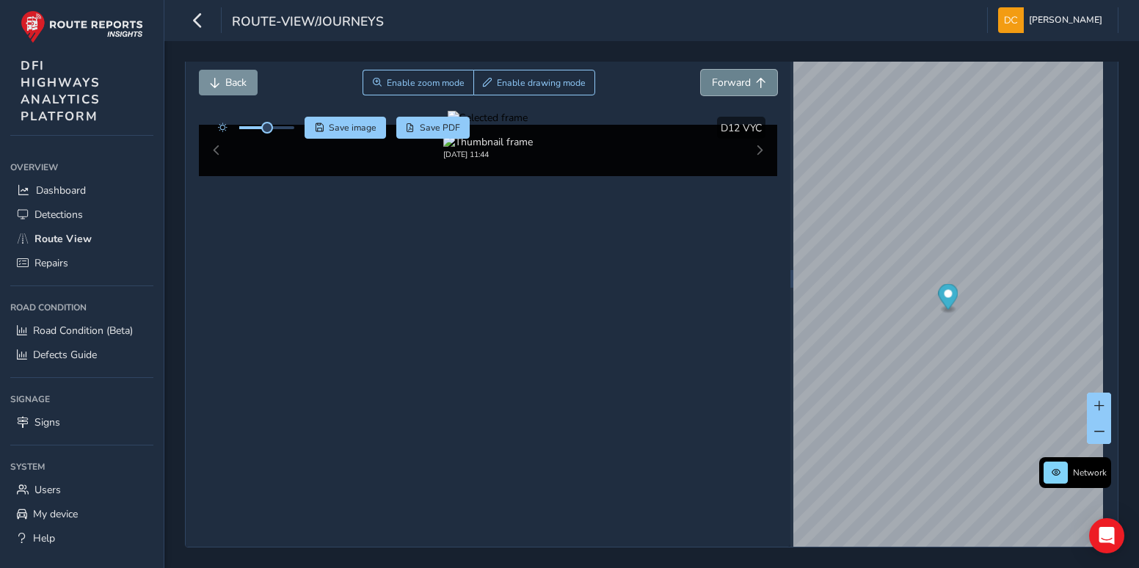
click at [719, 87] on span "Forward" at bounding box center [731, 83] width 39 height 14
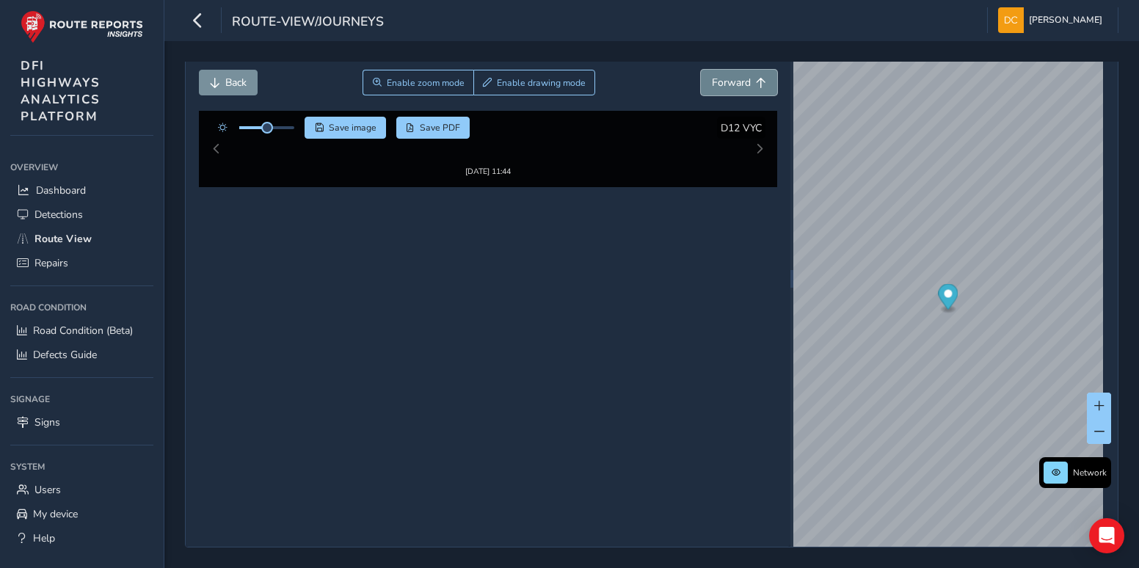
click at [720, 87] on span "Forward" at bounding box center [731, 83] width 39 height 14
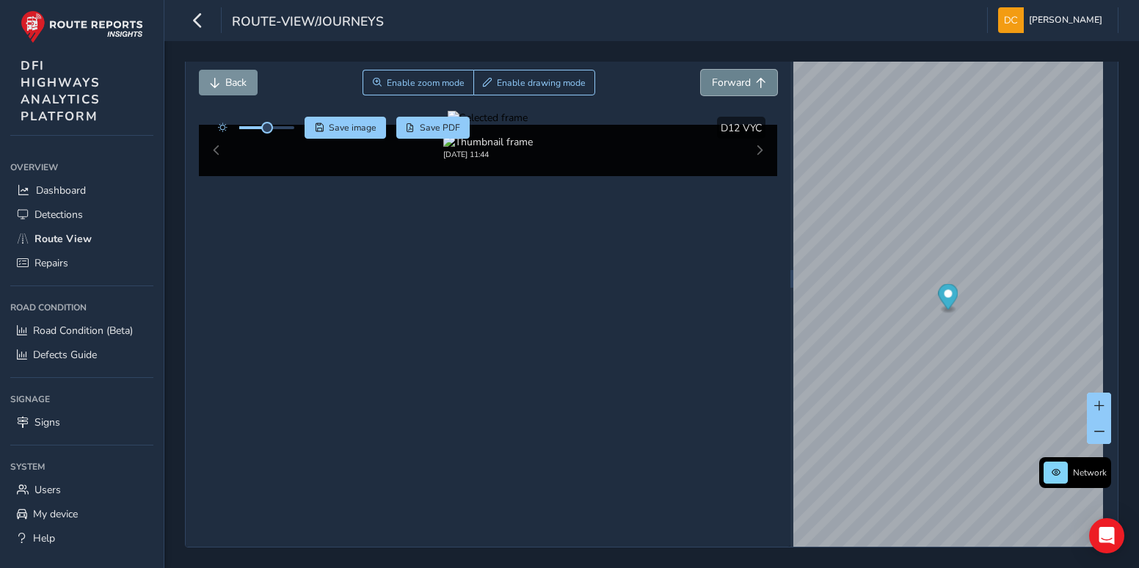
click at [720, 87] on span "Forward" at bounding box center [731, 83] width 39 height 14
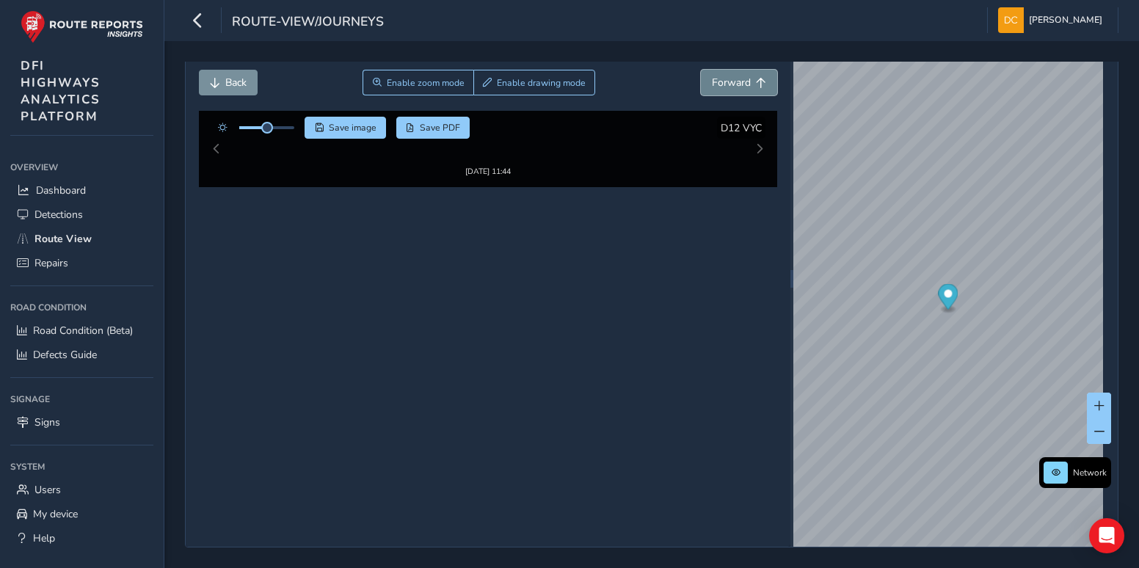
click at [720, 86] on span "Forward" at bounding box center [731, 83] width 39 height 14
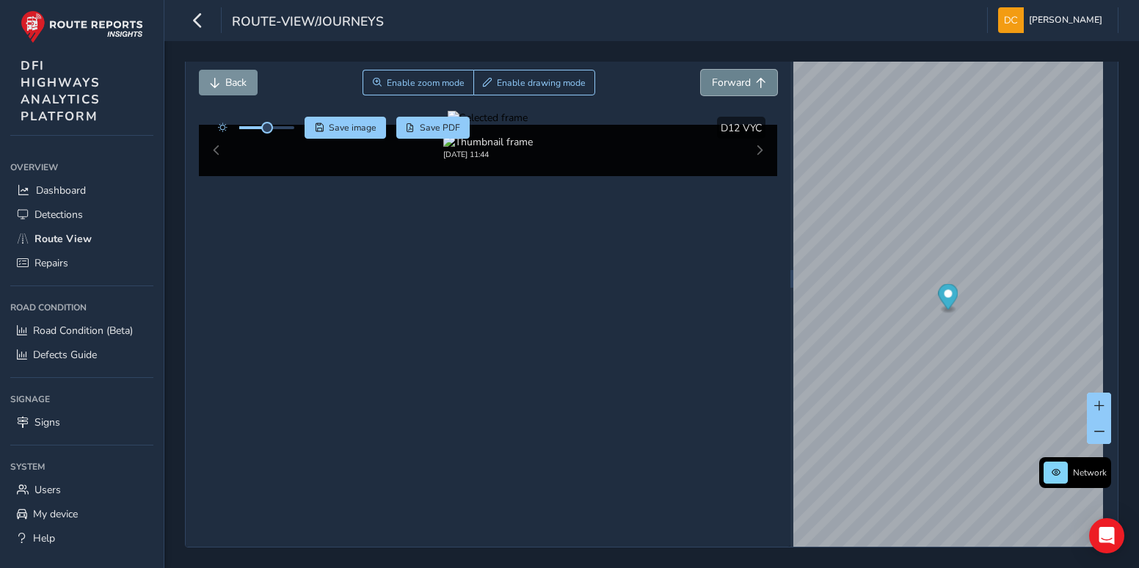
click at [720, 86] on span "Forward" at bounding box center [731, 83] width 39 height 14
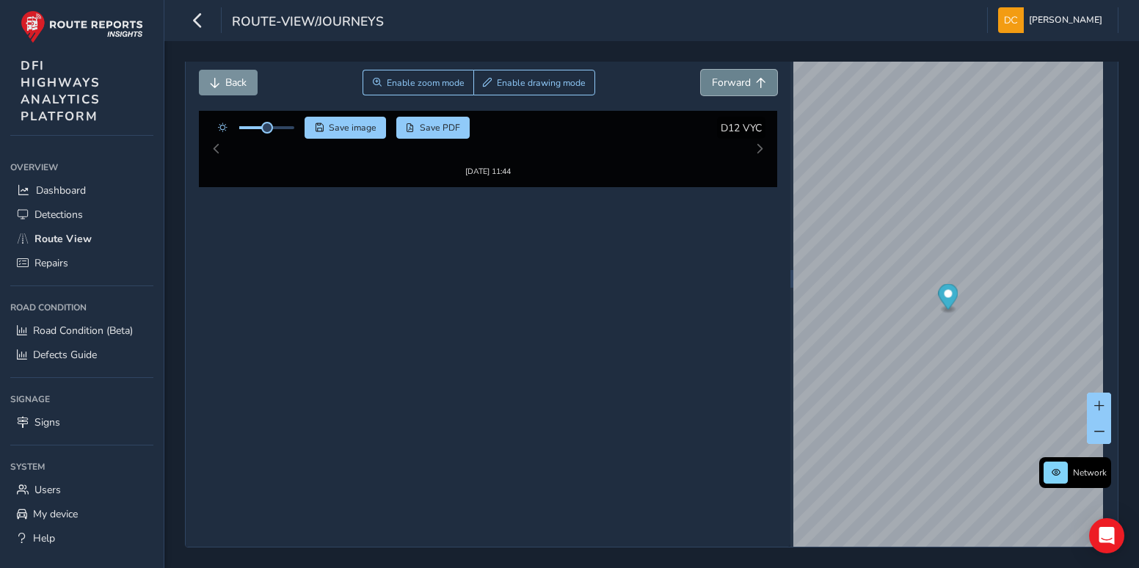
click at [720, 86] on span "Forward" at bounding box center [731, 83] width 39 height 14
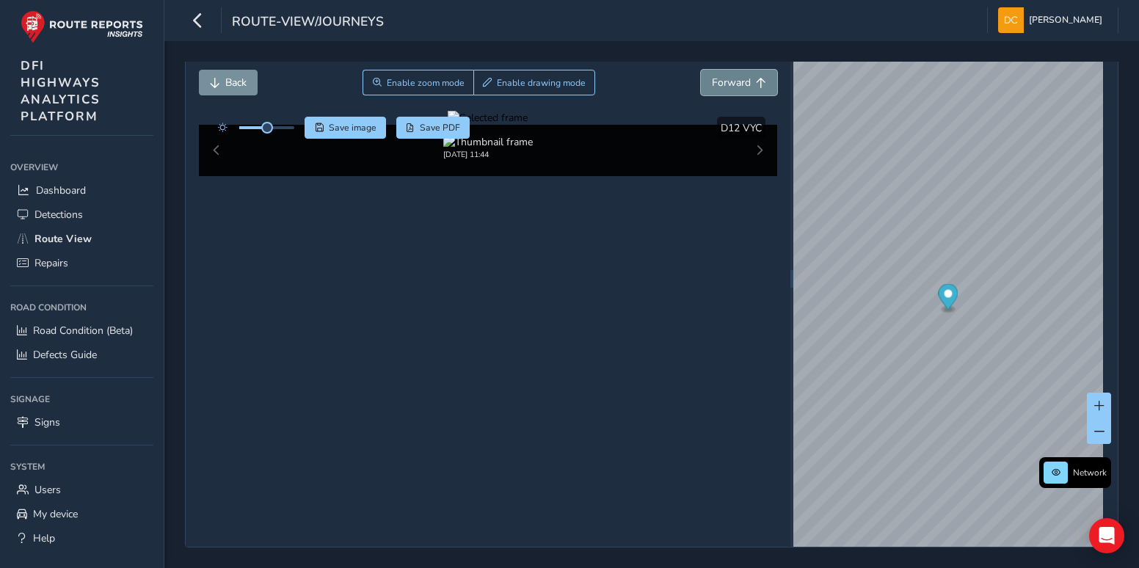
click at [720, 86] on span "Forward" at bounding box center [731, 83] width 39 height 14
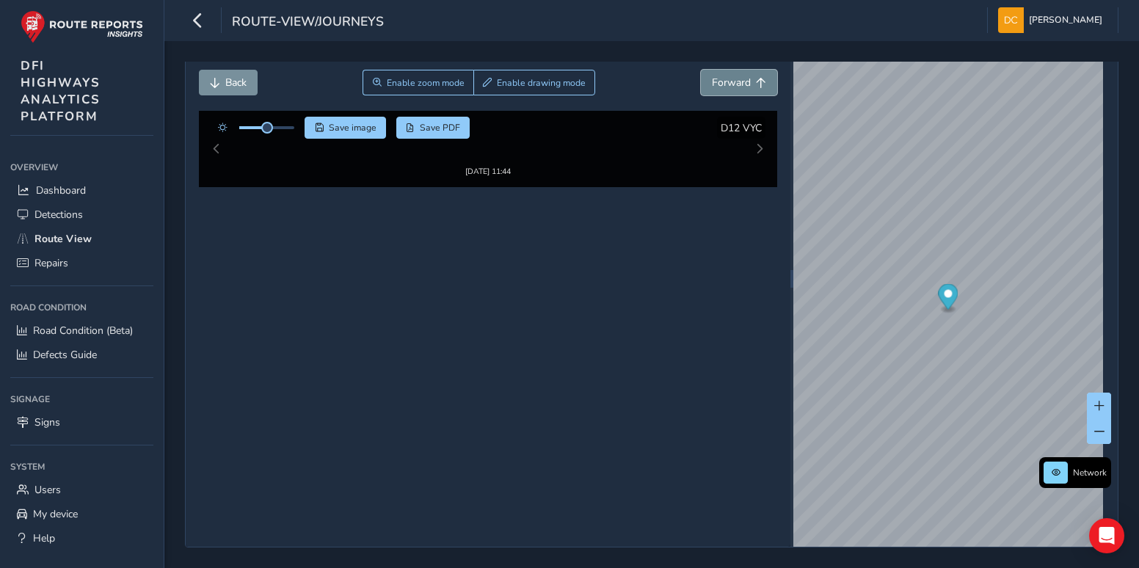
click at [720, 86] on span "Forward" at bounding box center [731, 83] width 39 height 14
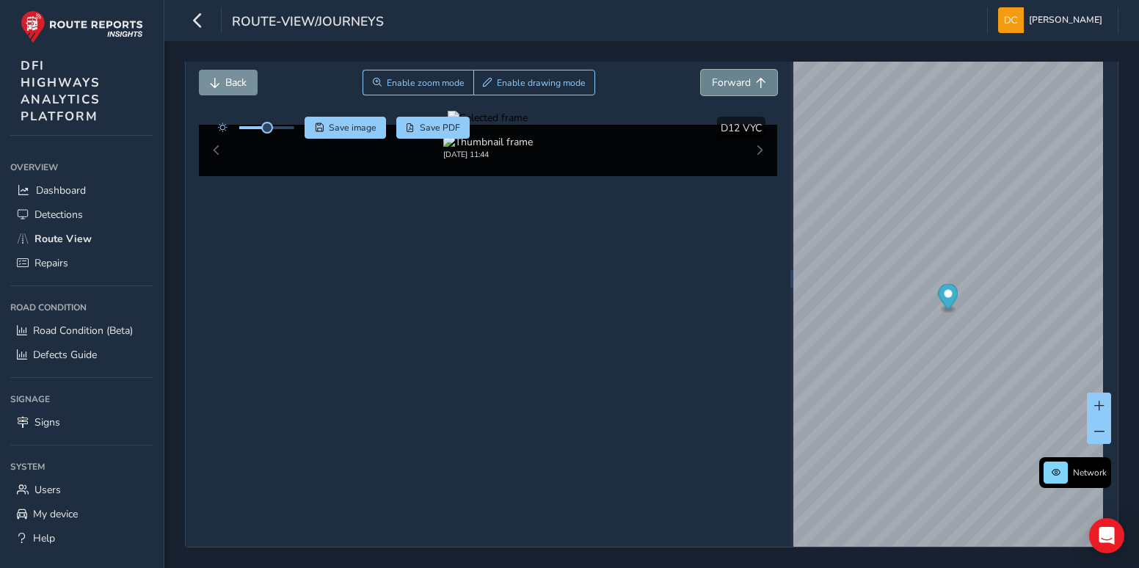
click at [720, 86] on span "Forward" at bounding box center [731, 83] width 39 height 14
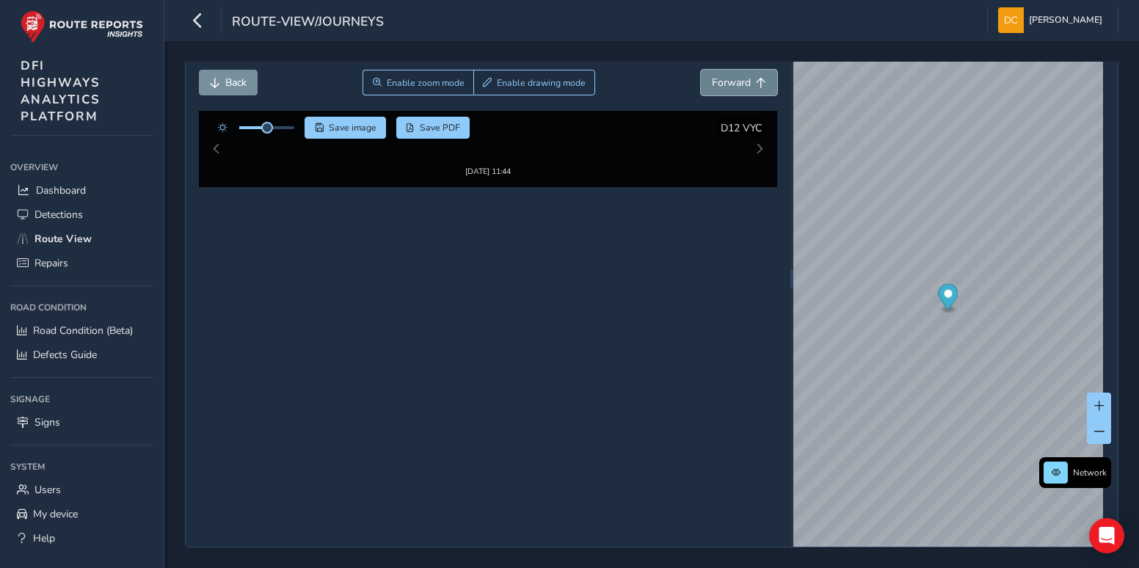
click at [720, 86] on span "Forward" at bounding box center [731, 83] width 39 height 14
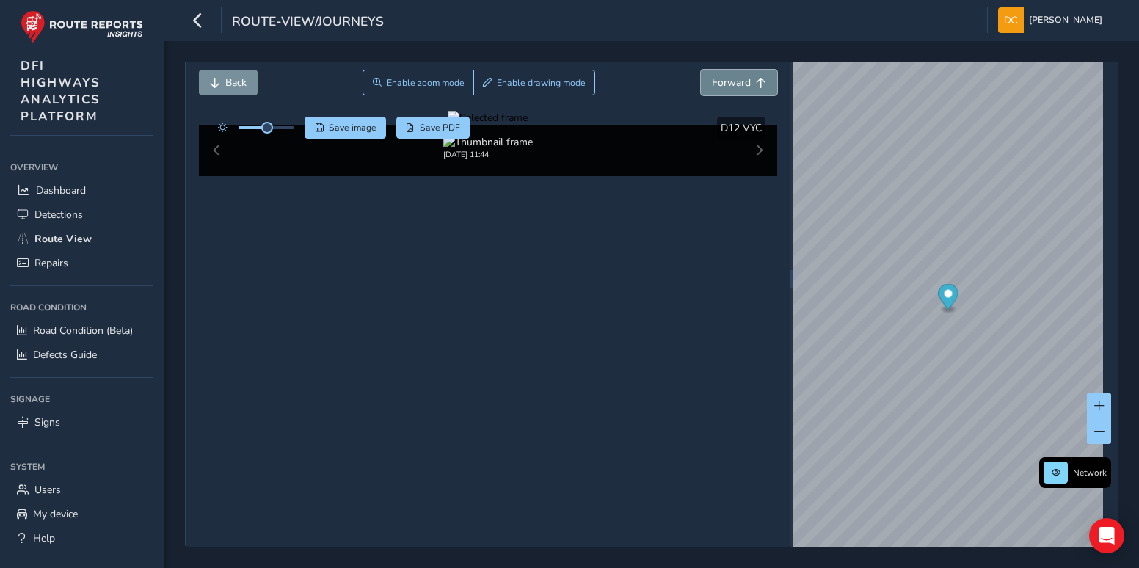
click at [720, 86] on span "Forward" at bounding box center [731, 83] width 39 height 14
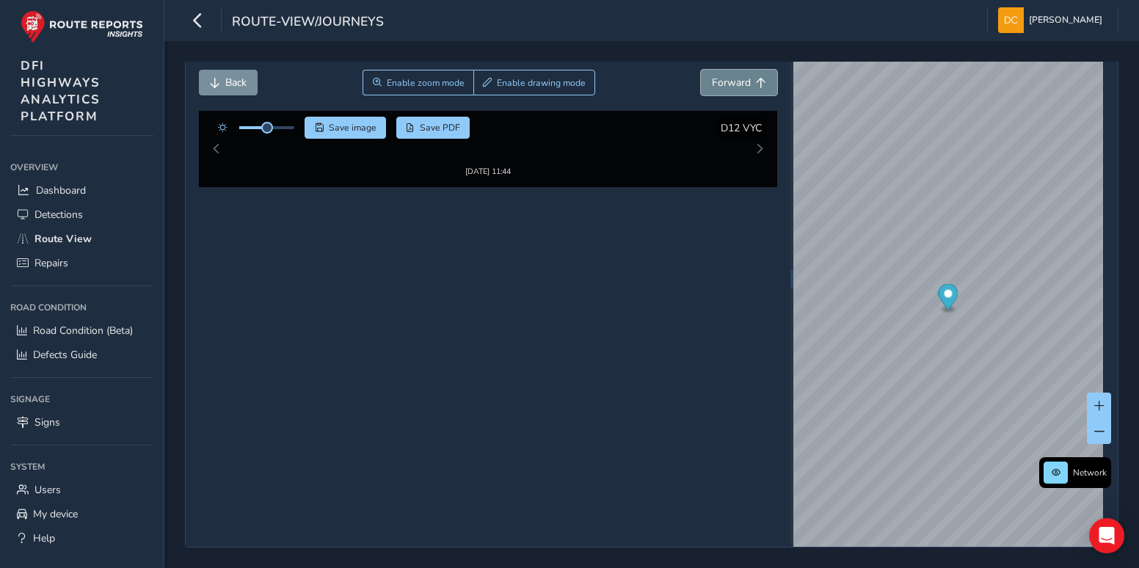
click at [720, 86] on span "Forward" at bounding box center [731, 83] width 39 height 14
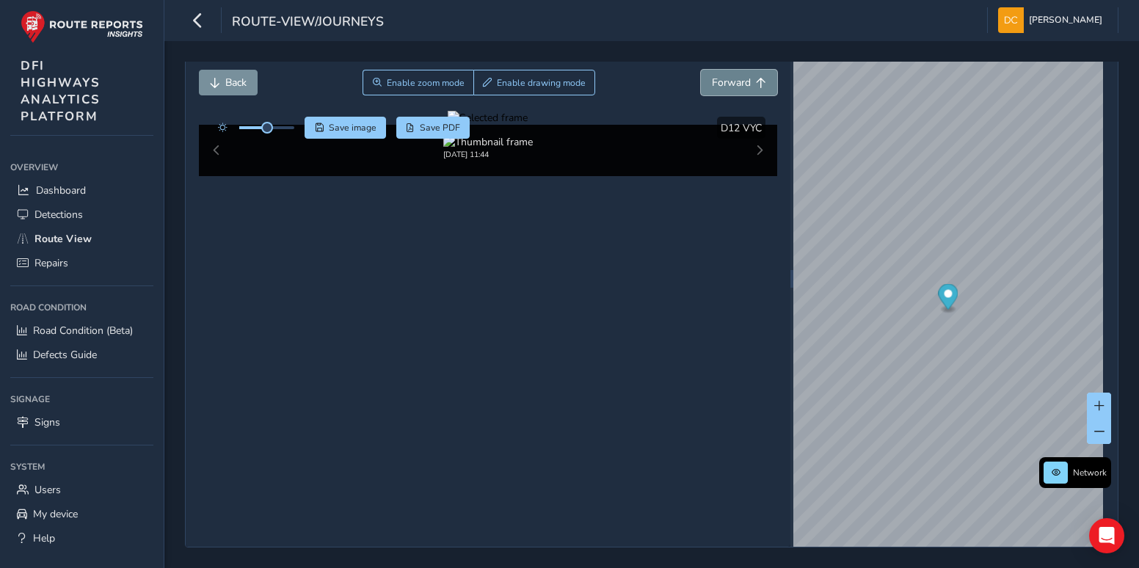
click at [720, 86] on span "Forward" at bounding box center [731, 83] width 39 height 14
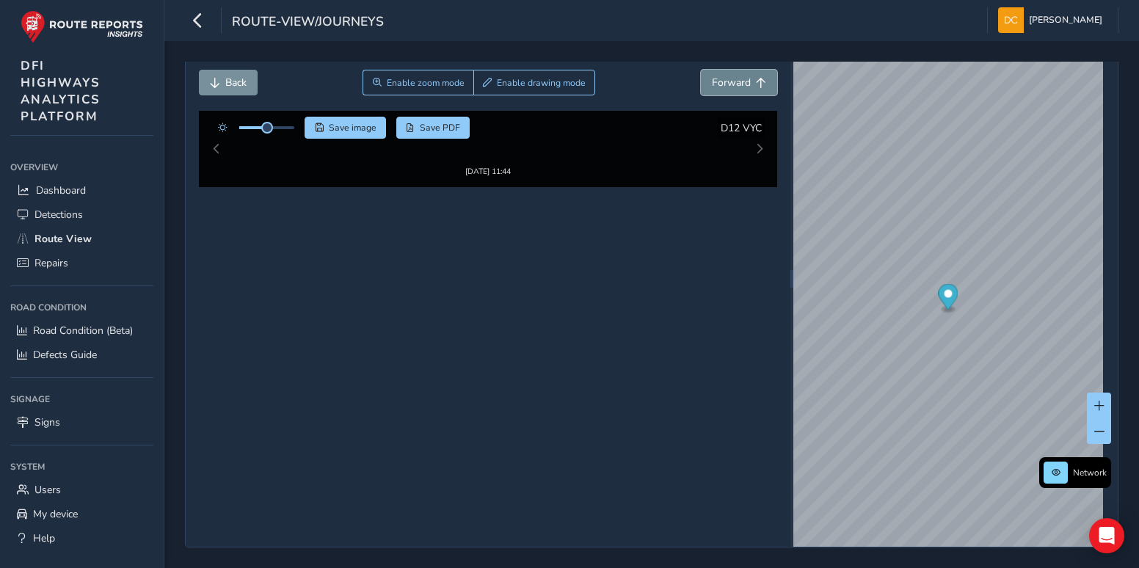
click at [720, 86] on span "Forward" at bounding box center [731, 83] width 39 height 14
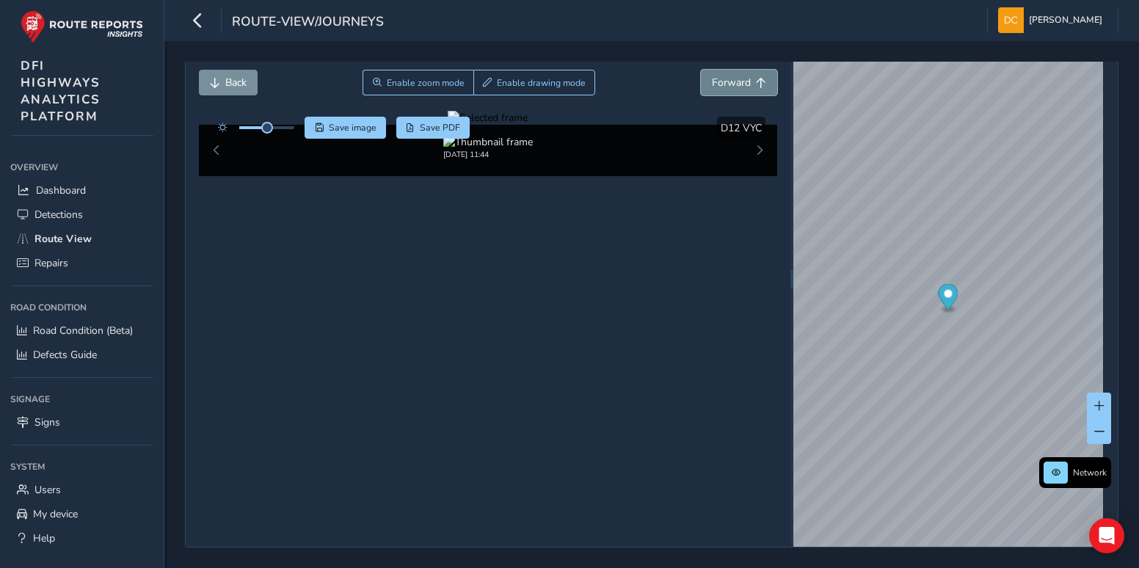
click at [720, 86] on span "Forward" at bounding box center [731, 83] width 39 height 14
click at [235, 87] on span "Back" at bounding box center [235, 83] width 21 height 14
click at [236, 87] on span "Back" at bounding box center [235, 83] width 21 height 14
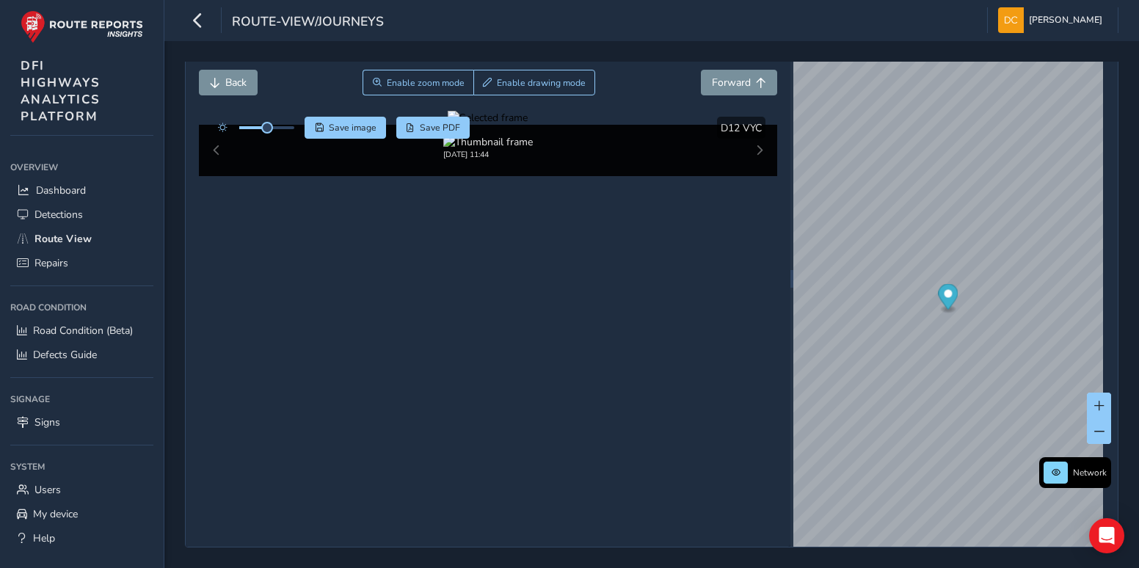
click at [485, 125] on div at bounding box center [488, 118] width 80 height 14
click at [728, 93] on button "Forward" at bounding box center [739, 83] width 76 height 26
click at [728, 90] on button "Forward" at bounding box center [739, 83] width 76 height 26
click at [729, 90] on button "Forward" at bounding box center [739, 83] width 76 height 26
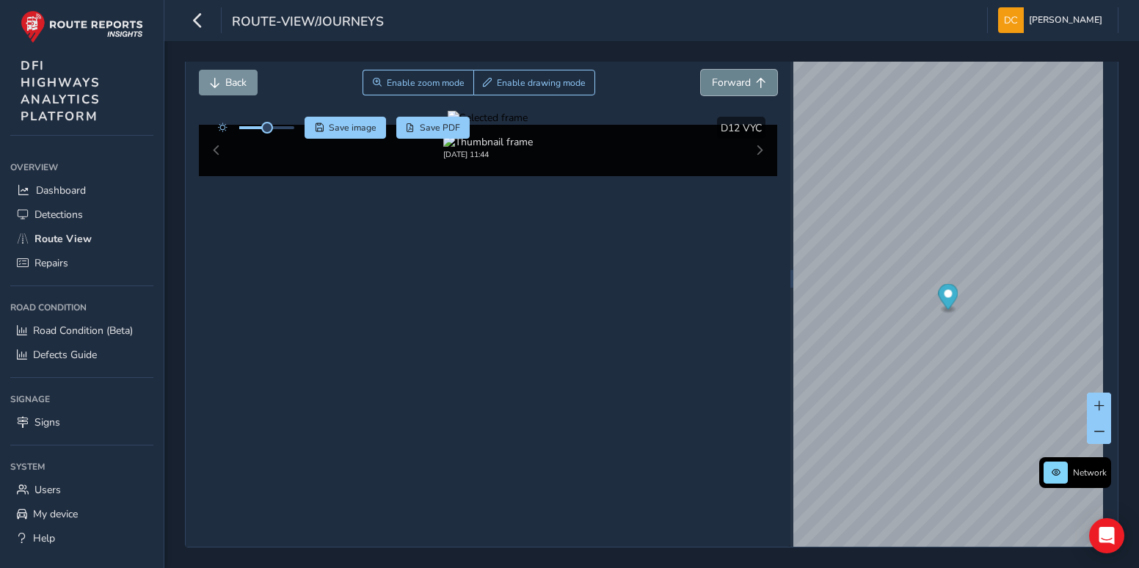
click at [729, 90] on button "Forward" at bounding box center [739, 83] width 76 height 26
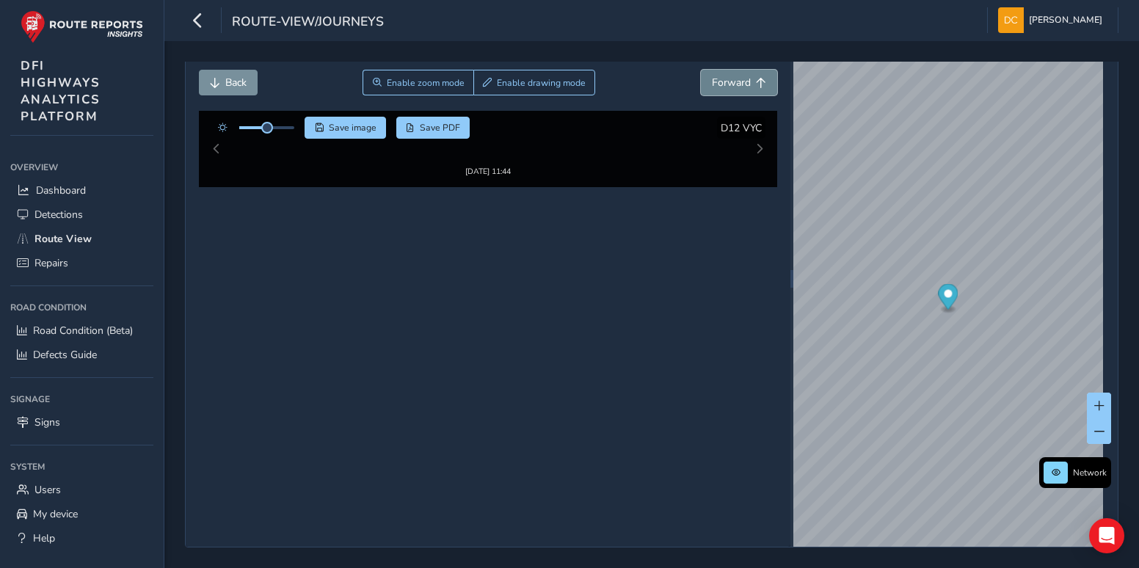
click at [730, 90] on button "Forward" at bounding box center [739, 83] width 76 height 26
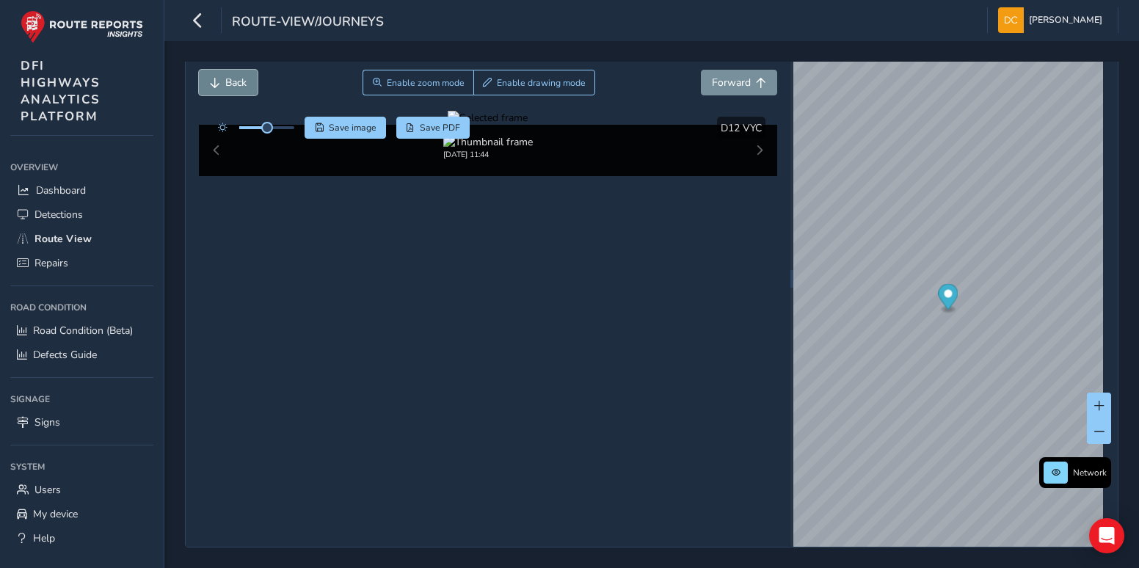
click at [228, 82] on span "Back" at bounding box center [235, 83] width 21 height 14
click at [462, 125] on div at bounding box center [488, 118] width 80 height 14
click at [728, 86] on span "Forward" at bounding box center [731, 83] width 39 height 14
click at [728, 83] on span "Forward" at bounding box center [731, 83] width 39 height 14
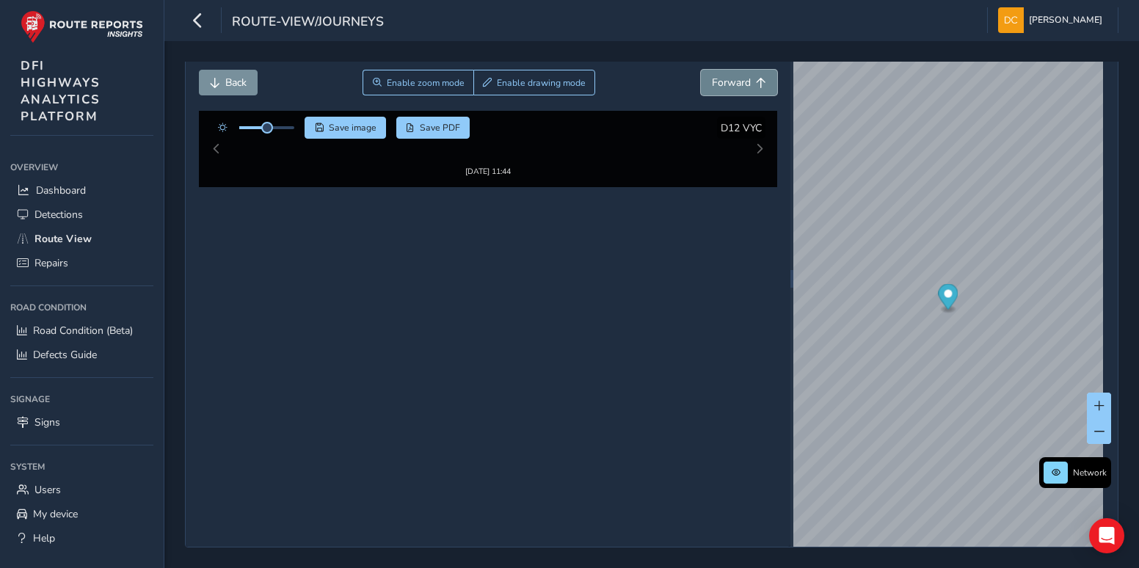
click at [728, 83] on span "Forward" at bounding box center [731, 83] width 39 height 14
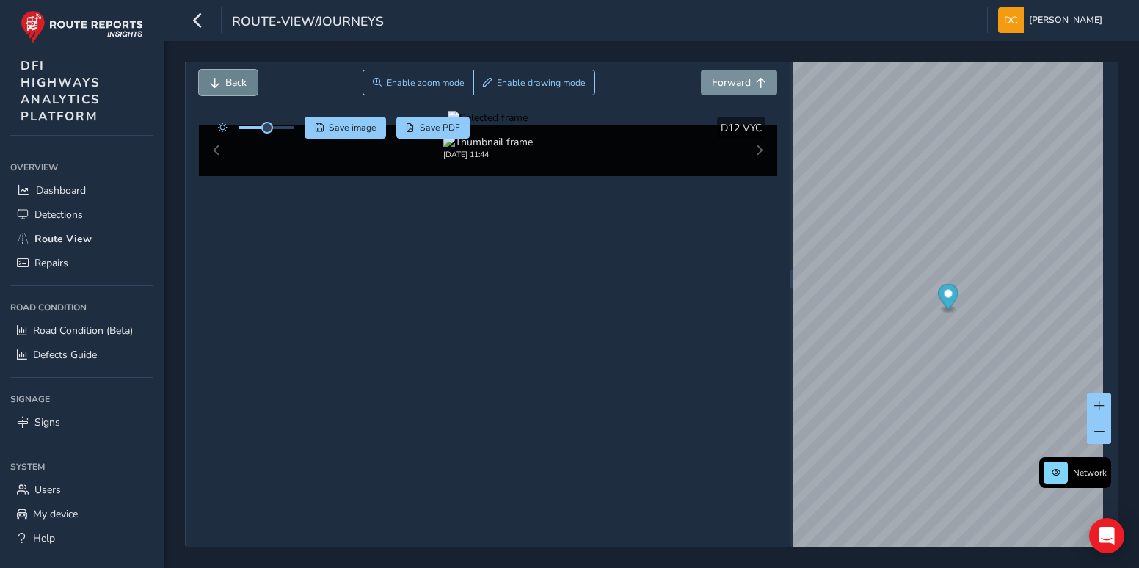
click at [226, 85] on span "Back" at bounding box center [235, 83] width 21 height 14
click at [528, 125] on div at bounding box center [488, 118] width 80 height 14
click at [724, 82] on span "Forward" at bounding box center [731, 83] width 39 height 14
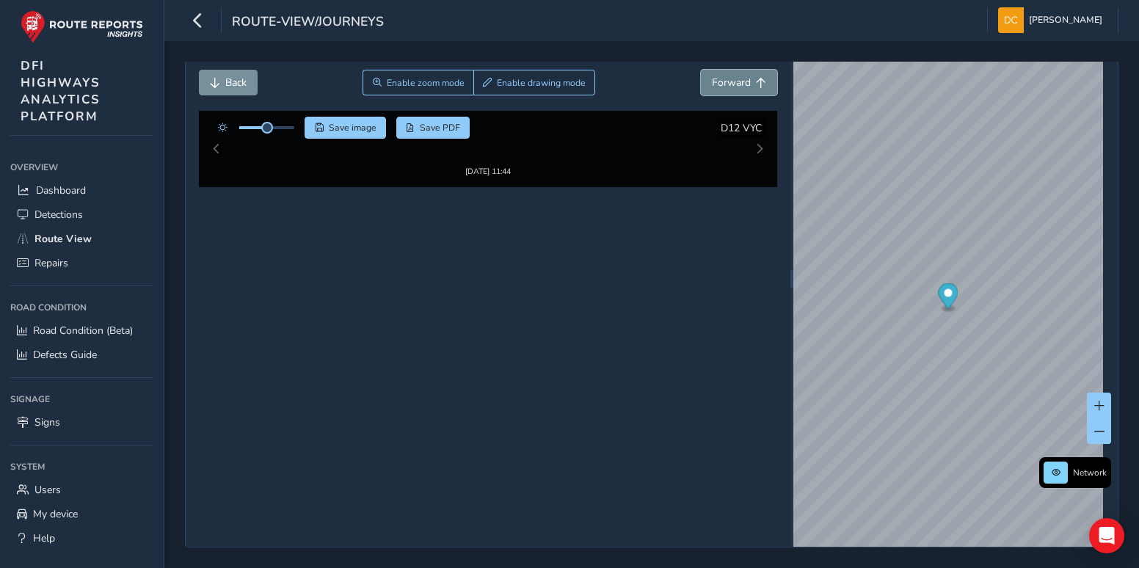
click at [724, 82] on span "Forward" at bounding box center [731, 83] width 39 height 14
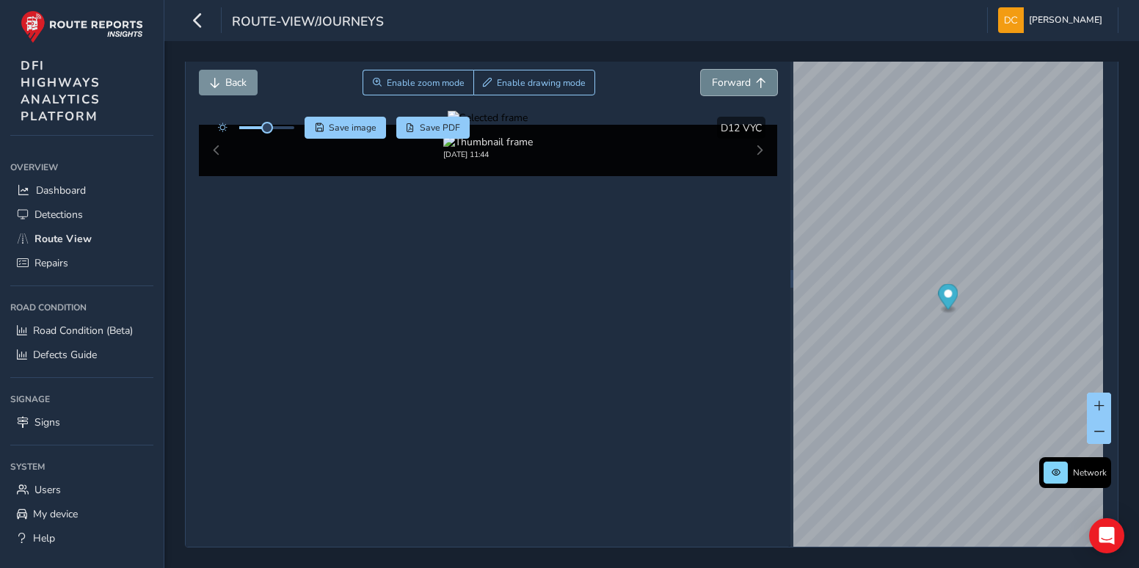
click at [724, 82] on span "Forward" at bounding box center [731, 83] width 39 height 14
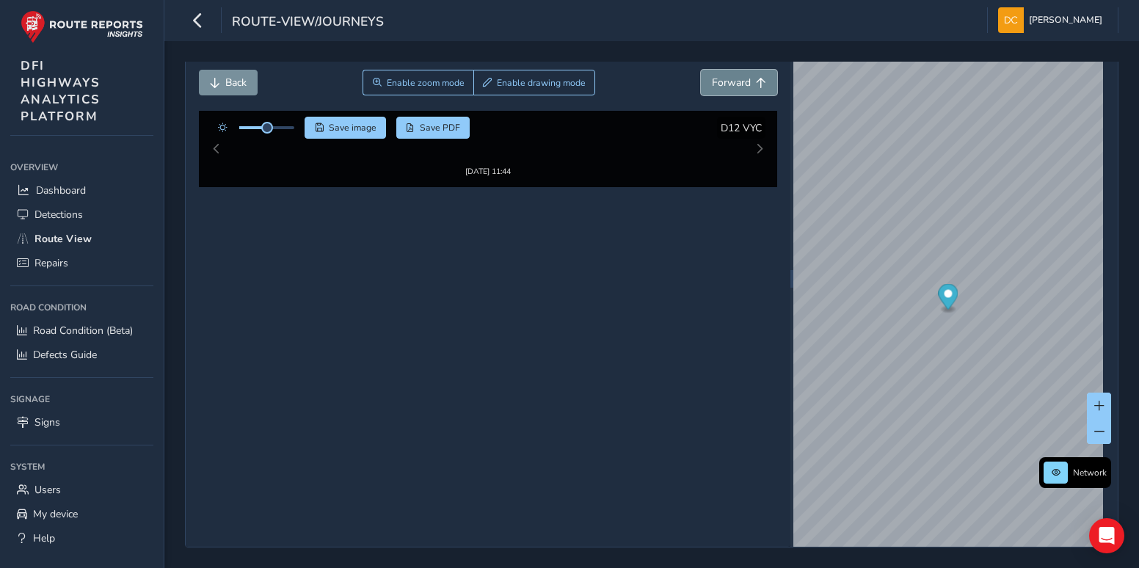
click at [725, 82] on span "Forward" at bounding box center [731, 83] width 39 height 14
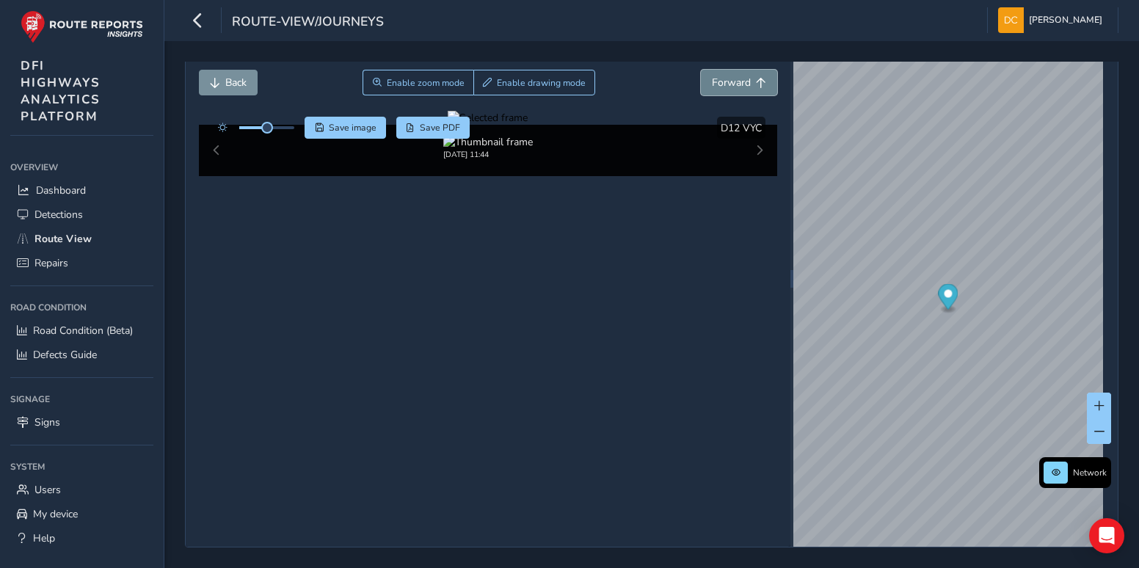
click at [725, 82] on span "Forward" at bounding box center [731, 83] width 39 height 14
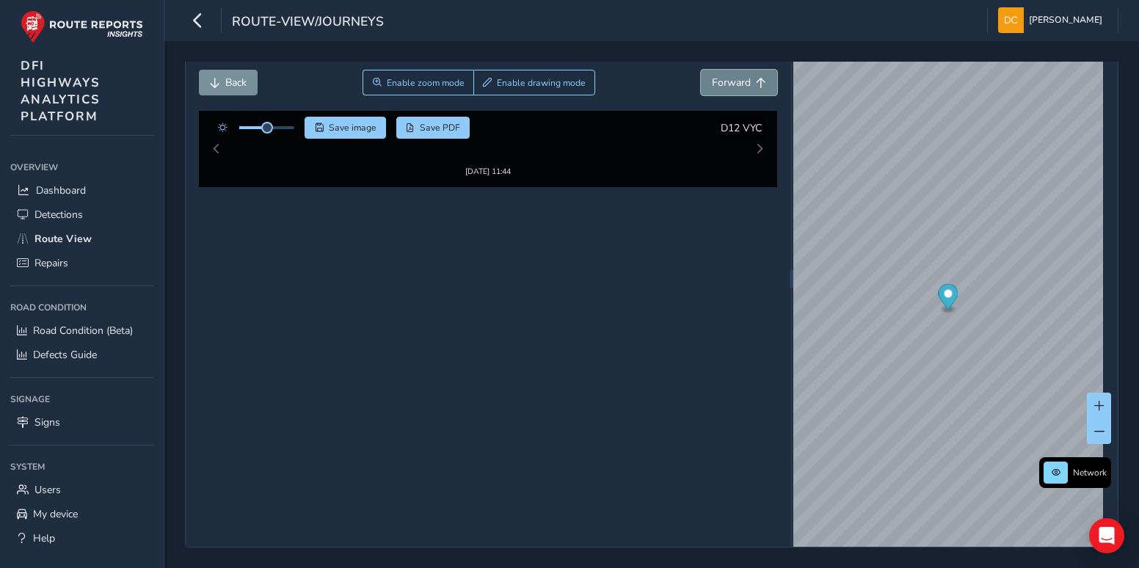
click at [725, 82] on span "Forward" at bounding box center [731, 83] width 39 height 14
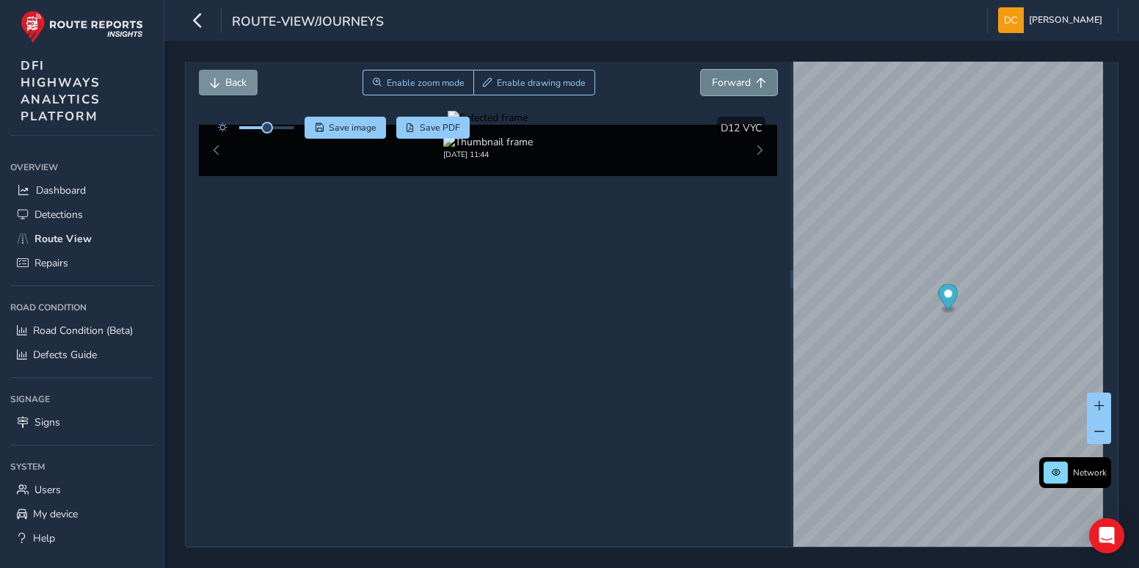
click at [725, 82] on span "Forward" at bounding box center [731, 83] width 39 height 14
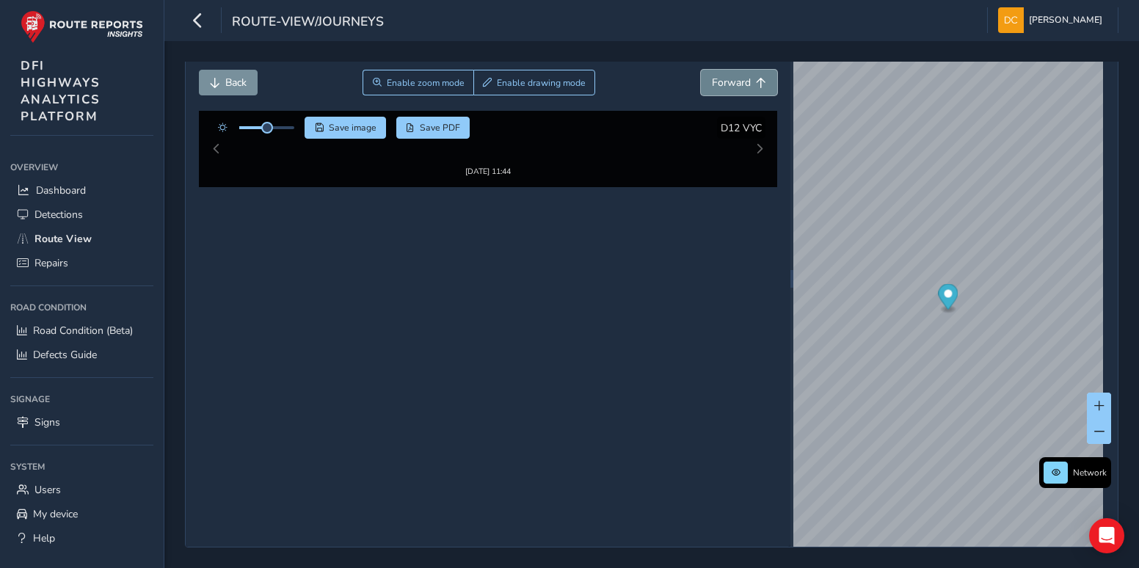
click at [725, 82] on span "Forward" at bounding box center [731, 83] width 39 height 14
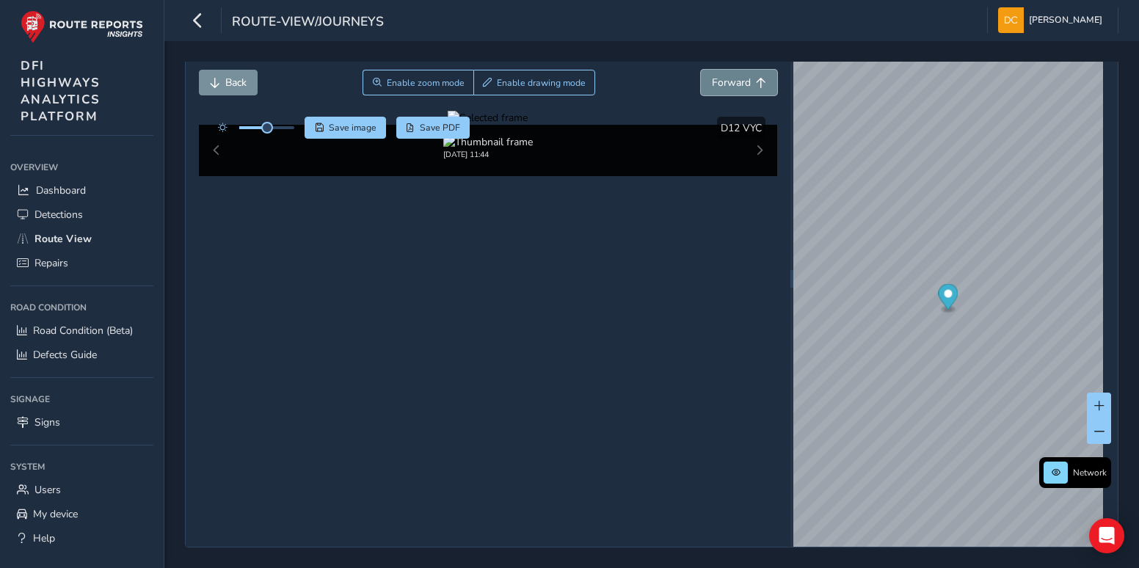
click at [725, 82] on span "Forward" at bounding box center [731, 83] width 39 height 14
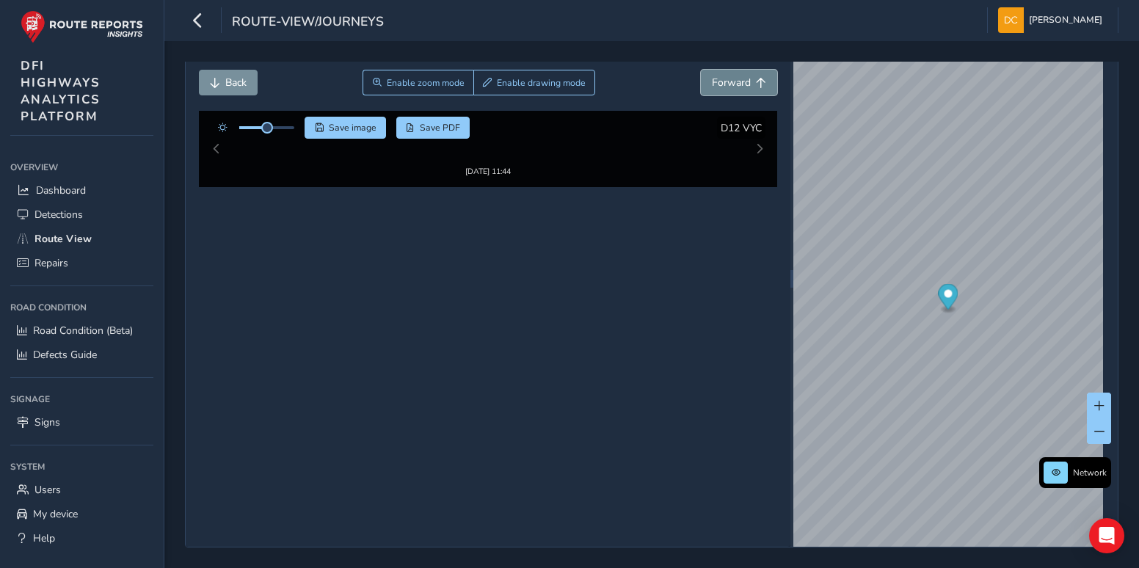
click at [725, 82] on span "Forward" at bounding box center [731, 83] width 39 height 14
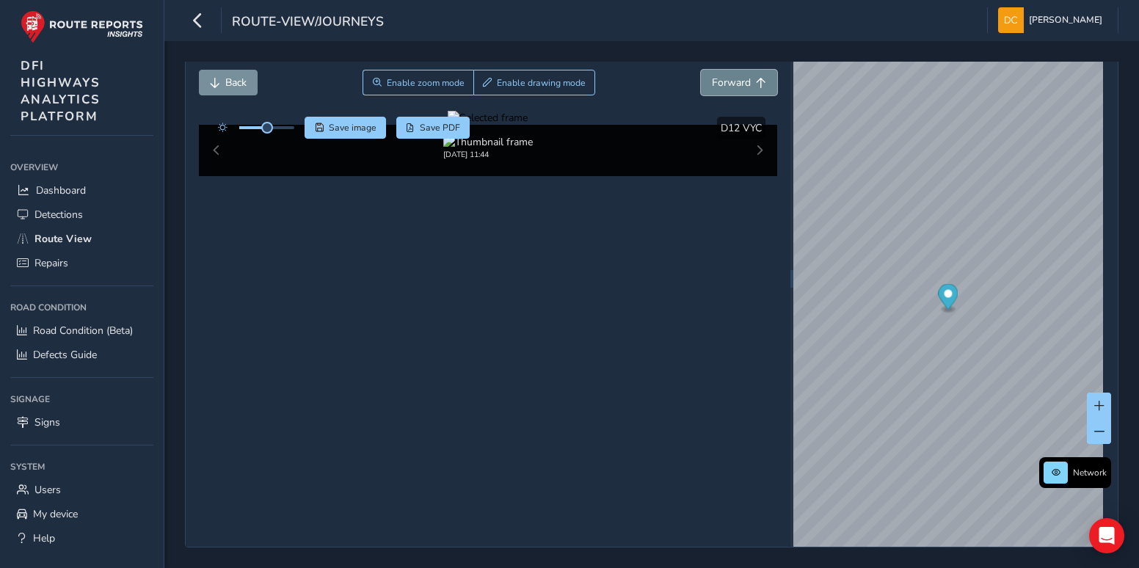
click at [725, 82] on span "Forward" at bounding box center [731, 83] width 39 height 14
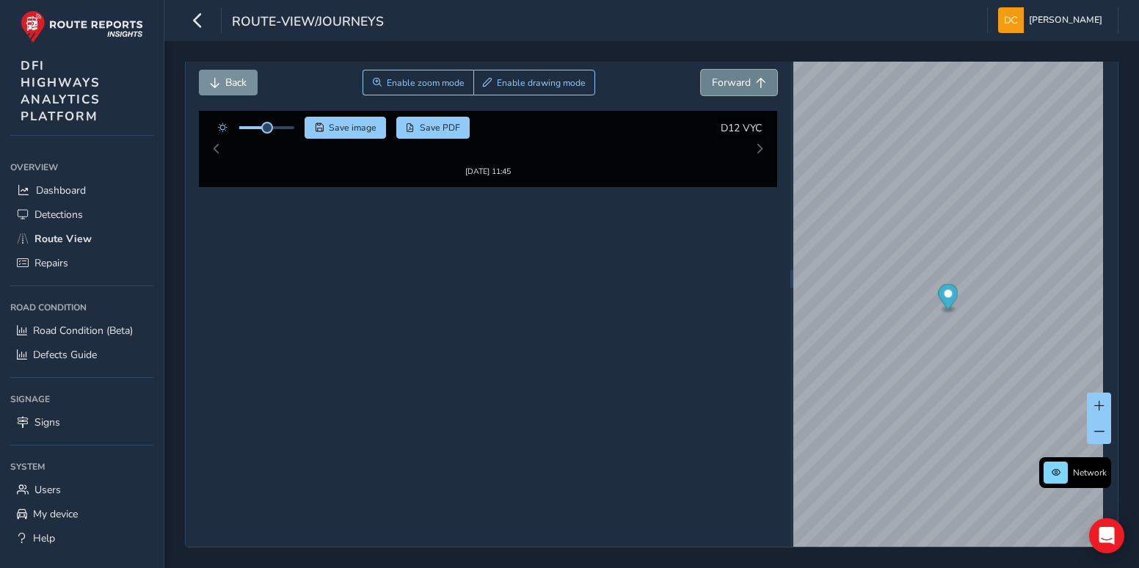
click at [725, 82] on span "Forward" at bounding box center [731, 83] width 39 height 14
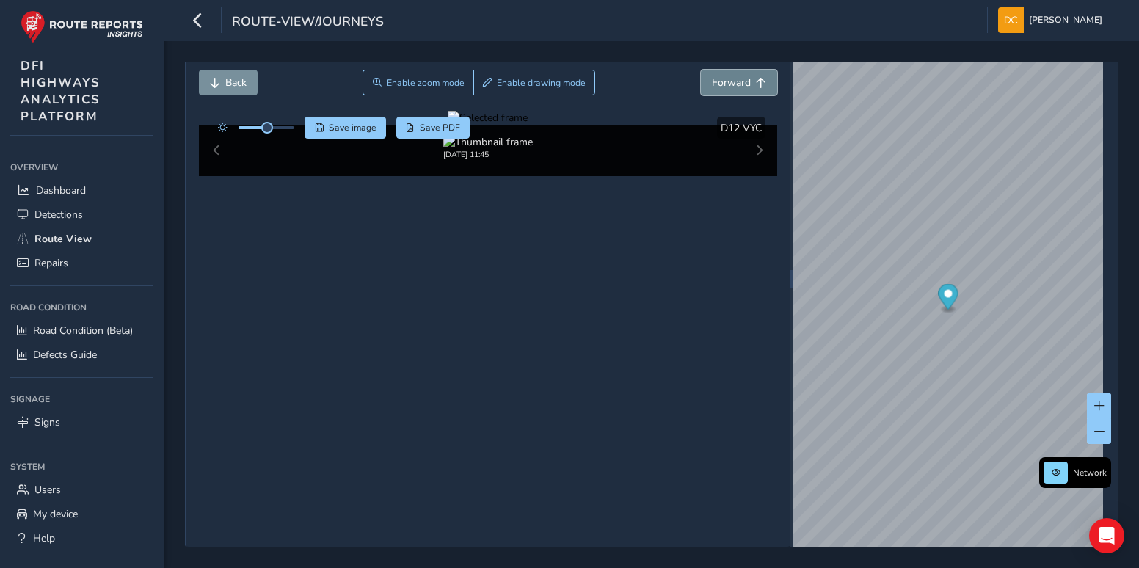
click at [725, 82] on span "Forward" at bounding box center [731, 83] width 39 height 14
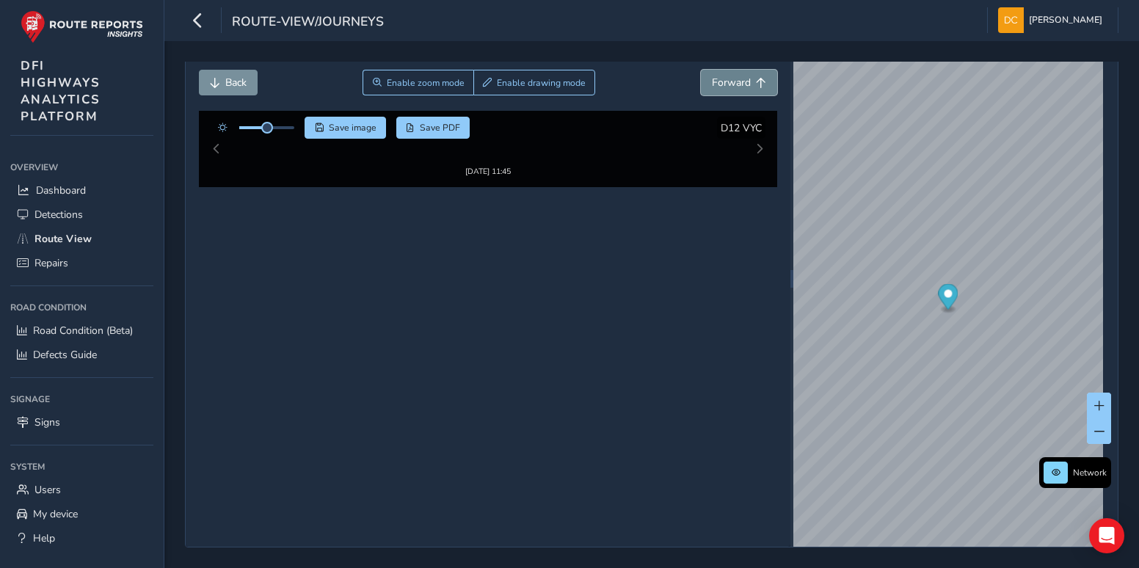
click at [725, 82] on span "Forward" at bounding box center [731, 83] width 39 height 14
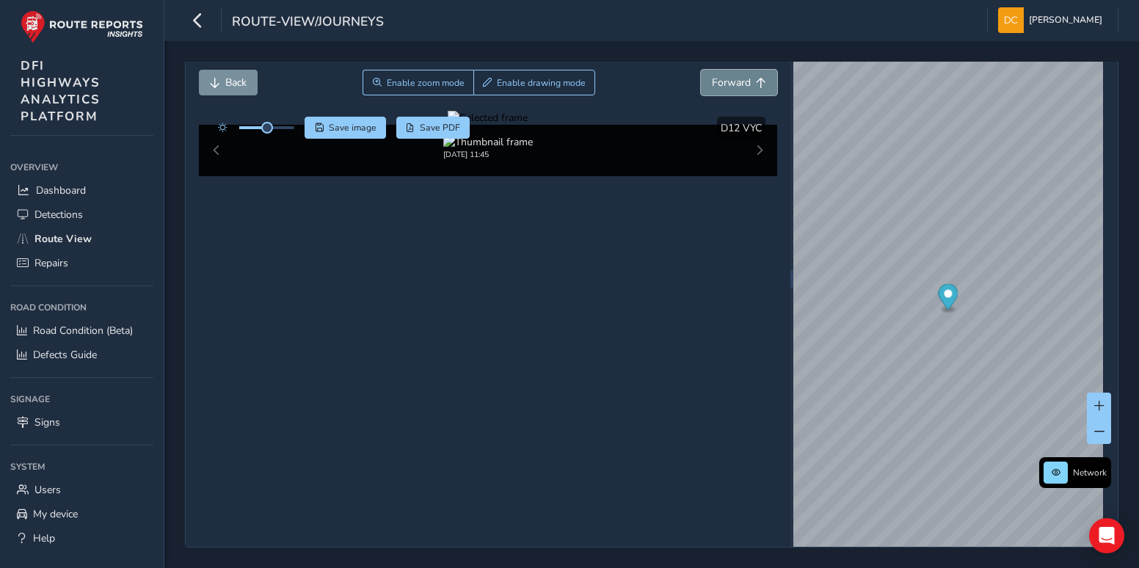
click at [725, 82] on span "Forward" at bounding box center [731, 83] width 39 height 14
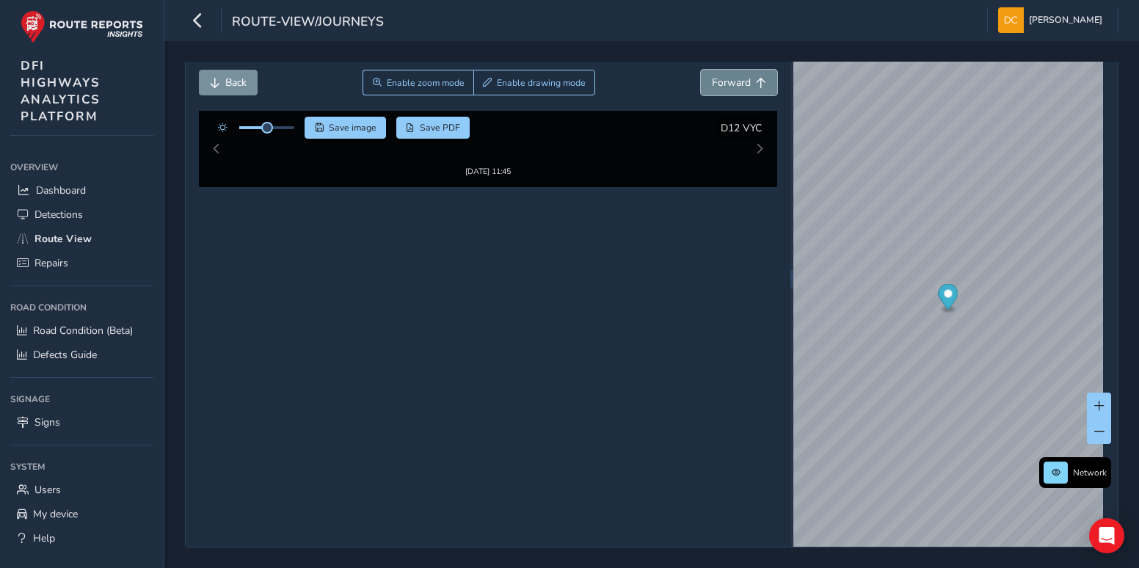
click at [725, 82] on span "Forward" at bounding box center [731, 83] width 39 height 14
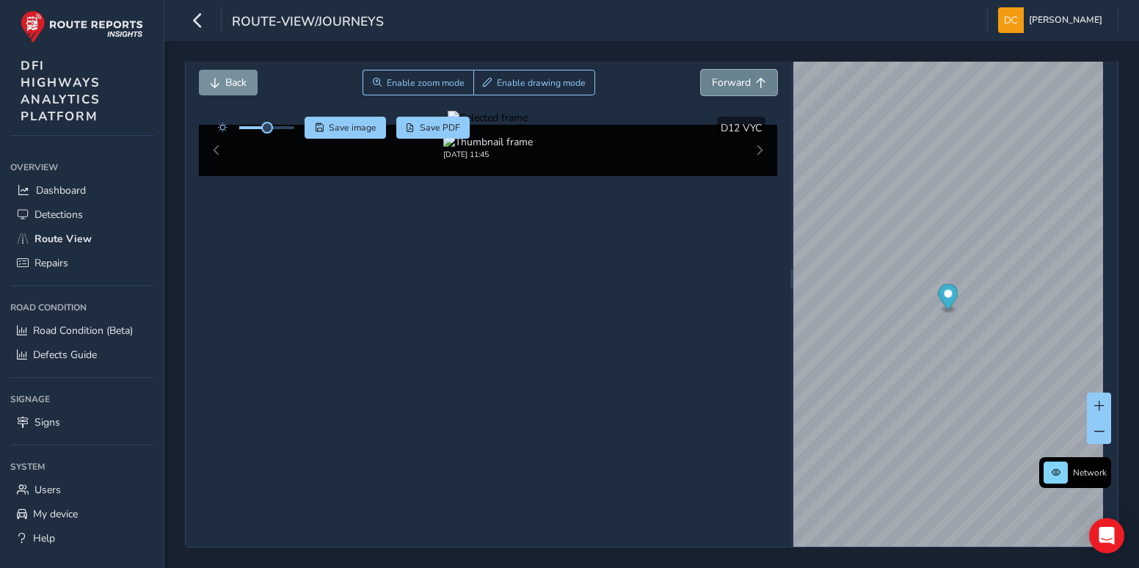
click at [725, 82] on span "Forward" at bounding box center [731, 83] width 39 height 14
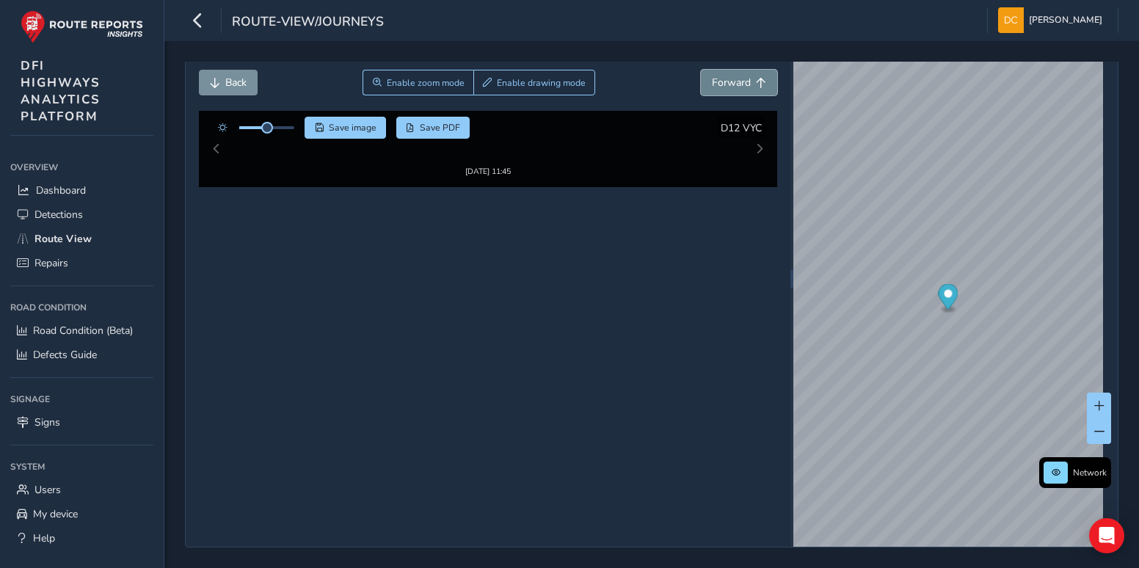
click at [725, 82] on span "Forward" at bounding box center [731, 83] width 39 height 14
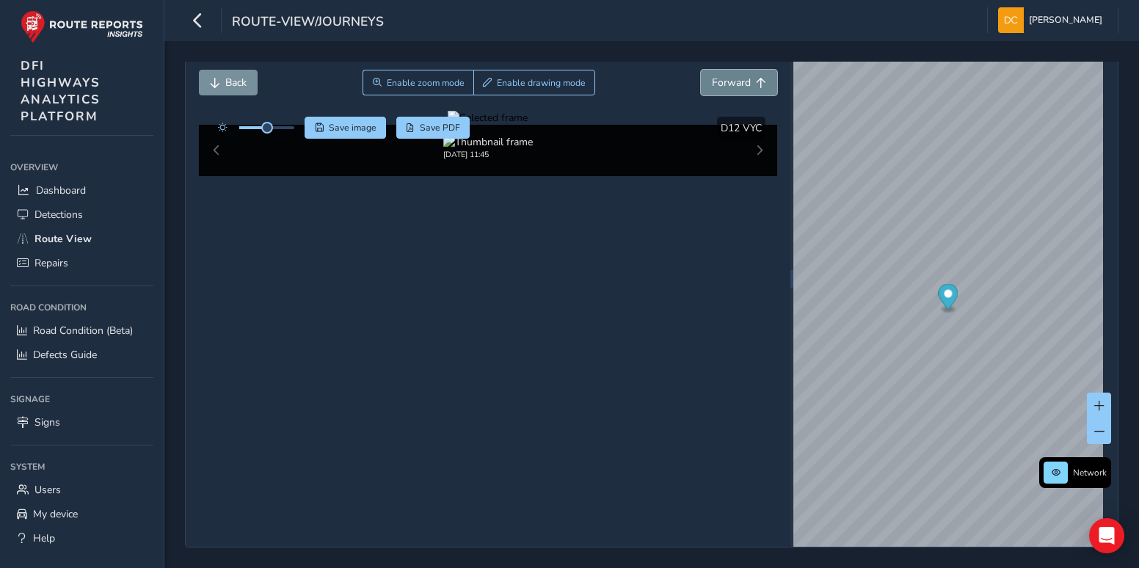
click at [725, 82] on span "Forward" at bounding box center [731, 83] width 39 height 14
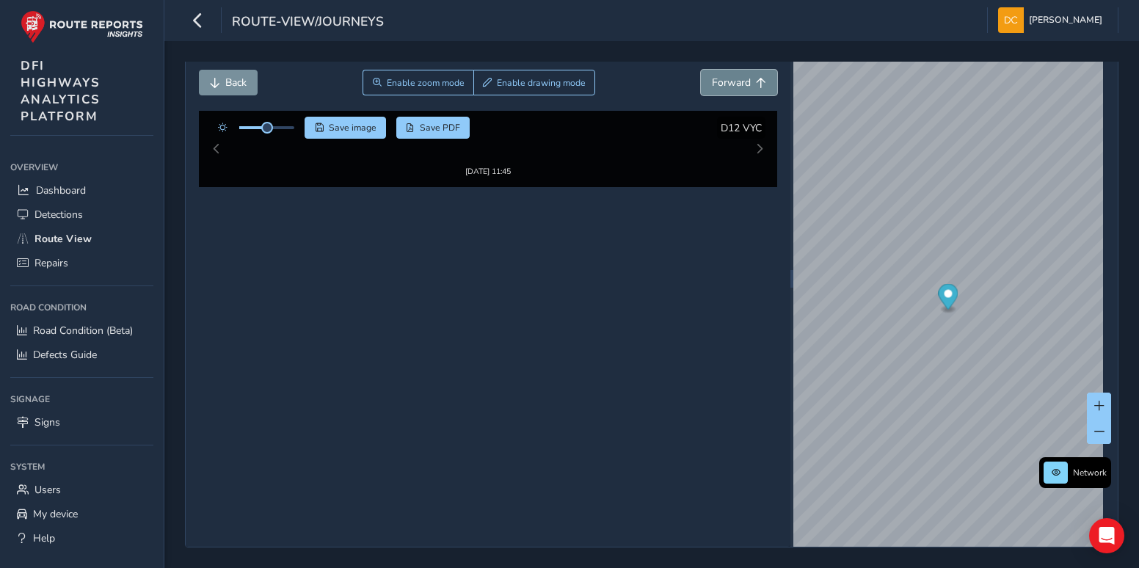
click at [725, 82] on span "Forward" at bounding box center [731, 83] width 39 height 14
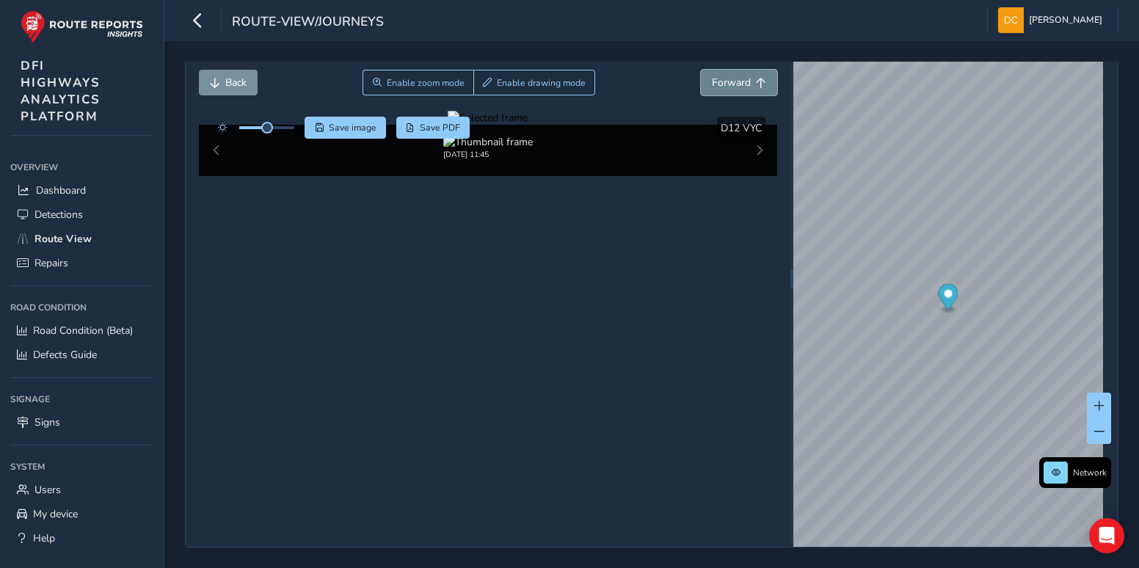
click at [725, 82] on span "Forward" at bounding box center [731, 83] width 39 height 14
click at [58, 213] on span "Detections" at bounding box center [59, 215] width 48 height 14
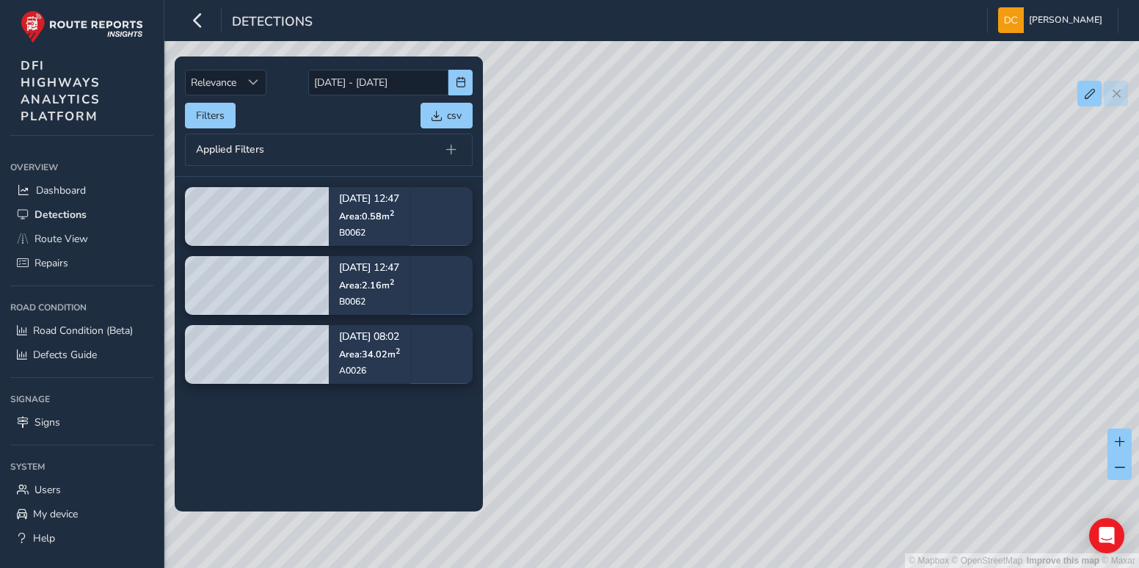
drag, startPoint x: 578, startPoint y: 297, endPoint x: 918, endPoint y: 308, distance: 340.8
click at [918, 308] on div "© Mapbox © OpenStreetMap Improve this map © Maxar" at bounding box center [569, 284] width 1139 height 568
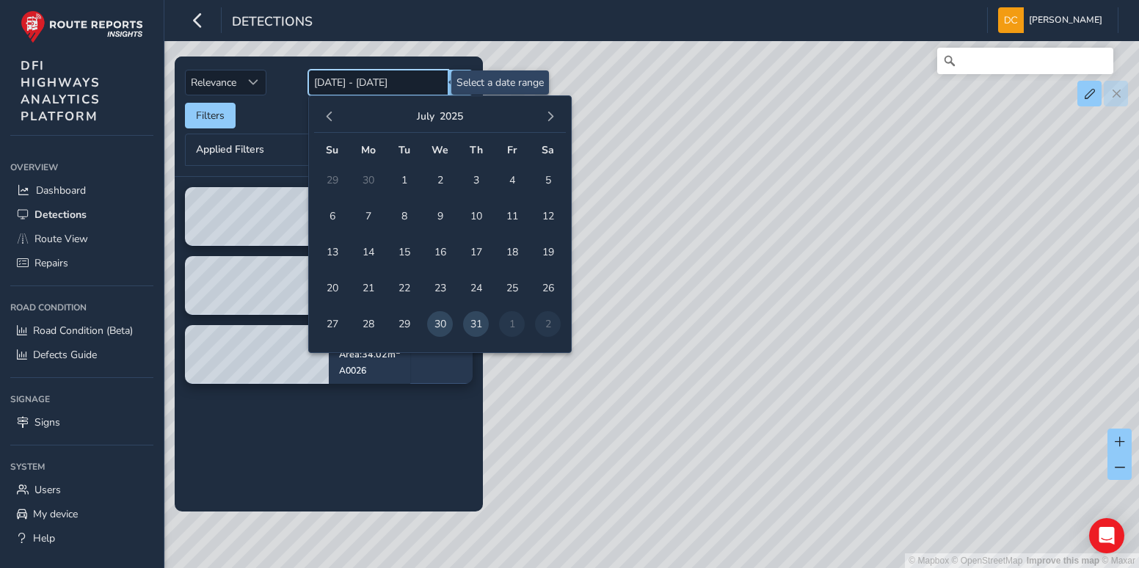
click at [391, 84] on input "[DATE] - [DATE]" at bounding box center [378, 83] width 140 height 26
click at [548, 117] on span "button" at bounding box center [550, 117] width 10 height 10
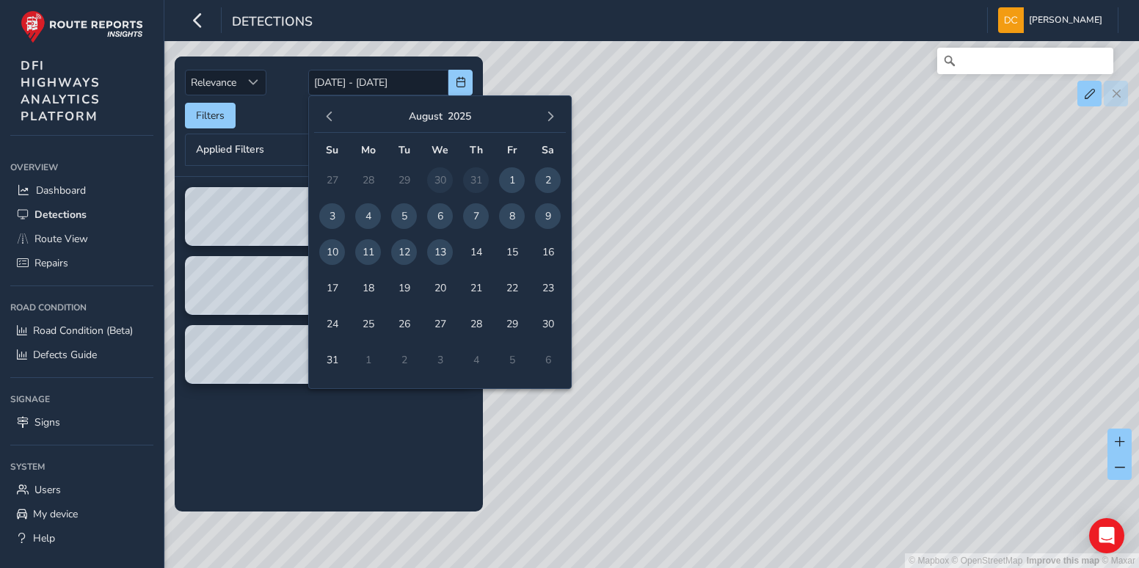
click at [476, 213] on span "7" at bounding box center [476, 216] width 26 height 26
type input "[DATE]"
click at [506, 211] on span "8" at bounding box center [512, 216] width 26 height 26
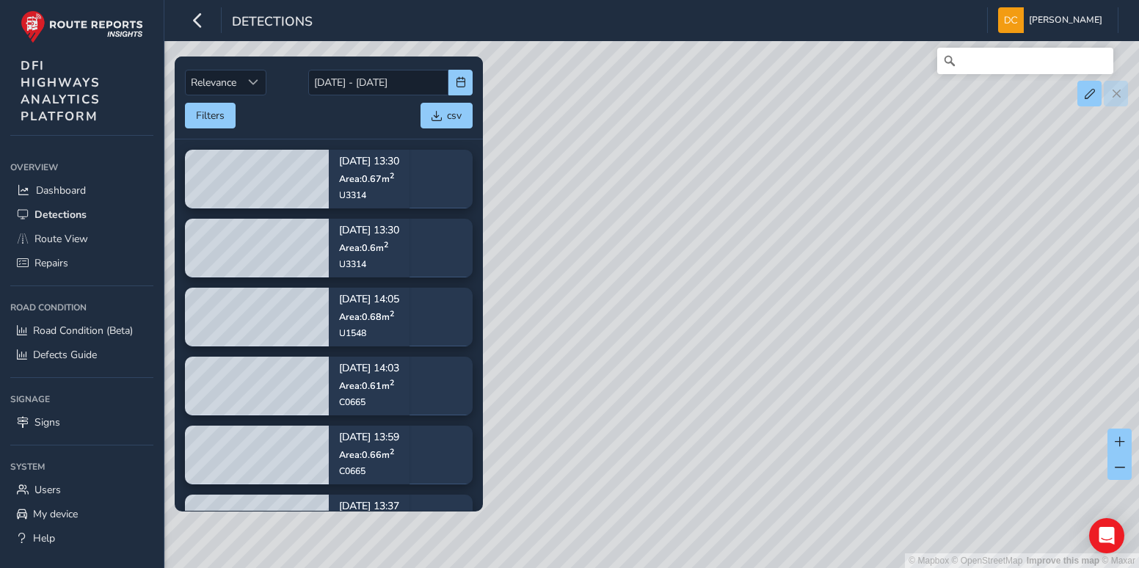
drag, startPoint x: 590, startPoint y: 284, endPoint x: 776, endPoint y: 288, distance: 186.5
click at [776, 288] on div "© Mapbox © OpenStreetMap Improve this map © Maxar" at bounding box center [569, 284] width 1139 height 568
drag, startPoint x: 1006, startPoint y: 277, endPoint x: 670, endPoint y: 429, distance: 369.3
click at [670, 429] on div "© Mapbox © OpenStreetMap Improve this map © Maxar" at bounding box center [569, 284] width 1139 height 568
drag, startPoint x: 938, startPoint y: 286, endPoint x: 1125, endPoint y: 241, distance: 191.9
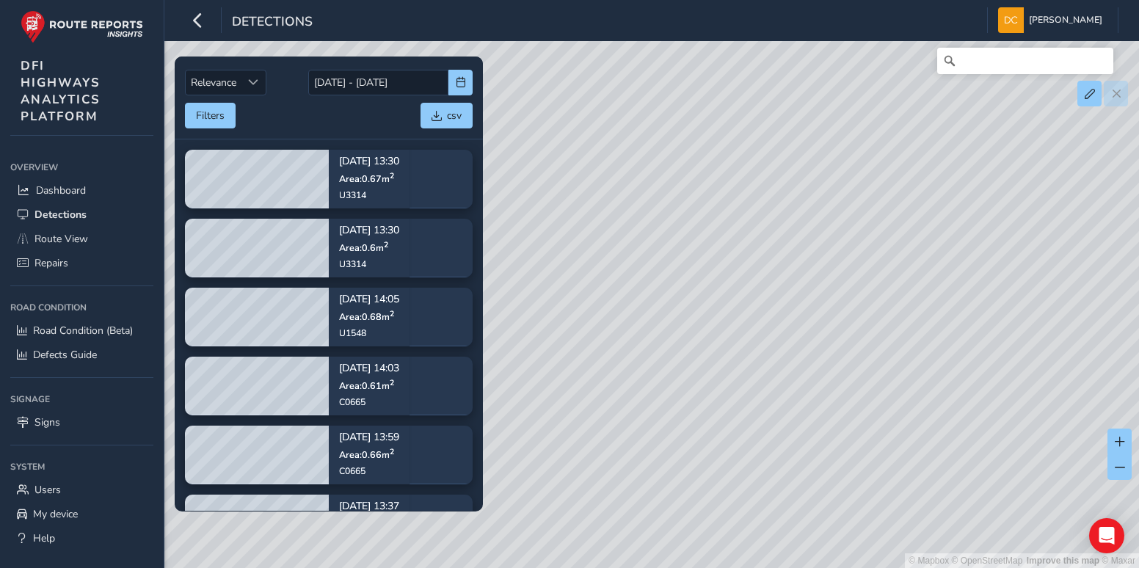
click at [1124, 241] on div "© Mapbox © OpenStreetMap Improve this map © Maxar" at bounding box center [569, 284] width 1139 height 568
drag, startPoint x: 794, startPoint y: 409, endPoint x: 930, endPoint y: 330, distance: 157.3
click at [930, 330] on div "© Mapbox © OpenStreetMap Improve this map © Maxar" at bounding box center [569, 284] width 1139 height 568
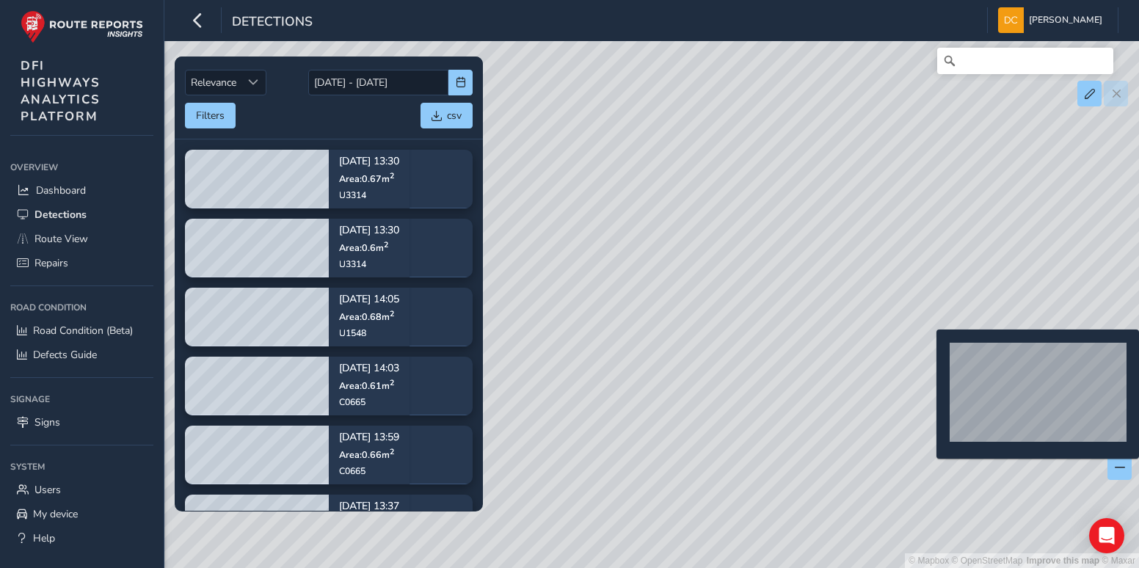
click at [928, 353] on div "© Mapbox © OpenStreetMap Improve this map © Maxar" at bounding box center [569, 284] width 1139 height 568
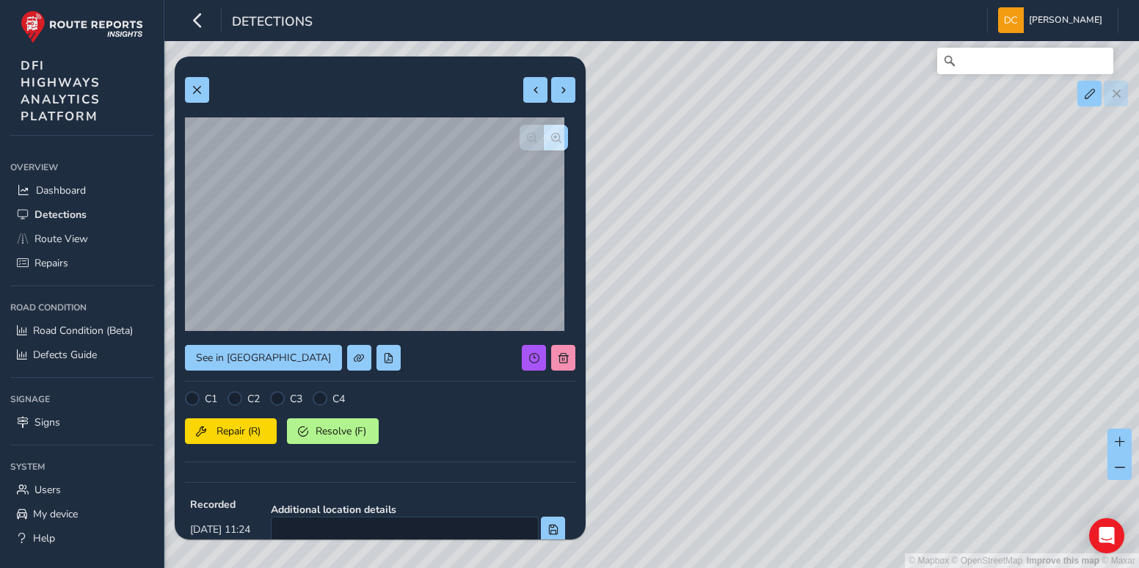
drag, startPoint x: 767, startPoint y: 363, endPoint x: 1010, endPoint y: 302, distance: 250.5
click at [1029, 297] on div "© Mapbox © OpenStreetMap Improve this map © Maxar" at bounding box center [569, 284] width 1139 height 568
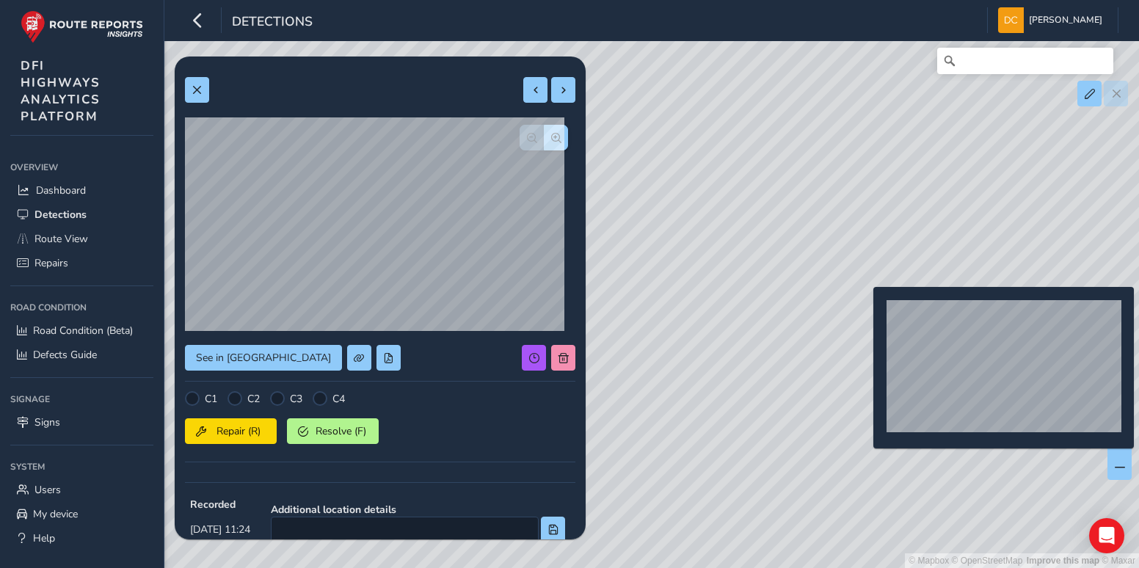
click at [865, 311] on div "© Mapbox © OpenStreetMap Improve this map © Maxar" at bounding box center [569, 284] width 1139 height 568
type input "527"
type input "3220"
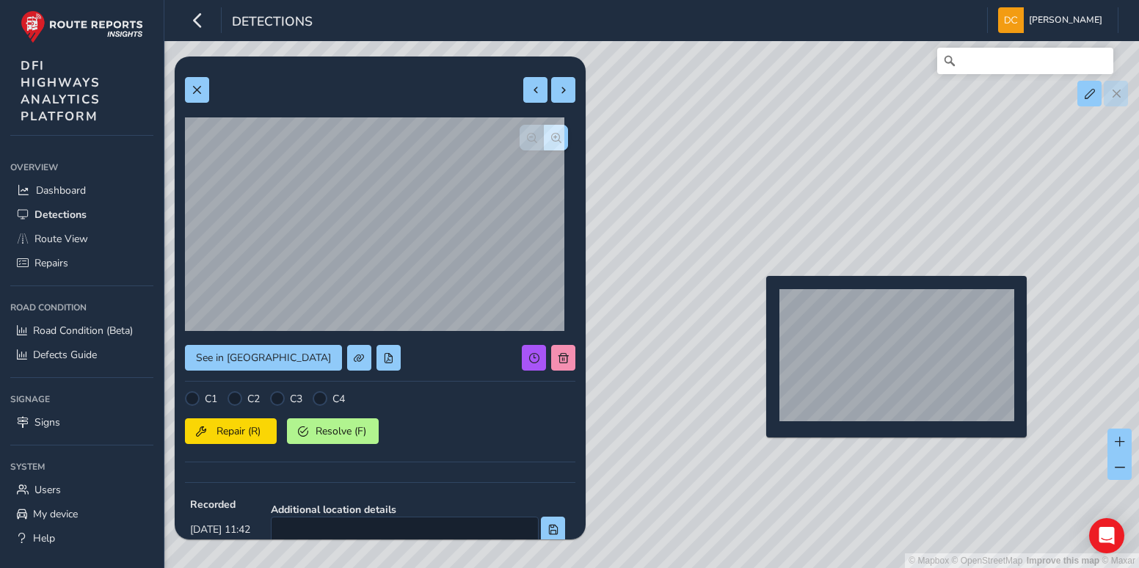
click at [758, 300] on div "© Mapbox © OpenStreetMap Improve this map © Maxar" at bounding box center [569, 284] width 1139 height 568
type input "602"
type input "995"
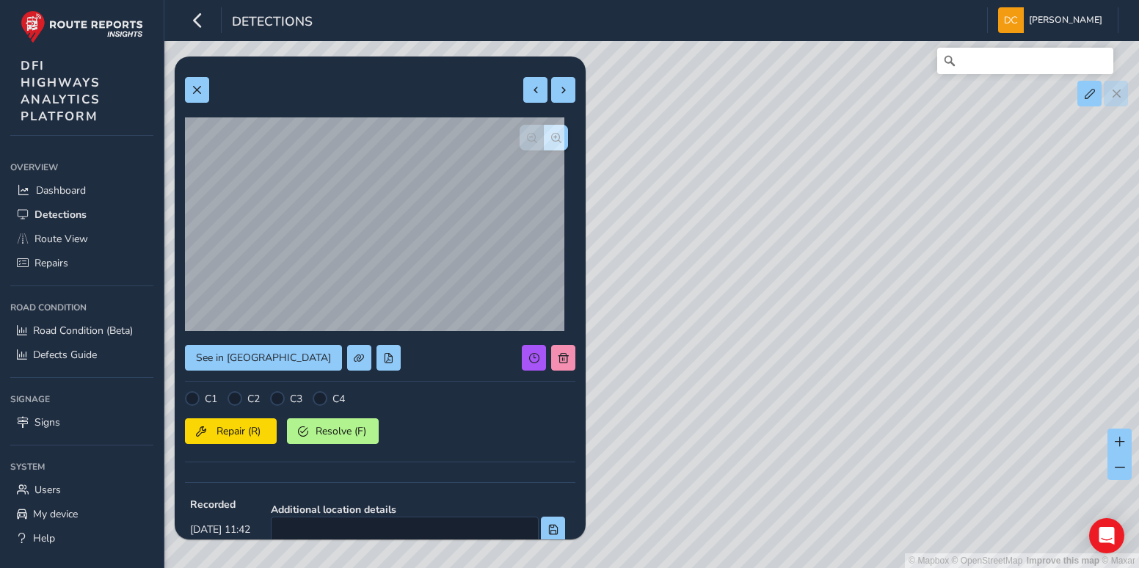
drag, startPoint x: 727, startPoint y: 297, endPoint x: 990, endPoint y: 315, distance: 264.2
click at [990, 315] on div "© Mapbox © OpenStreetMap Improve this map © Maxar" at bounding box center [569, 284] width 1139 height 568
drag, startPoint x: 711, startPoint y: 322, endPoint x: 1002, endPoint y: 314, distance: 290.8
click at [1002, 314] on div "© Mapbox © OpenStreetMap Improve this map © Maxar" at bounding box center [569, 284] width 1139 height 568
drag, startPoint x: 719, startPoint y: 349, endPoint x: 956, endPoint y: 405, distance: 243.4
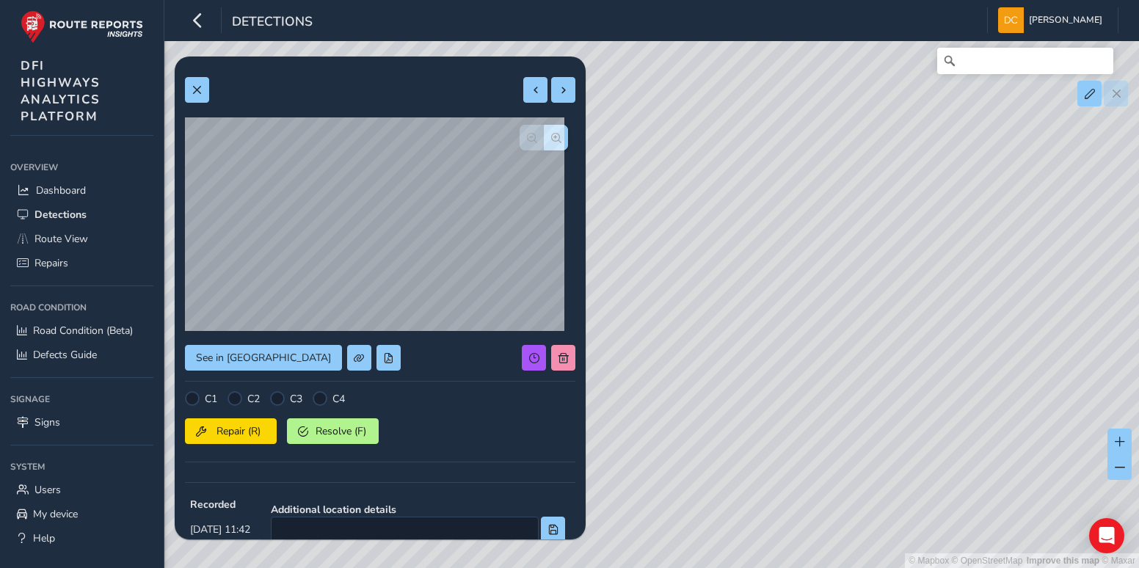
click at [1020, 461] on div "© Mapbox © OpenStreetMap Improve this map © Maxar" at bounding box center [569, 284] width 1139 height 568
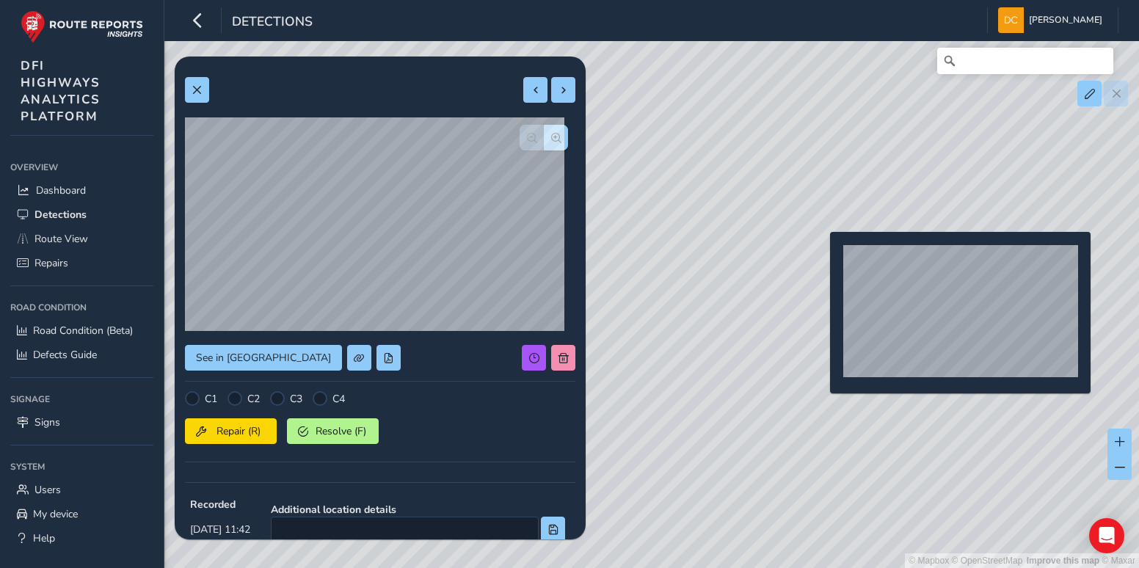
click at [821, 255] on div "© Mapbox © OpenStreetMap Improve this map © Maxar" at bounding box center [569, 284] width 1139 height 568
type input "785"
type input "941"
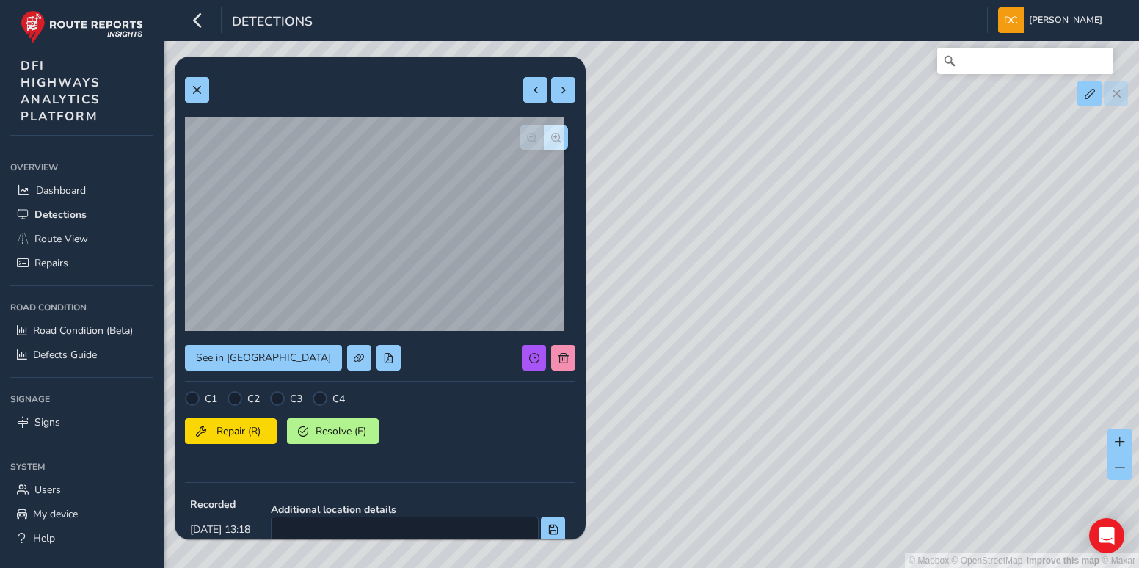
drag, startPoint x: 747, startPoint y: 186, endPoint x: 898, endPoint y: 302, distance: 190.5
click at [1081, 349] on div "© Mapbox © OpenStreetMap Improve this map © Maxar" at bounding box center [569, 284] width 1139 height 568
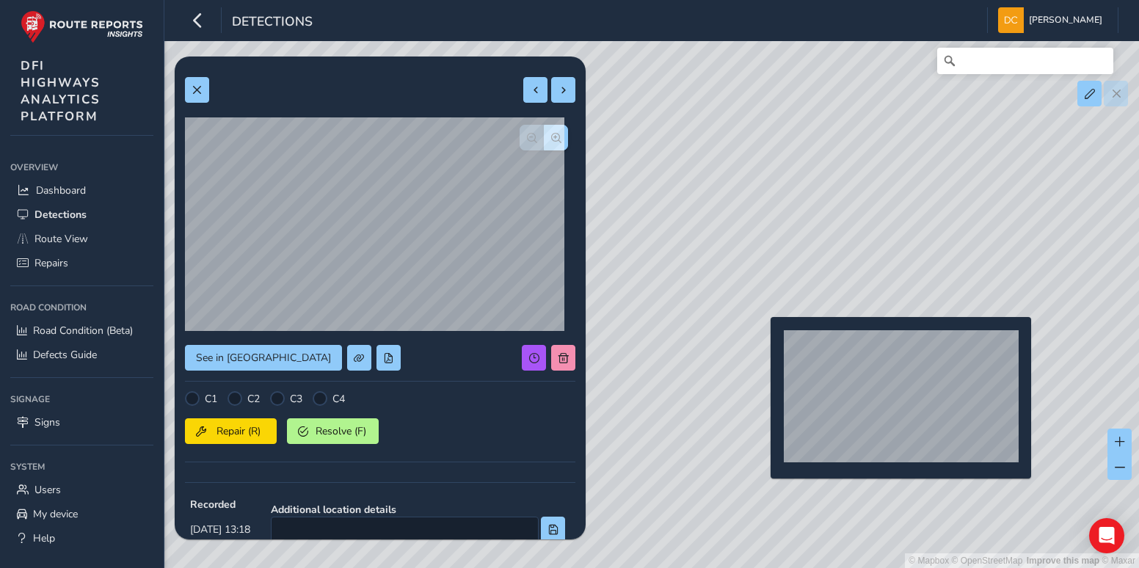
click at [762, 341] on div "© Mapbox © OpenStreetMap Improve this map © Maxar" at bounding box center [569, 284] width 1139 height 568
type input "875"
type input "955"
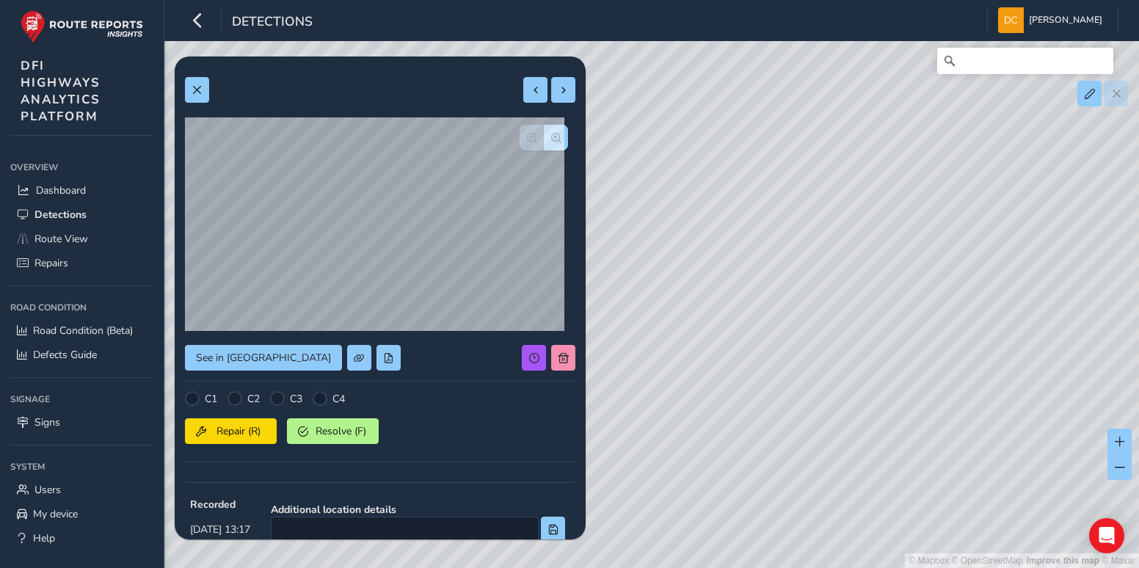
drag, startPoint x: 692, startPoint y: 219, endPoint x: 924, endPoint y: 338, distance: 261.7
click at [1062, 392] on div "© Mapbox © OpenStreetMap Improve this map © Maxar" at bounding box center [569, 284] width 1139 height 568
drag, startPoint x: 782, startPoint y: 237, endPoint x: 1145, endPoint y: 368, distance: 385.5
click at [1128, 368] on html "Detections [PERSON_NAME] Colour Scheme: Dark Dim Light Logout Relevance Relevan…" at bounding box center [569, 284] width 1139 height 568
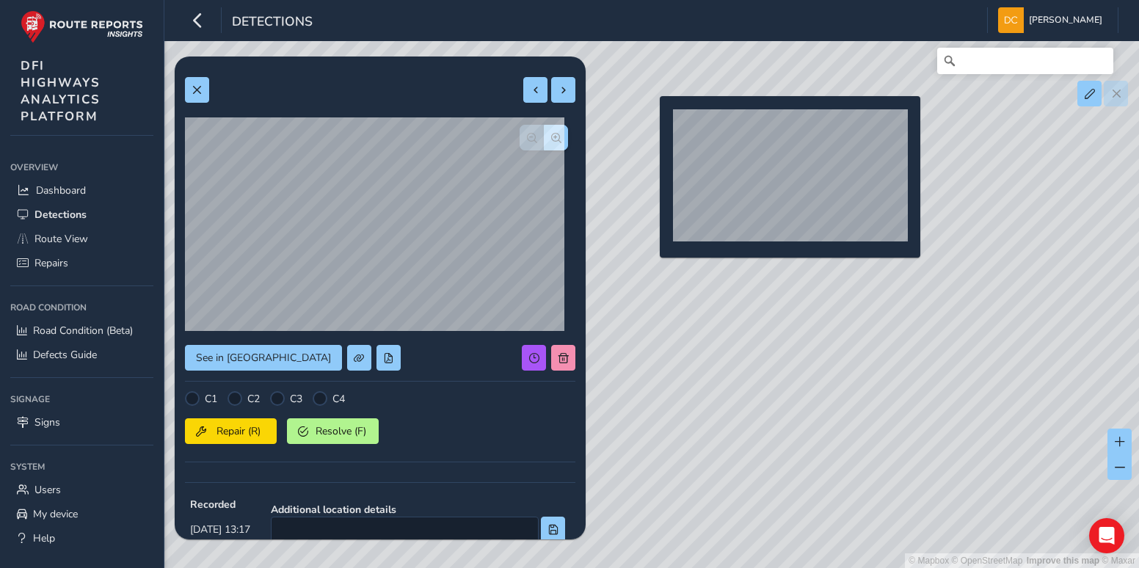
click at [651, 120] on div "© Mapbox © OpenStreetMap Improve this map © Maxar" at bounding box center [569, 284] width 1139 height 568
type input "476"
type input "2095"
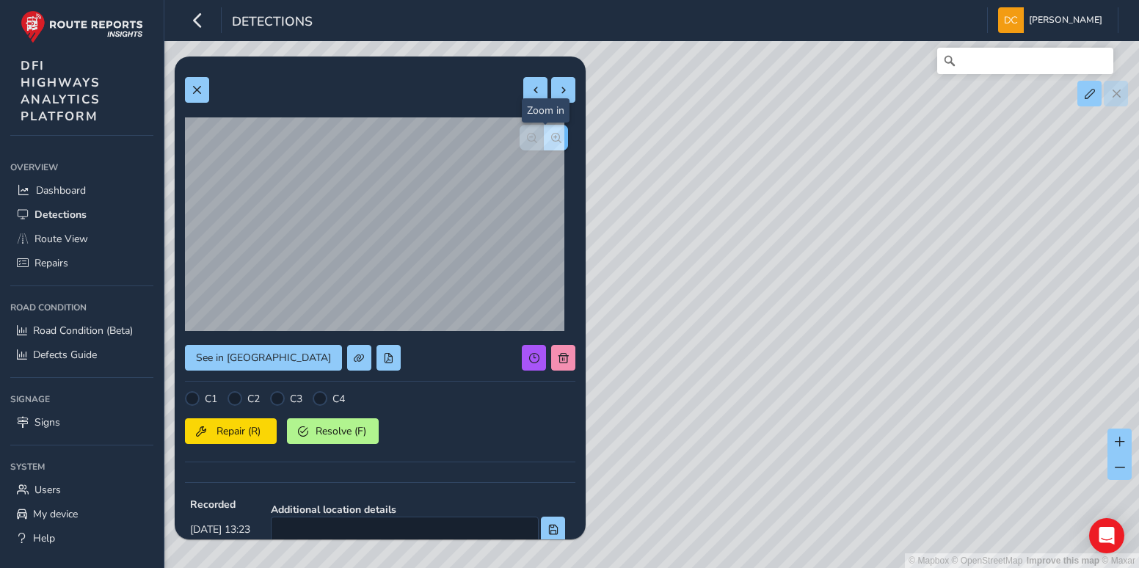
click at [544, 143] on button "button" at bounding box center [556, 138] width 24 height 26
click at [520, 138] on button "button" at bounding box center [532, 138] width 24 height 26
click at [551, 141] on span "button" at bounding box center [556, 138] width 10 height 10
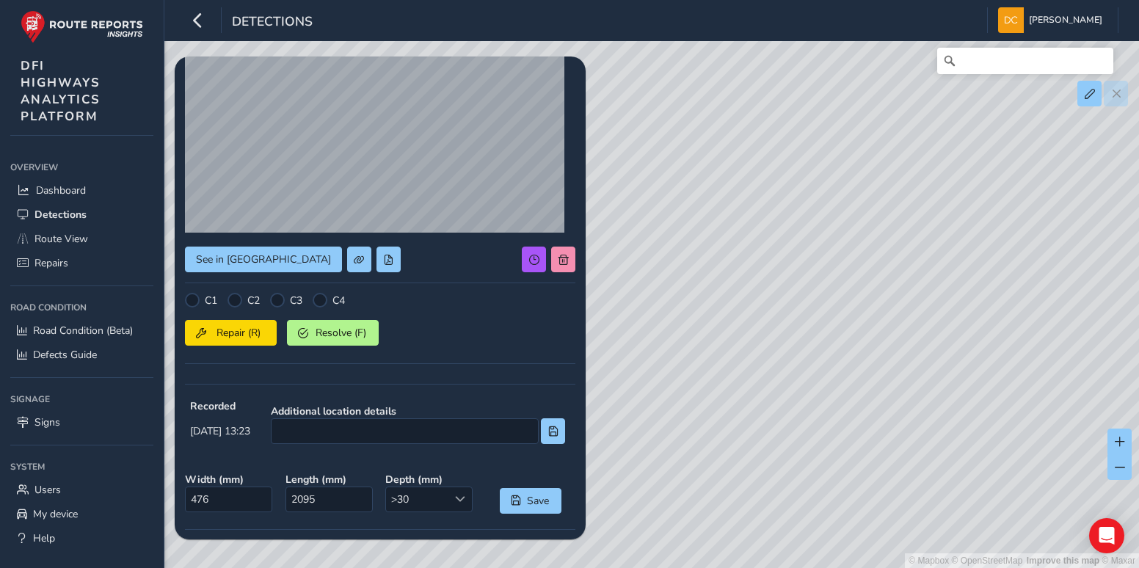
scroll to position [73, 0]
